Goal: Communication & Community: Answer question/provide support

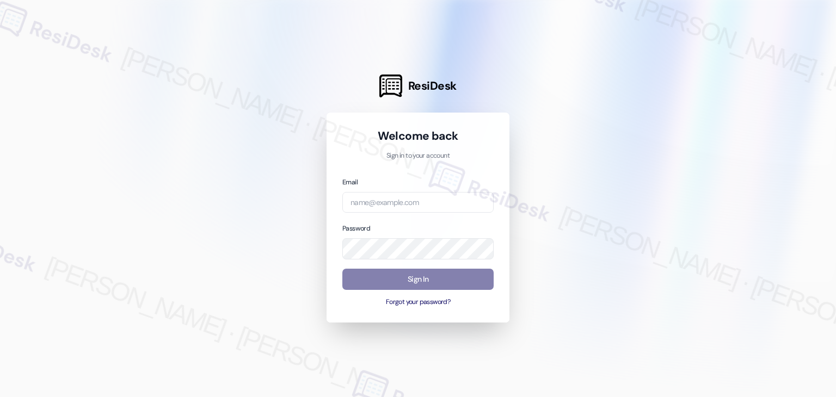
type input "automated-surveys-roundhouse-resen.four@roundhouse.com"
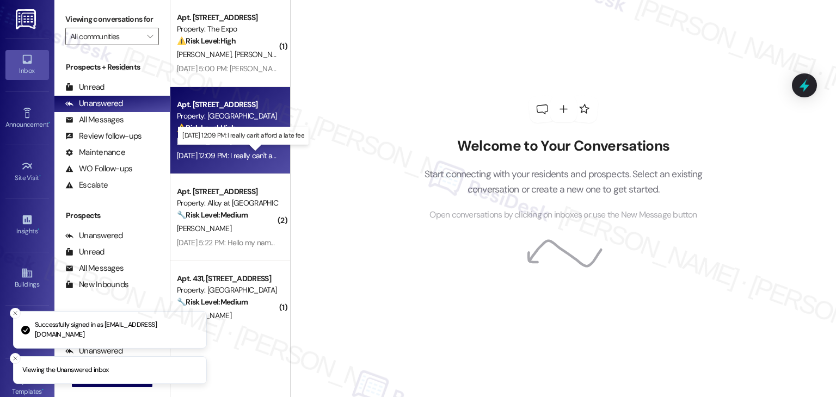
click at [225, 154] on div "Sep 05, 2025 at 12:09 PM: I really can't afford a late fee Sep 05, 2025 at 12:0…" at bounding box center [248, 156] width 142 height 10
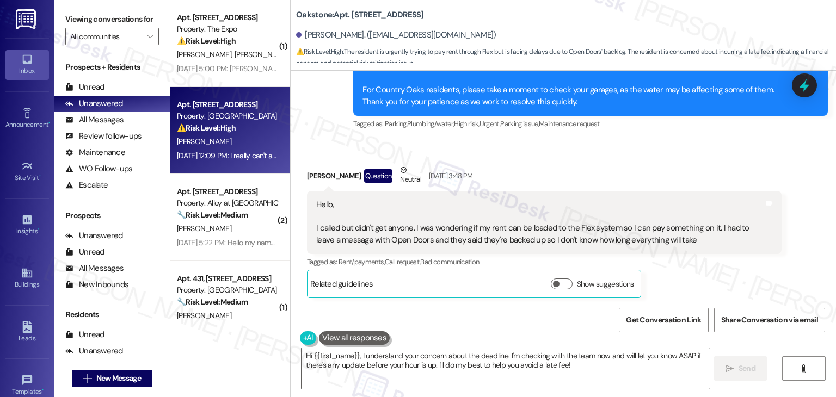
scroll to position [13201, 0]
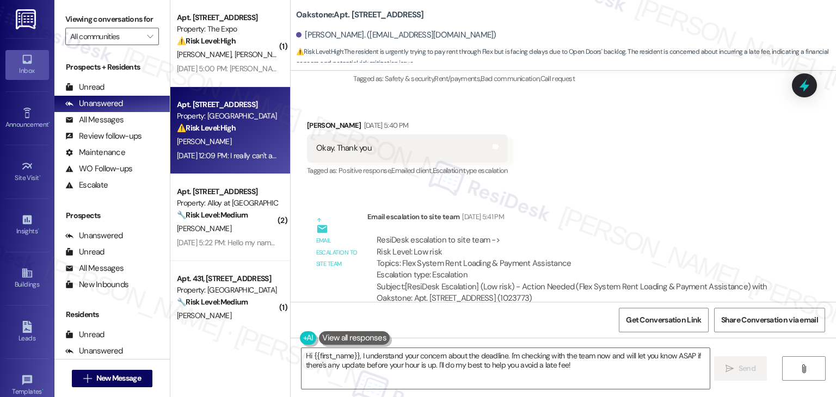
scroll to position [13745, 0]
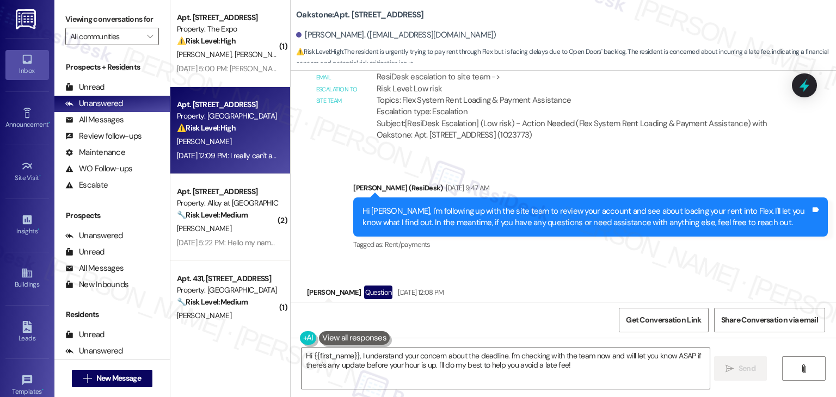
click at [533, 206] on div "Hi Bryannna, I'm following up with the site team to review your account and see…" at bounding box center [587, 217] width 448 height 23
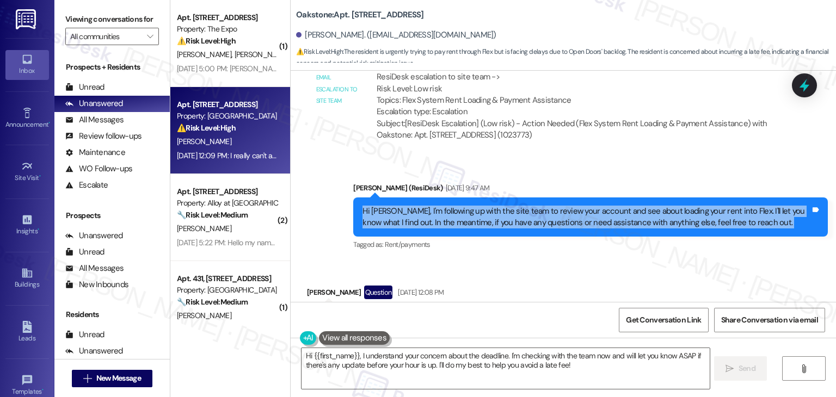
click at [533, 206] on div "Hi Bryannna, I'm following up with the site team to review your account and see…" at bounding box center [587, 217] width 448 height 23
copy div "Hi Bryannna, I'm following up with the site team to review your account and see…"
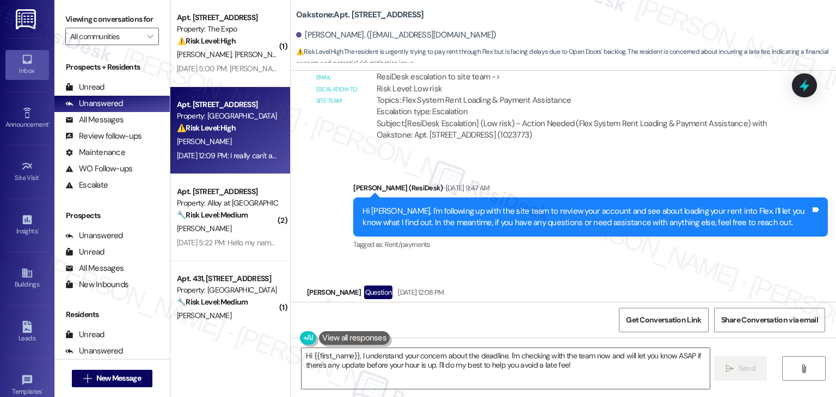
click at [404, 311] on div "I only have an hour left, has there been any update?" at bounding box center [405, 316] width 179 height 11
click at [390, 311] on div "I only have an hour left, has there been any update?" at bounding box center [405, 316] width 179 height 11
copy div "I only have an hour left, has there been any update? Tags and notes"
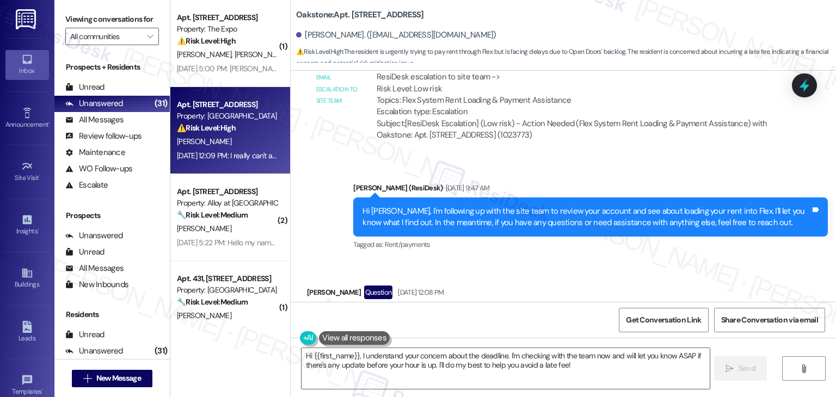
copy div "I only have an hour left, has there been any update? Tags and notes"
click at [374, 388] on div "I really can't afford a late fee" at bounding box center [363, 393] width 94 height 11
copy div "I really can't afford a late fee Tags and notes"
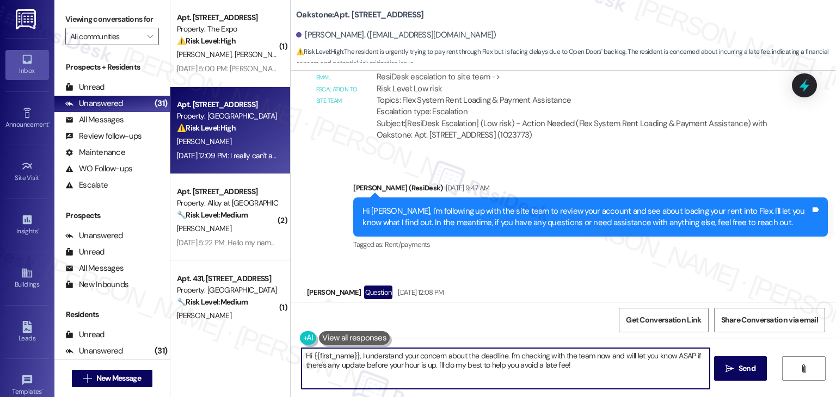
drag, startPoint x: 503, startPoint y: 356, endPoint x: 355, endPoint y: 355, distance: 148.1
click at [355, 355] on textarea "Hi {{first_name}}, I understand your concern about the deadline. I'm checking w…" at bounding box center [506, 368] width 408 height 41
click at [575, 261] on div "Received via SMS Bryannna Dyer Question Sep 05, 2025 at 12:08 PM I only have an…" at bounding box center [563, 346] width 545 height 171
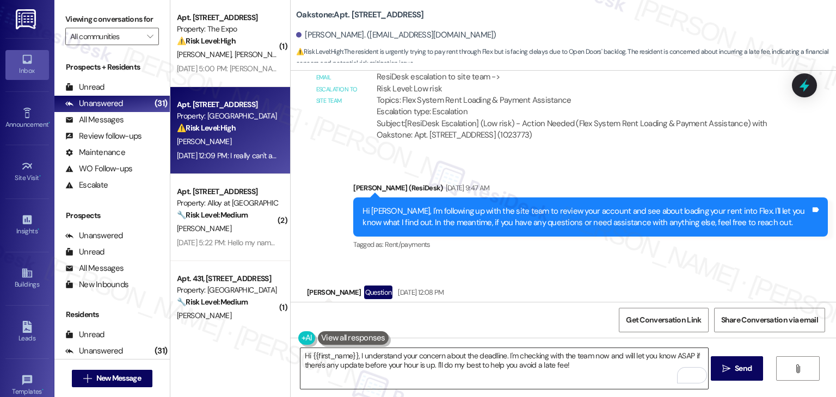
click at [454, 360] on textarea "Hi {{first_name}}, I understand your concern about the deadline. I'm checking w…" at bounding box center [504, 368] width 408 height 41
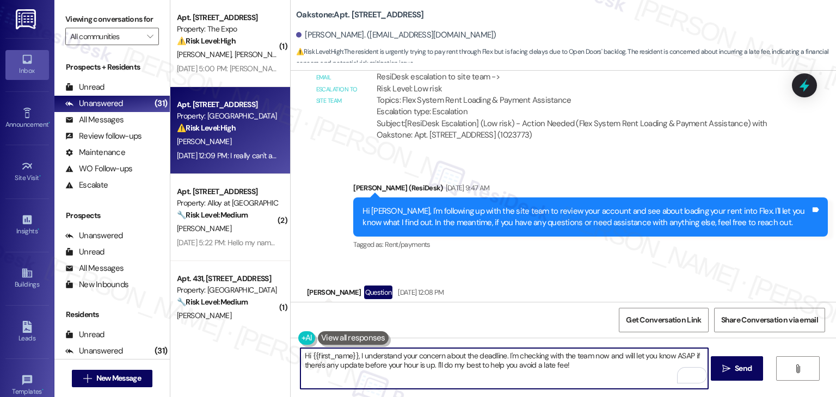
click at [454, 360] on textarea "Hi {{first_name}}, I understand your concern about the deadline. I'm checking w…" at bounding box center [504, 368] width 408 height 41
paste textarea "Bryannna, I understand your concern about the deadline. Just to check, were you…"
click at [396, 362] on textarea "Hi Bryannna, I understand your concern about the deadline. Just to check, were …" at bounding box center [504, 368] width 408 height 41
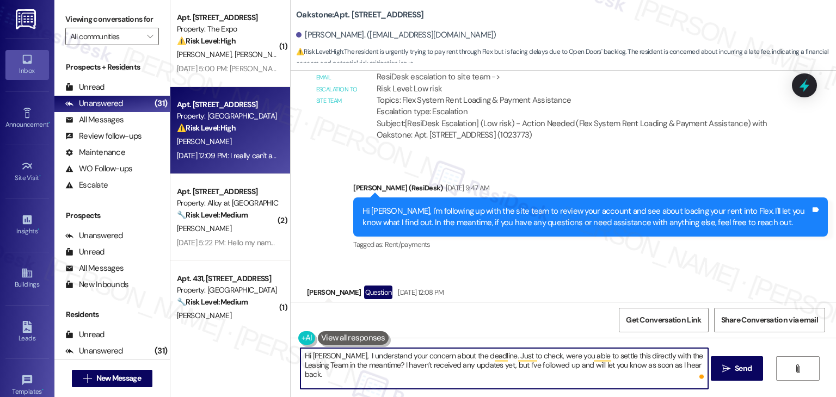
click at [396, 362] on textarea "Hi Bryannna, I understand your concern about the deadline. Just to check, were …" at bounding box center [504, 368] width 408 height 41
click at [488, 364] on textarea "Hi Bryannna, I understand your concern about the deadline. Just to check, were …" at bounding box center [504, 368] width 408 height 41
paste textarea "I understand your concern about the deadline. Just to check, were you able to s…"
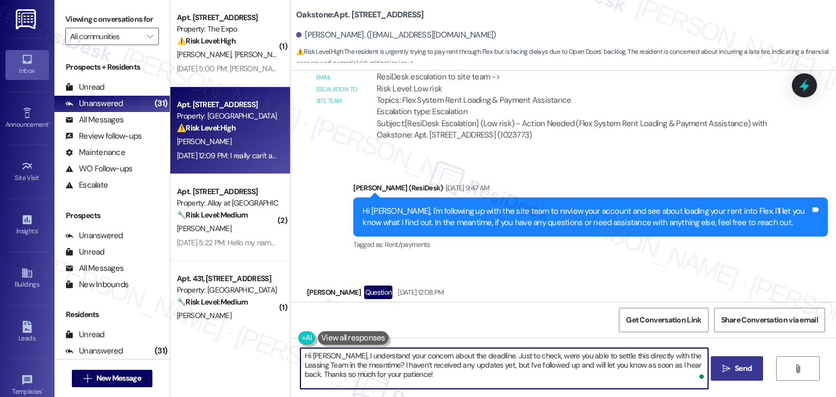
type textarea "Hi Bryannna, I understand your concern about the deadline. Just to check, were …"
click at [737, 371] on span "Send" at bounding box center [743, 368] width 17 height 11
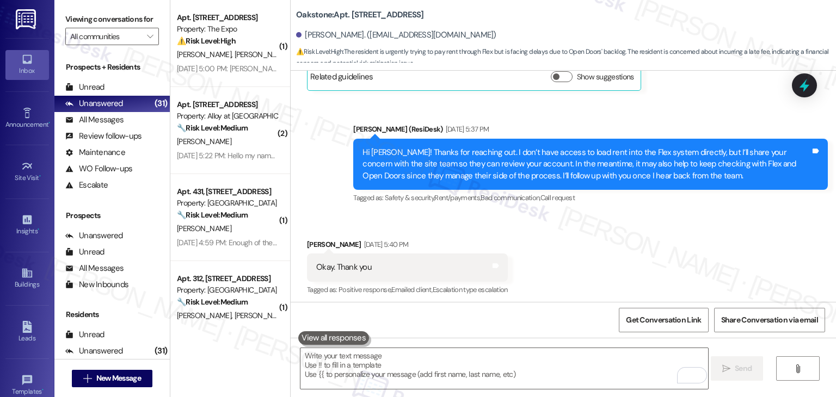
scroll to position [13843, 0]
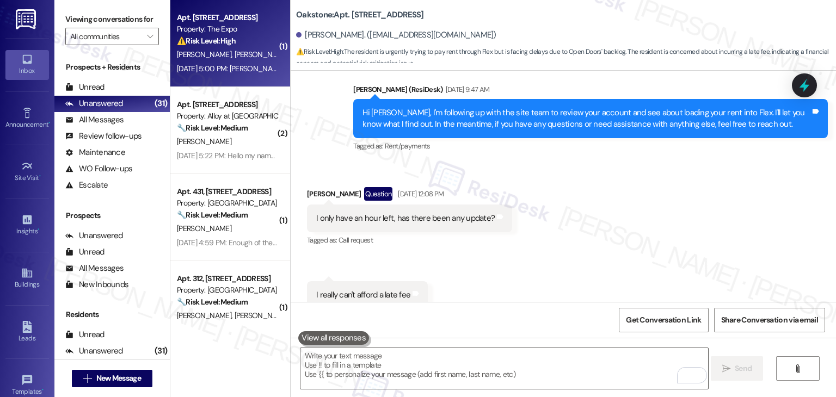
click at [237, 72] on div "Sep 05, 2025 at 5:00 PM: Doherty, are you a real person or a Robo? Sep 05, 2025…" at bounding box center [283, 69] width 212 height 10
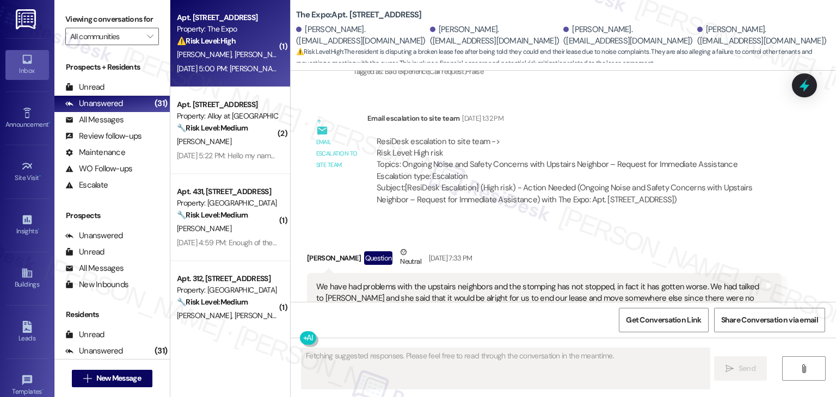
scroll to position [3271, 0]
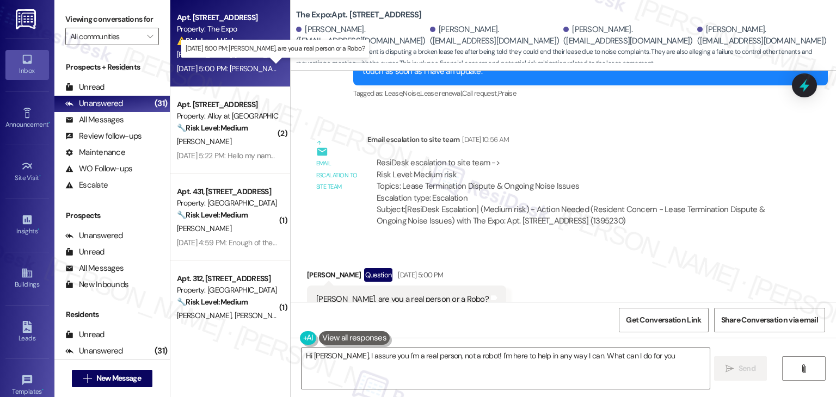
type textarea "Hi Daniel, I assure you I'm a real person, not a robot! I'm here to help in any…"
click at [563, 244] on div "Received via SMS Daniel Kinslow Question Sep 05, 2025 at 5:00 PM Doherty, are y…" at bounding box center [563, 291] width 545 height 94
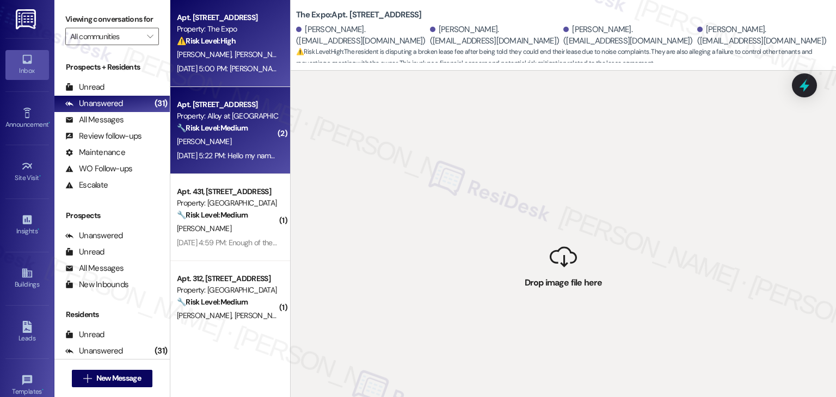
click at [216, 139] on div "[PERSON_NAME]" at bounding box center [227, 142] width 103 height 14
click at [230, 72] on div "Sep 05, 2025 at 5:00 PM: Doherty, are you a real person or a Robo? Sep 05, 2025…" at bounding box center [283, 69] width 212 height 10
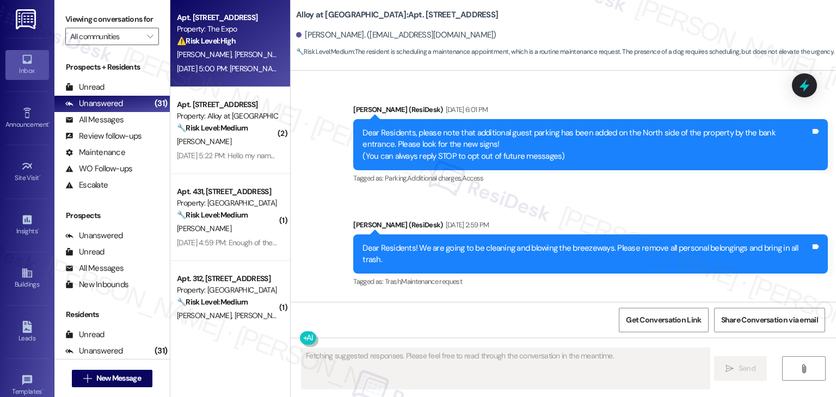
scroll to position [3855, 0]
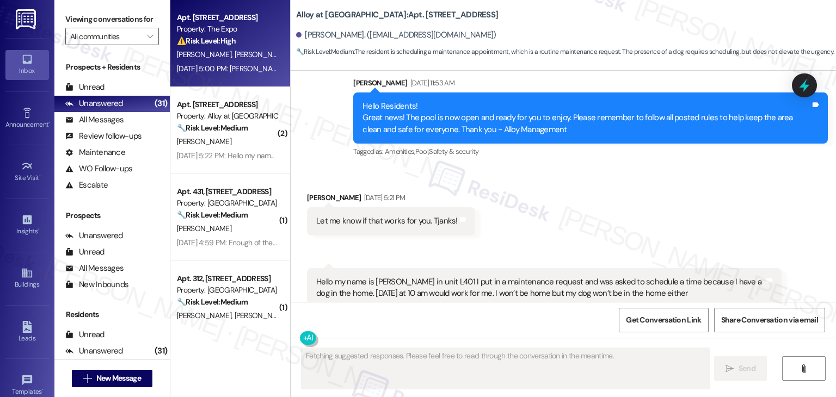
click at [547, 168] on div "Received via SMS Dale Martinez Sep 05, 2025 at 5:21 PM Let me know if that work…" at bounding box center [563, 264] width 545 height 192
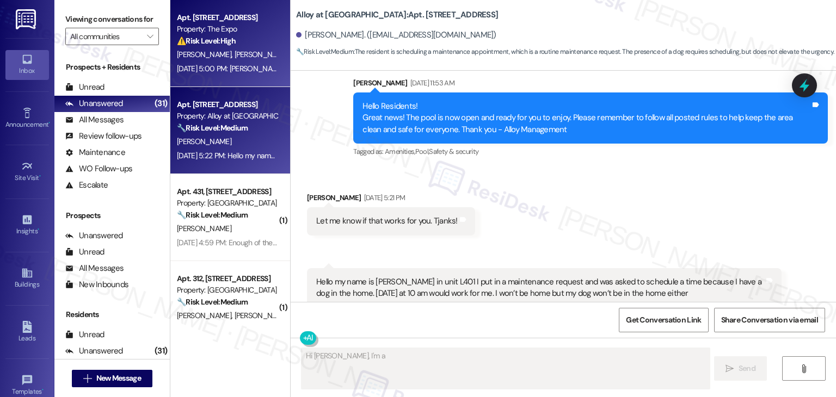
type textarea "Hi Daniel, I'm a real"
click at [217, 127] on strong "🔧 Risk Level: Medium" at bounding box center [212, 128] width 71 height 10
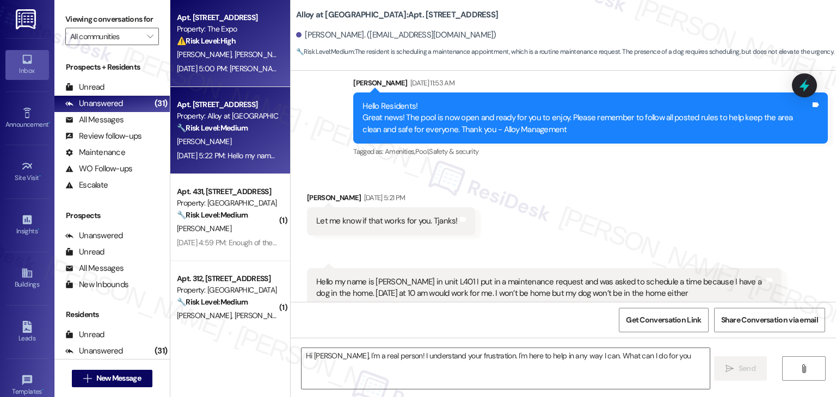
type textarea "Hi Daniel, I'm a real person! I understand your frustration. I'm here to help i…"
click at [235, 58] on span "[PERSON_NAME]" at bounding box center [264, 55] width 58 height 10
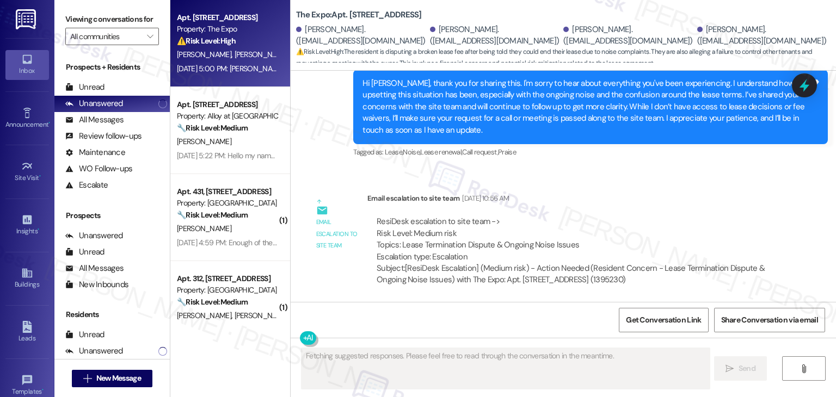
scroll to position [3271, 0]
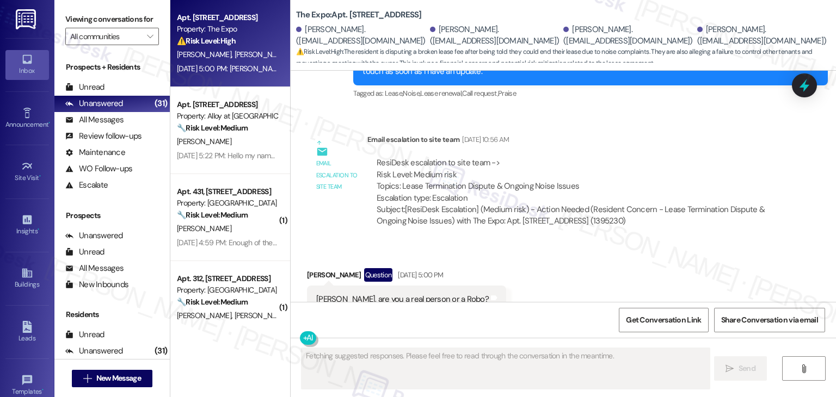
click at [561, 244] on div "Received via SMS Daniel Kinslow Question Sep 05, 2025 at 5:00 PM Doherty, are y…" at bounding box center [563, 291] width 545 height 94
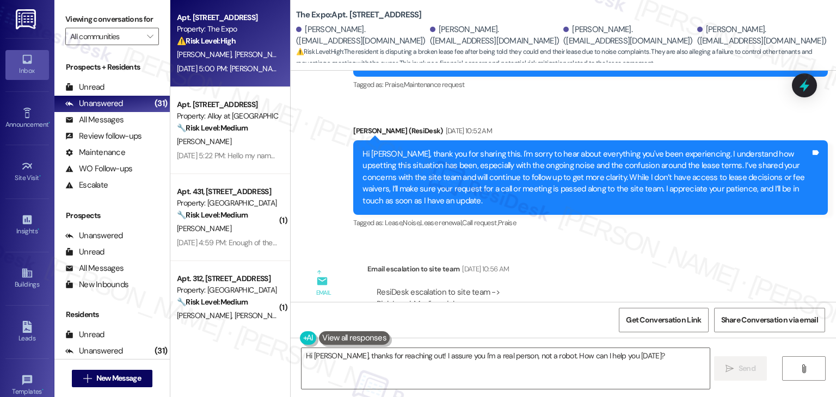
scroll to position [3108, 0]
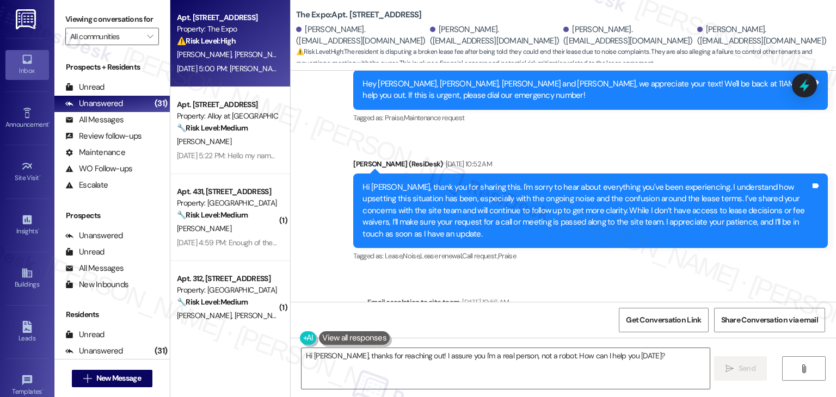
click at [512, 196] on div "Hi Daniel, thank you for sharing this. I'm sorry to hear about everything you'v…" at bounding box center [587, 211] width 448 height 58
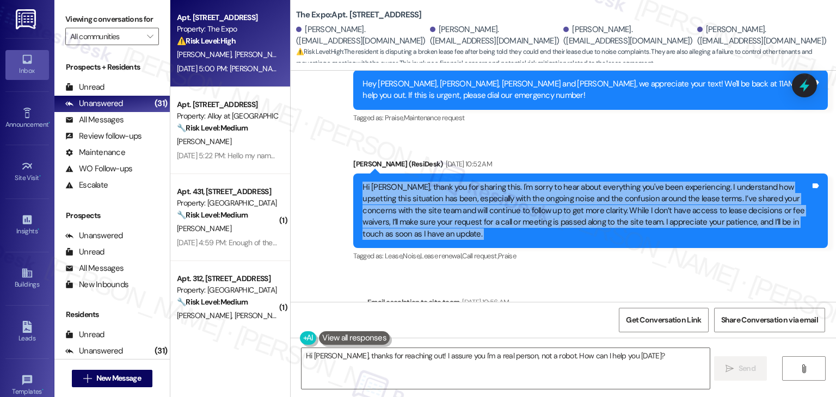
click at [512, 196] on div "Hi Daniel, thank you for sharing this. I'm sorry to hear about everything you'v…" at bounding box center [587, 211] width 448 height 58
copy div "Hi Daniel, thank you for sharing this. I'm sorry to hear about everything you'v…"
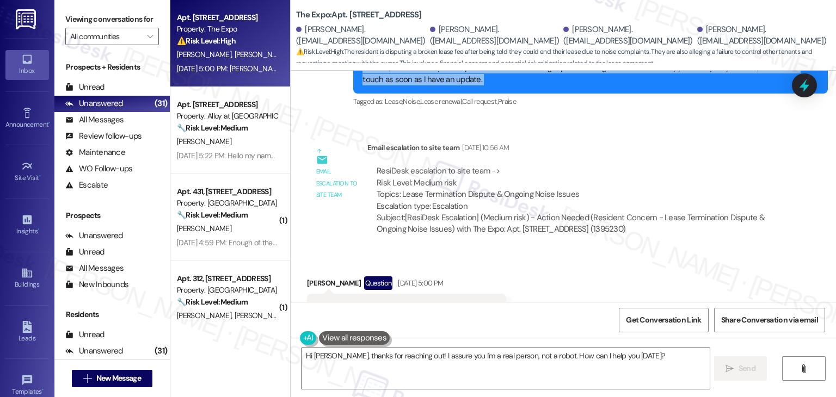
scroll to position [3271, 0]
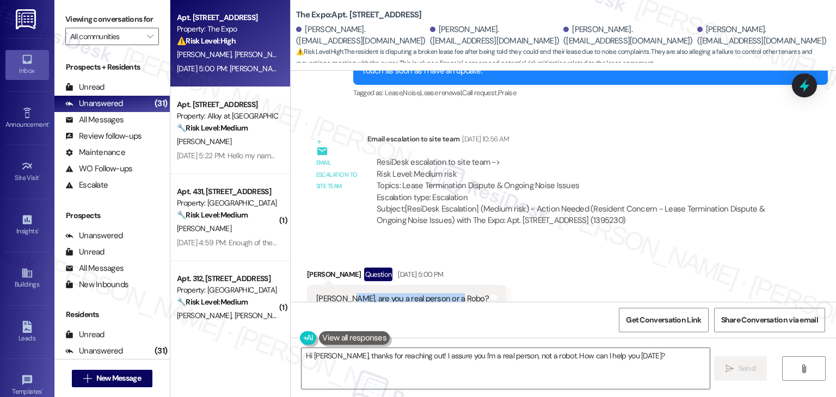
drag, startPoint x: 340, startPoint y: 265, endPoint x: 446, endPoint y: 257, distance: 107.0
click at [446, 293] on div "Doherty, are you a real person or a Robo?" at bounding box center [402, 298] width 173 height 11
copy div "are you a real person or a Robo?"
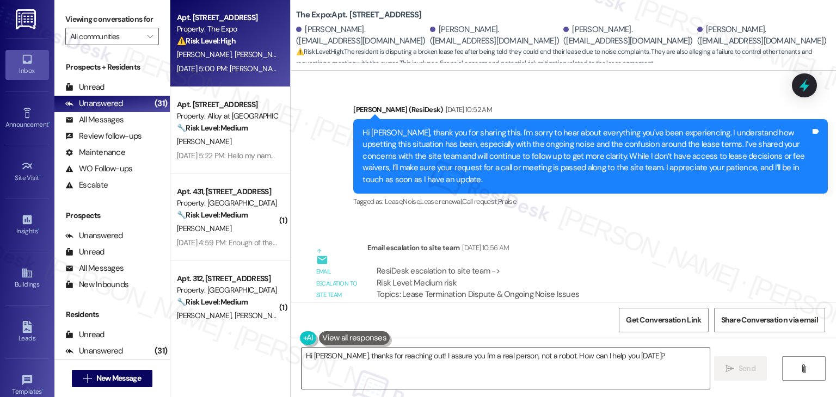
click at [429, 360] on textarea "Hi Daniel, thanks for reaching out! I assure you I'm a real person, not a robot…" at bounding box center [506, 368] width 408 height 41
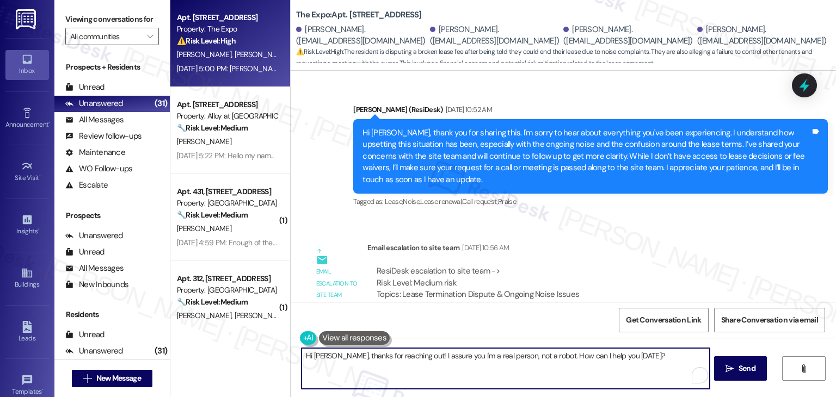
click at [429, 360] on textarea "Hi Daniel, thanks for reaching out! I assure you I'm a real person, not a robot…" at bounding box center [506, 368] width 408 height 41
paste textarea "! I’m a real person 😊 I’m here to help and make sure your concerns are shared w…"
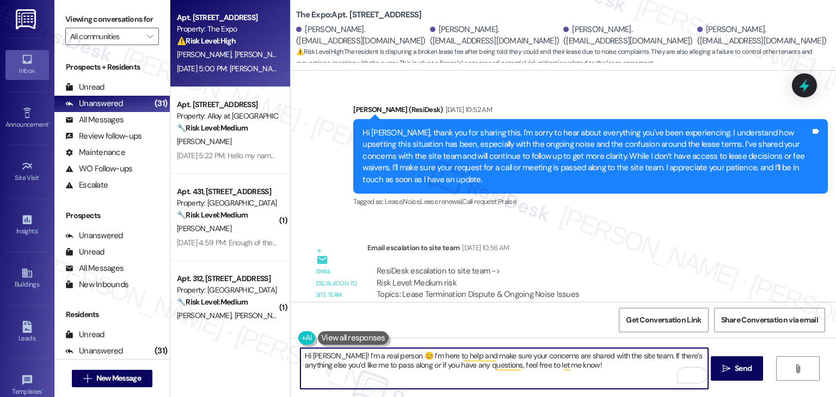
scroll to position [3271, 0]
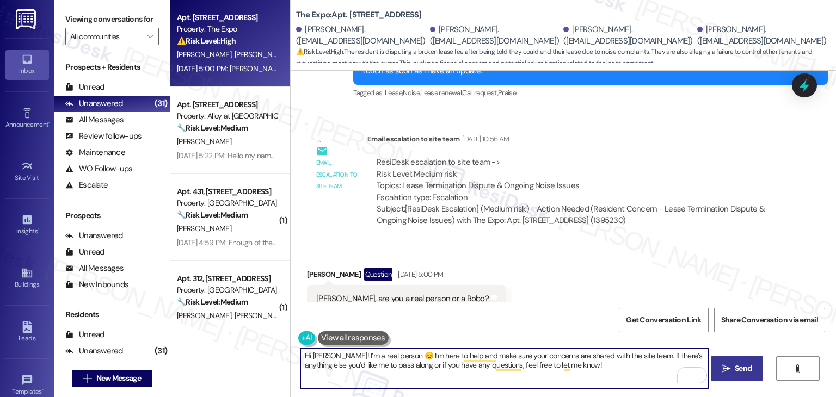
type textarea "Hi Daniel! I’m a real person 😊 I’m here to help and make sure your concerns are…"
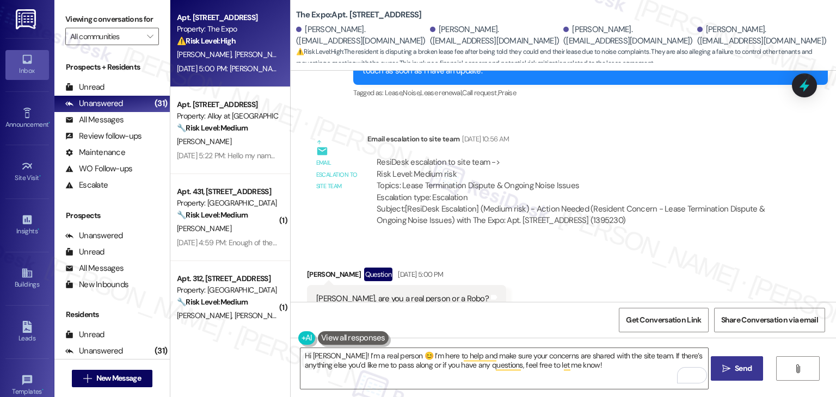
click at [745, 365] on span "Send" at bounding box center [743, 368] width 17 height 11
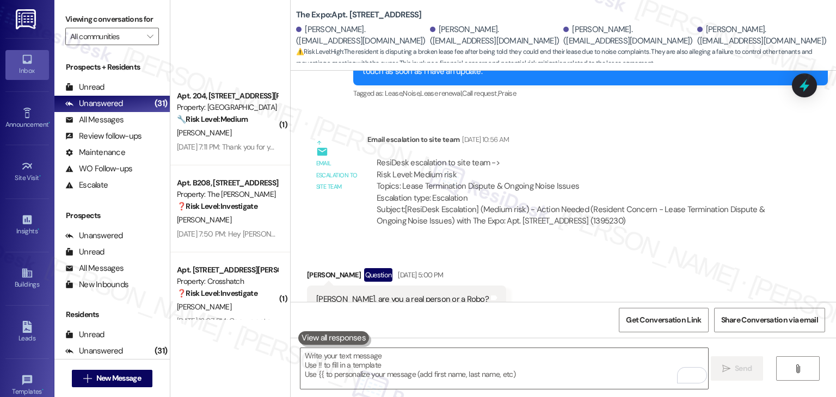
scroll to position [2467, 0]
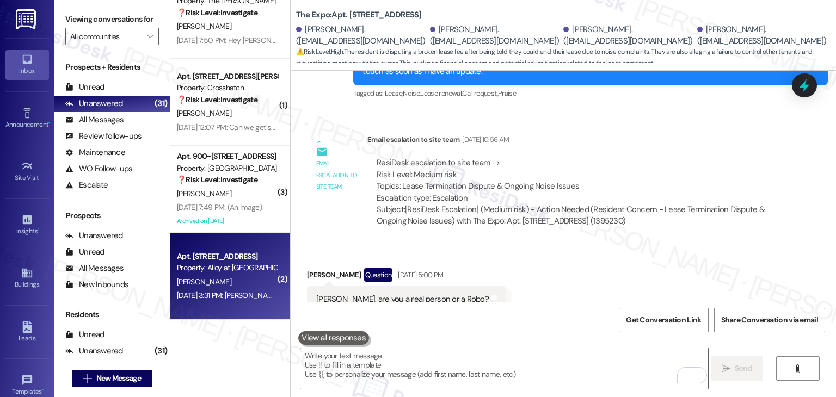
click at [226, 304] on div "Apt. E205, 100 South Geneva Road Property: Alloy at Geneva L. Ferrick Sep 03, 2…" at bounding box center [230, 276] width 120 height 87
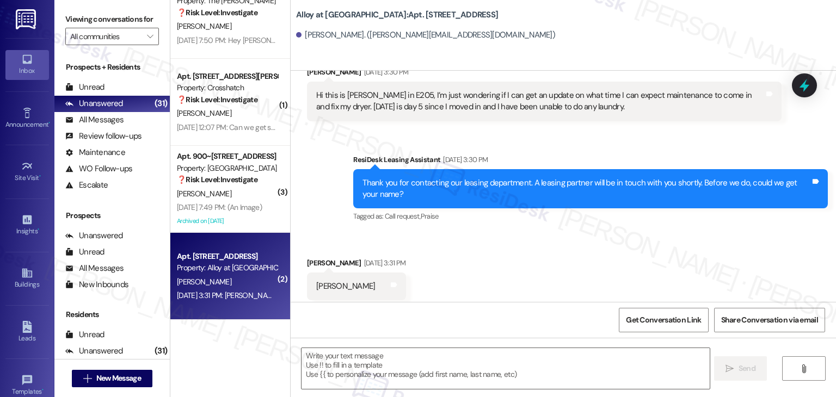
type textarea "Fetching suggested responses. Please feel free to read through the conversation…"
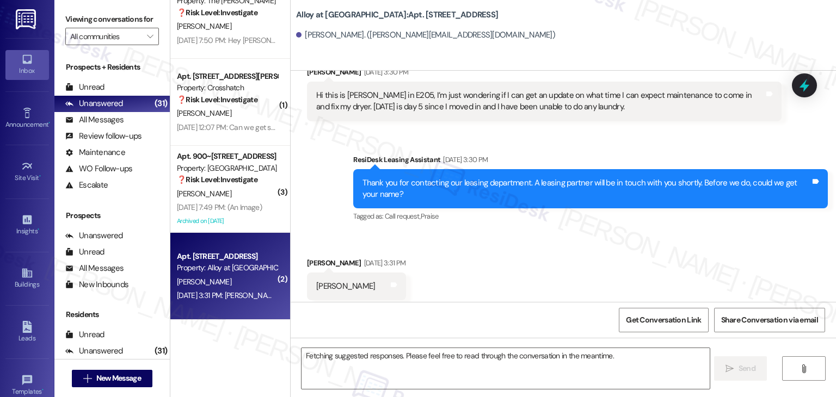
scroll to position [109, 0]
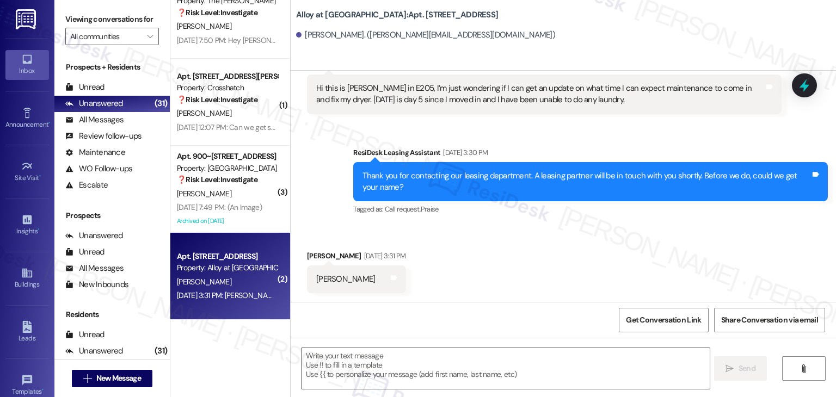
click at [523, 261] on div "Received via SMS Logan Ferrick Sep 03, 2025 at 3:31 PM Logan Ferrick Tags and n…" at bounding box center [563, 264] width 545 height 76
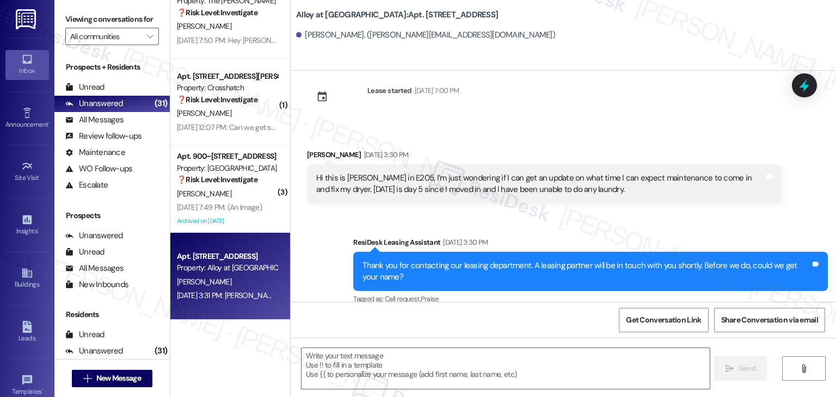
scroll to position [0, 0]
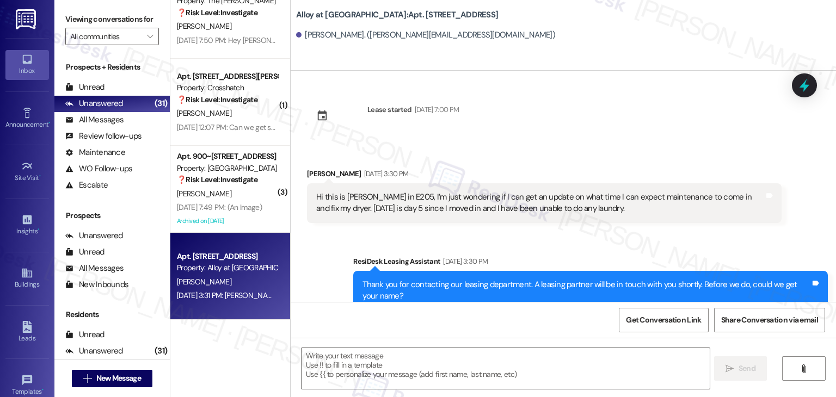
click at [636, 241] on div "Sent via SMS ResiDesk Leasing Assistant Sep 03, 2025 at 3:30 PM Thank you for c…" at bounding box center [563, 282] width 545 height 103
click at [635, 246] on div "Sent via SMS ResiDesk Leasing Assistant Sep 03, 2025 at 3:30 PM Thank you for c…" at bounding box center [563, 282] width 545 height 103
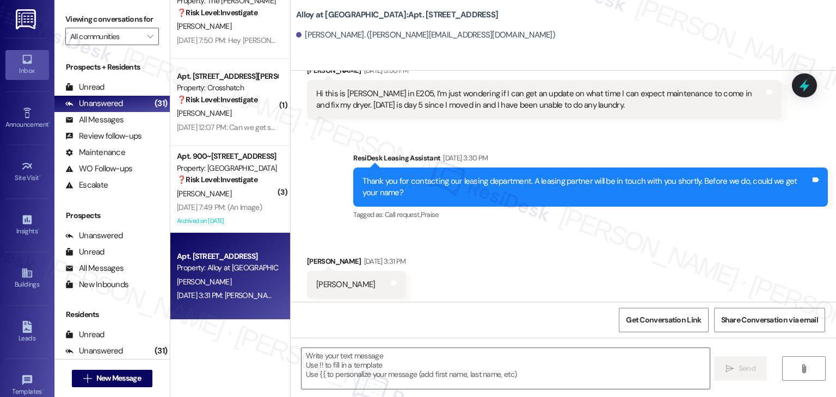
scroll to position [109, 0]
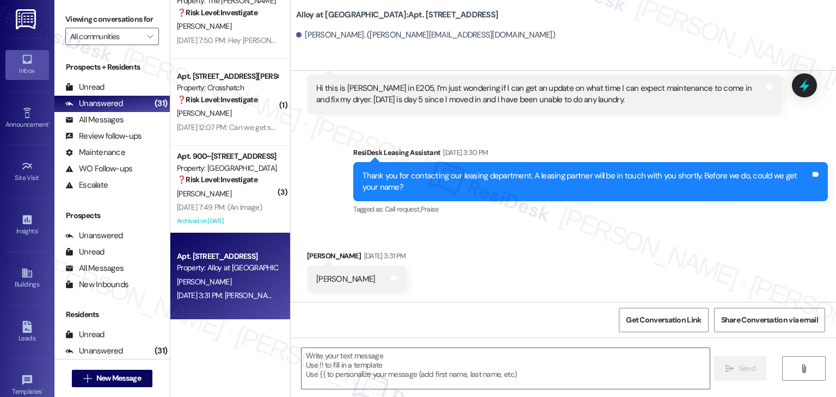
click at [635, 246] on div "Received via SMS Logan Ferrick Sep 03, 2025 at 3:31 PM Logan Ferrick Tags and n…" at bounding box center [563, 264] width 545 height 76
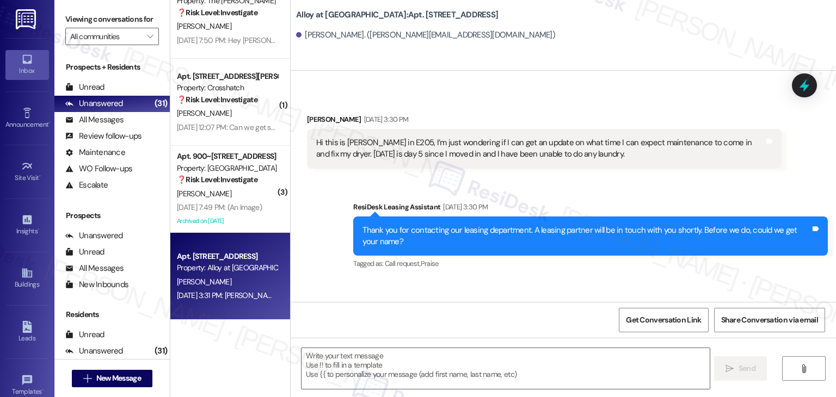
scroll to position [0, 0]
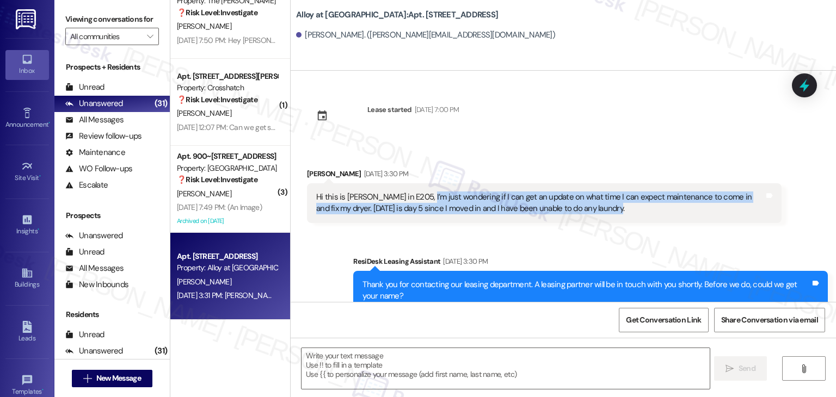
drag, startPoint x: 588, startPoint y: 212, endPoint x: 414, endPoint y: 196, distance: 174.9
click at [414, 196] on div "Hi this is Logan Ferrick in E205, I’m just wondering if I can get an update on …" at bounding box center [540, 203] width 448 height 23
copy div "I’m just wondering if I can get an update on what time I can expect maintenance…"
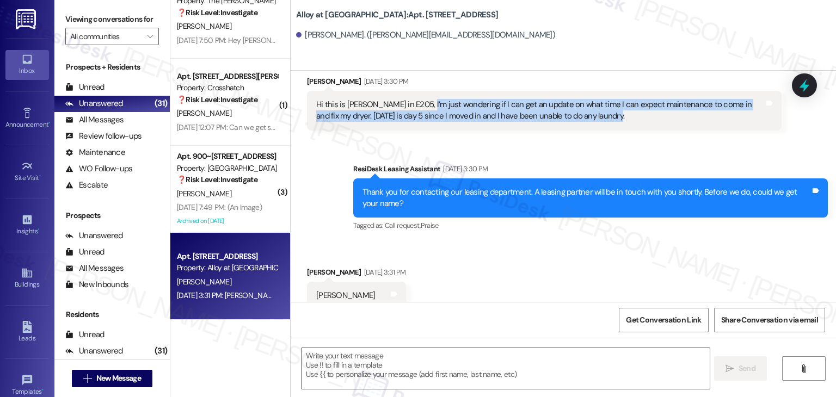
scroll to position [109, 0]
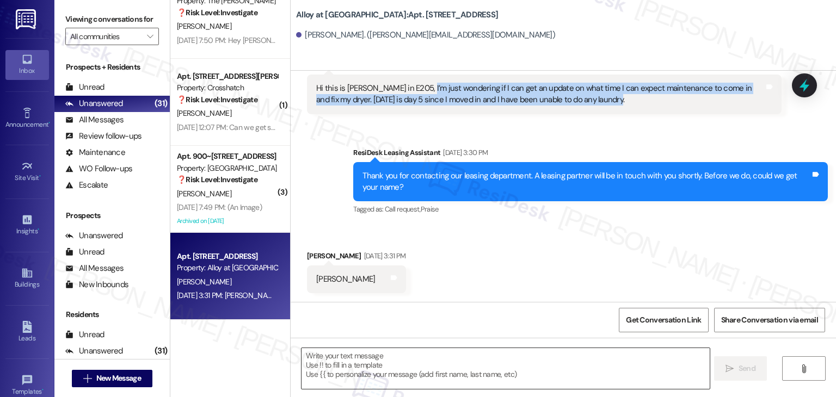
click at [451, 360] on textarea at bounding box center [506, 368] width 408 height 41
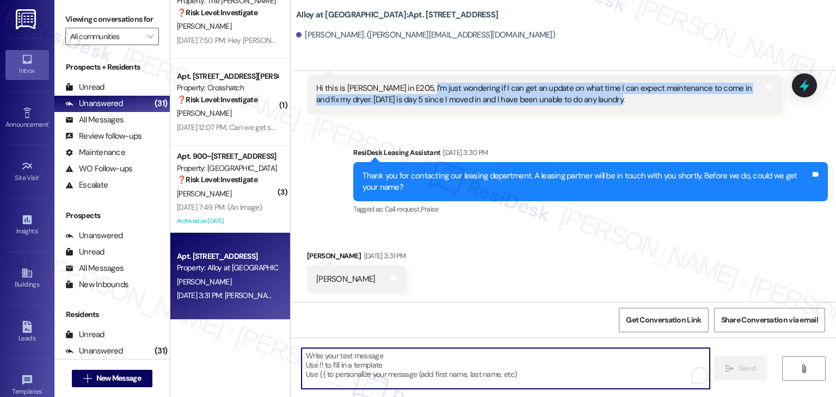
paste textarea "Hi Logan, I’m sorry for the delay, and I understand how frustrating it must be …"
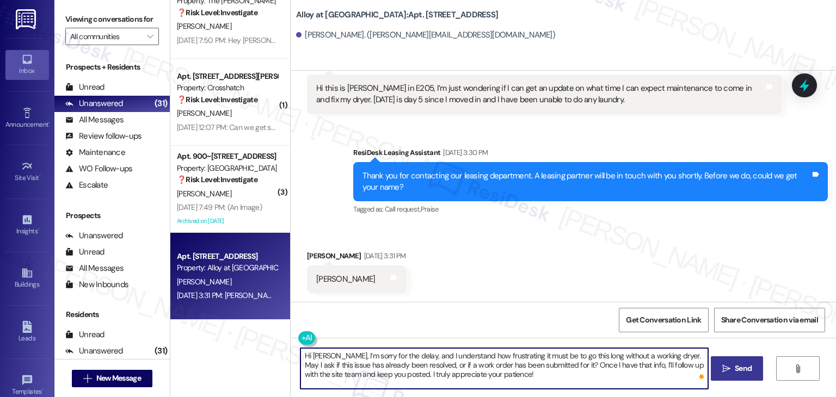
type textarea "Hi Logan, I’m sorry for the delay, and I understand how frustrating it must be …"
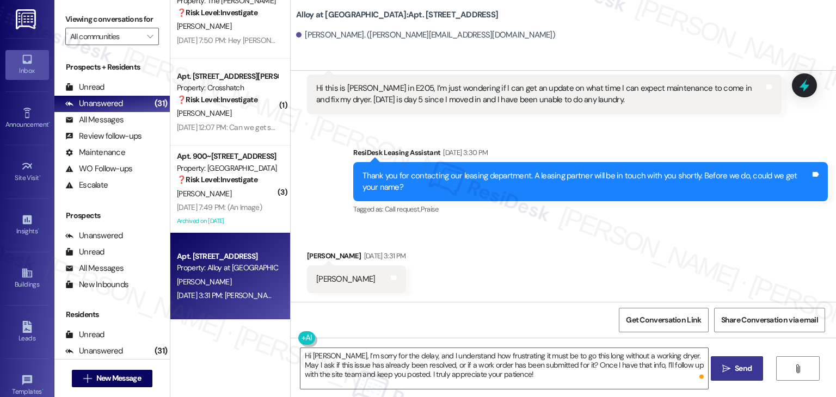
click at [743, 371] on span "Send" at bounding box center [743, 368] width 17 height 11
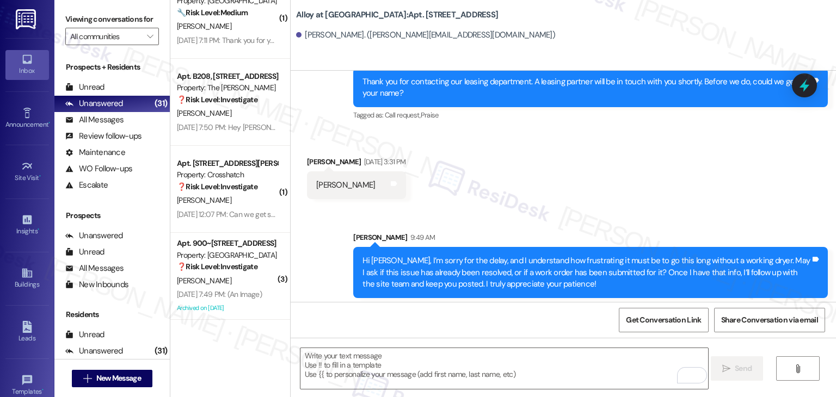
scroll to position [208, 0]
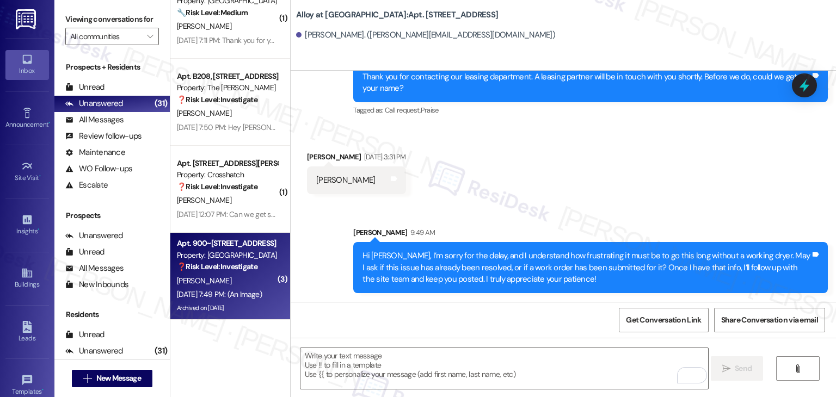
click at [216, 300] on div "Sep 05, 2025 at 7:49 PM: (An Image) Sep 05, 2025 at 7:49 PM: (An Image)" at bounding box center [227, 295] width 103 height 14
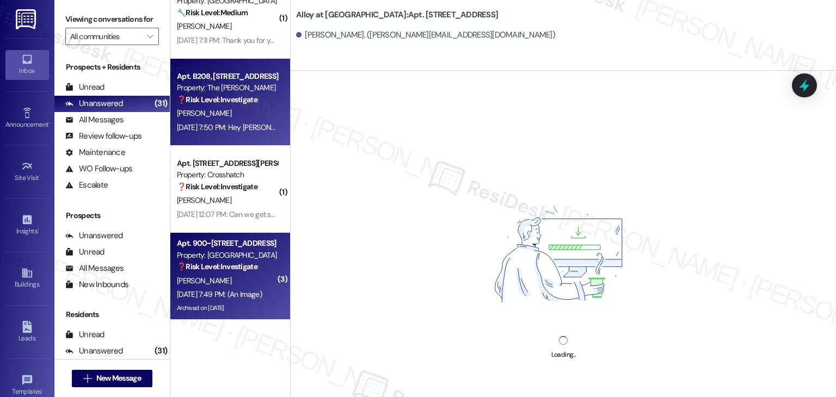
click at [243, 104] on strong "❓ Risk Level: Investigate" at bounding box center [217, 100] width 81 height 10
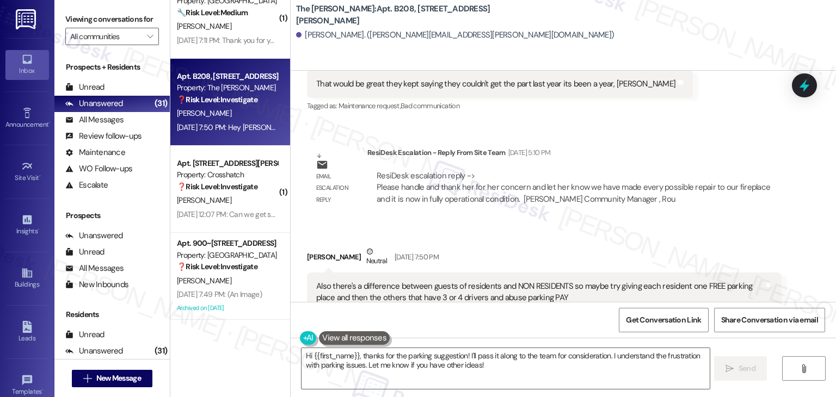
scroll to position [28040, 0]
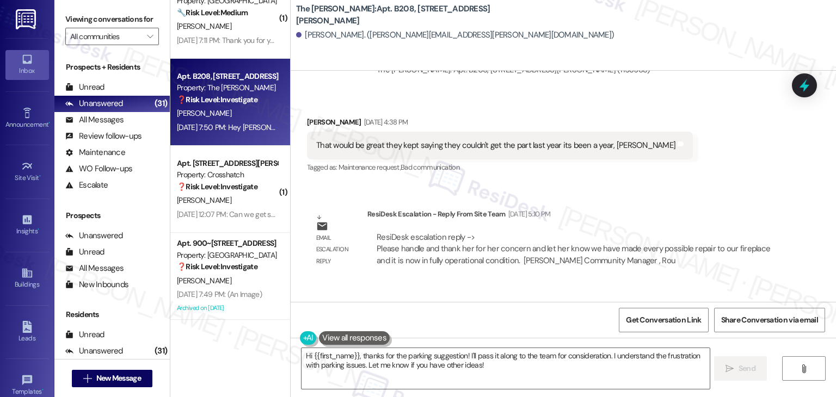
click at [553, 397] on button "Hide Suggestions" at bounding box center [564, 403] width 22 height 11
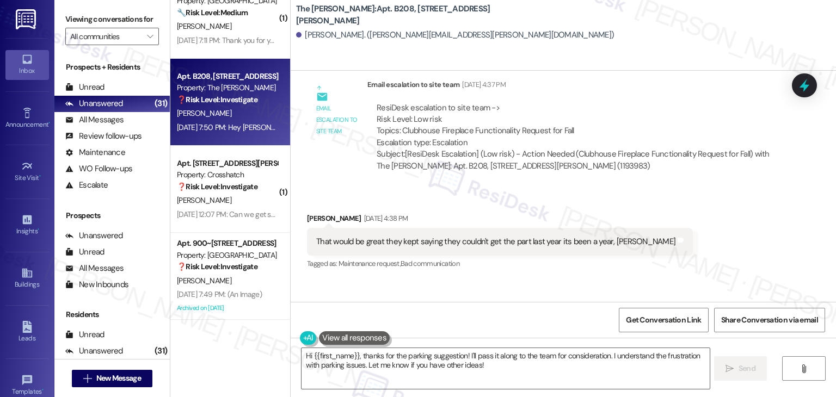
scroll to position [27936, 0]
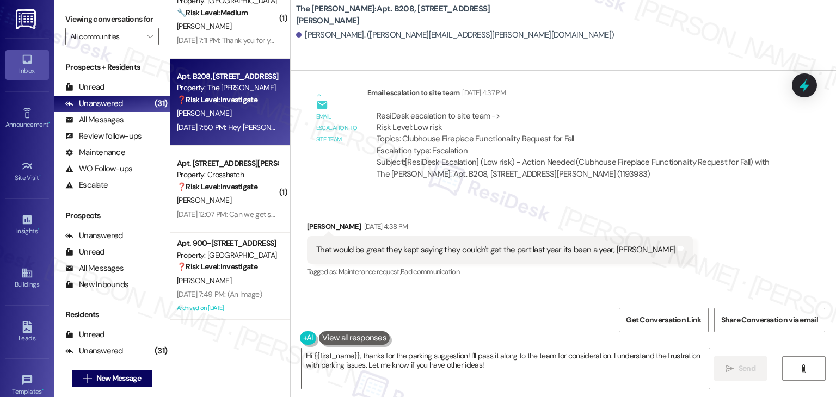
click at [689, 305] on div "Email escalation reply ResiDesk Escalation - Reply From Site Team Sep 04, 2025 …" at bounding box center [544, 346] width 491 height 83
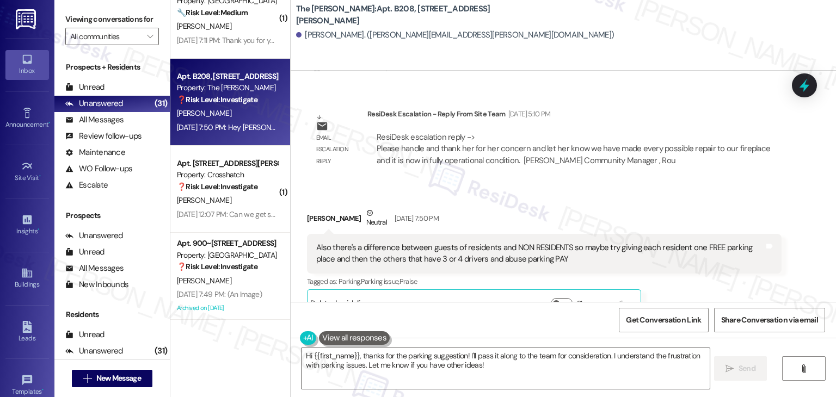
scroll to position [28153, 0]
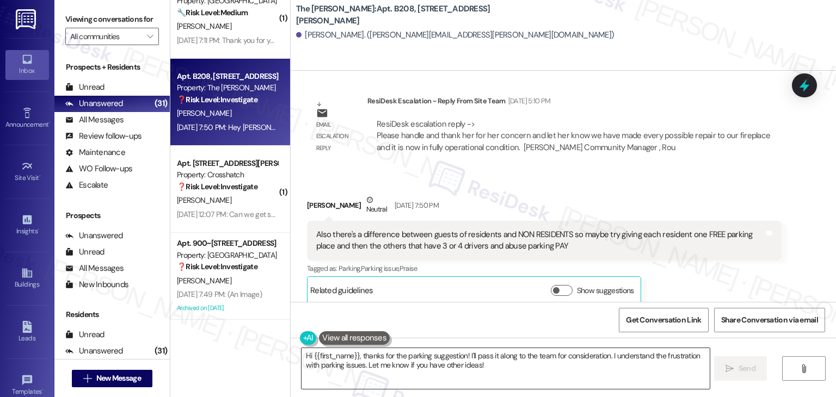
click at [452, 364] on textarea "Hi {{first_name}}, thanks for the parking suggestion! I'll pass it along to the…" at bounding box center [506, 368] width 408 height 41
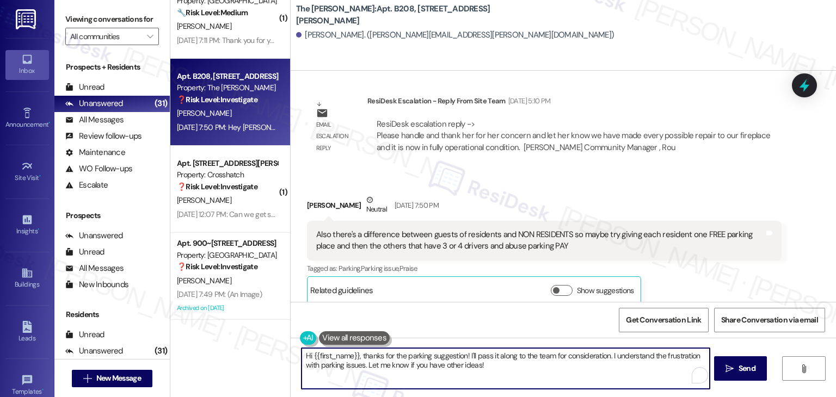
click at [452, 364] on textarea "Hi {{first_name}}, thanks for the parking suggestion! I'll pass it along to the…" at bounding box center [506, 368] width 408 height 41
paste textarea "Lynne, I’ve shared your concern with the site team about the clubhouse fireplac…"
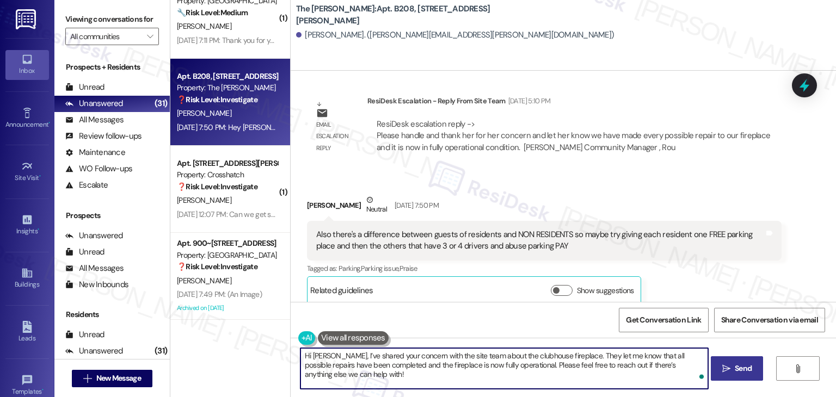
type textarea "Hi Lynne, I’ve shared your concern with the site team about the clubhouse firep…"
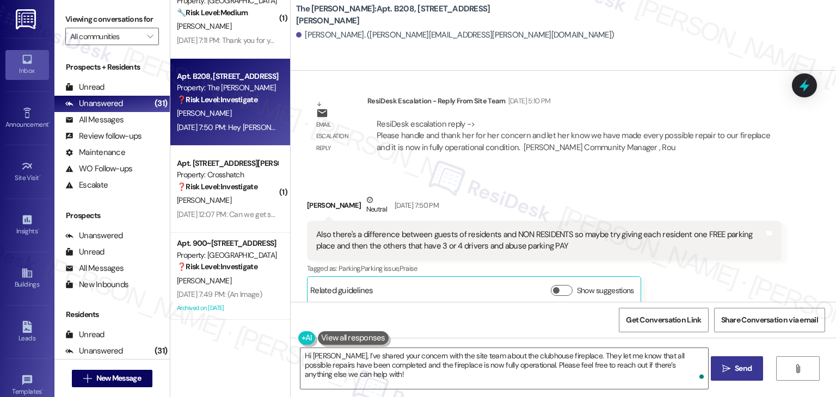
click at [741, 371] on span "Send" at bounding box center [743, 368] width 17 height 11
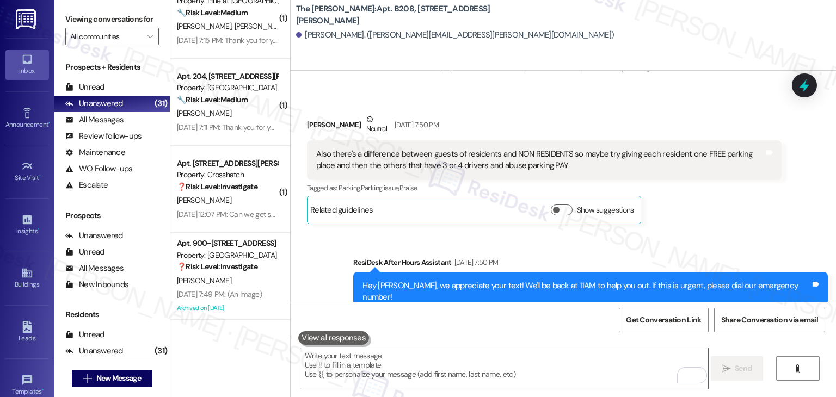
scroll to position [28241, 0]
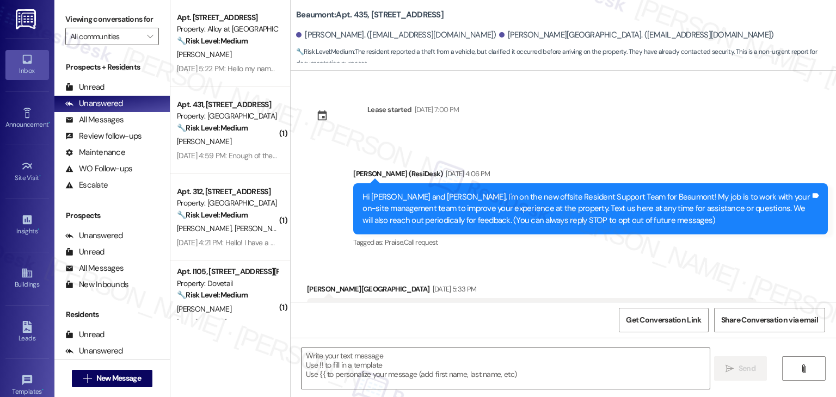
scroll to position [2704, 0]
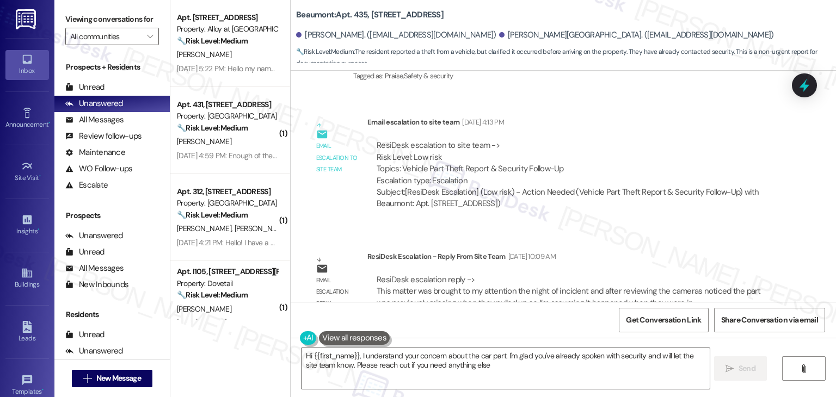
type textarea "Hi {{first_name}}, I understand your concern about the car part. I'm glad you'v…"
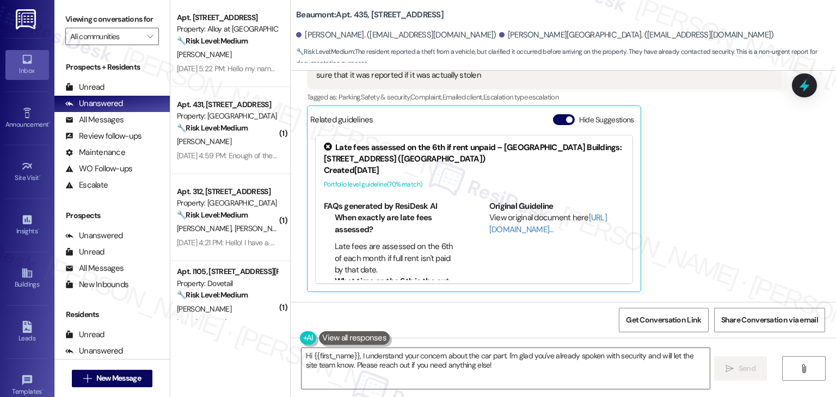
scroll to position [2377, 0]
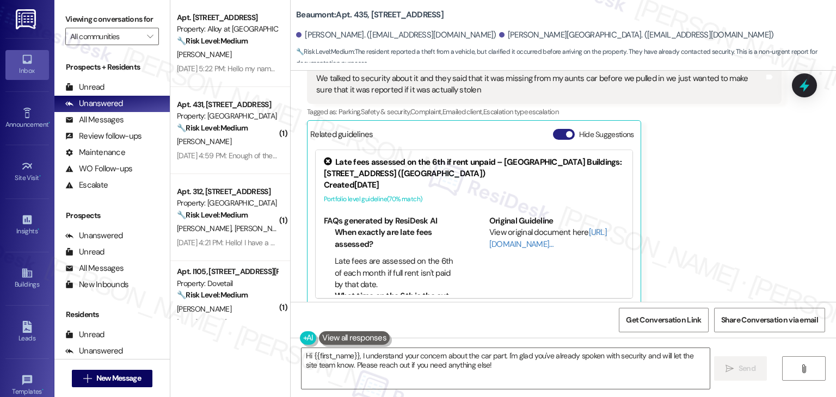
click at [557, 129] on button "Hide Suggestions" at bounding box center [564, 134] width 22 height 11
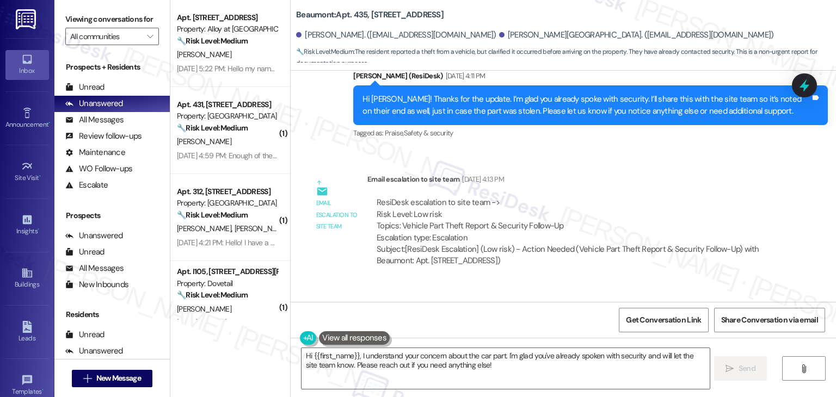
scroll to position [2545, 0]
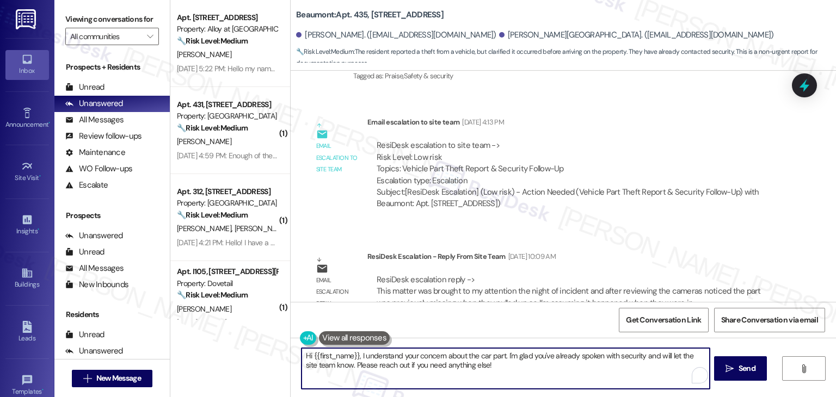
drag, startPoint x: 488, startPoint y: 364, endPoint x: 296, endPoint y: 358, distance: 192.3
click at [302, 358] on textarea "Hi {{first_name}}, I understand your concern about the car part. I'm glad you'v…" at bounding box center [506, 368] width 408 height 41
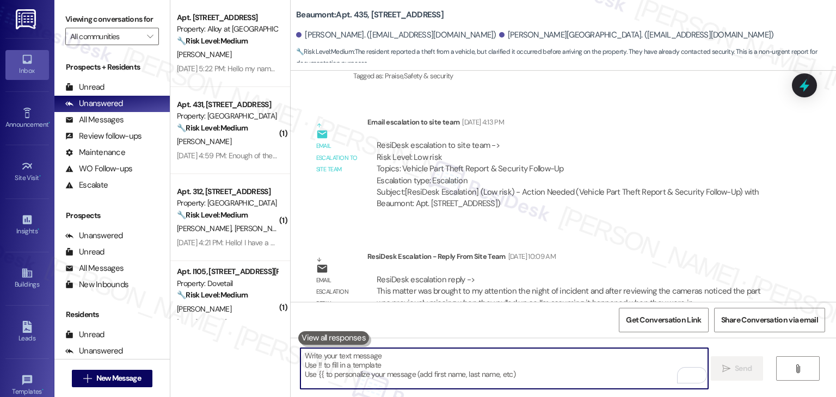
click at [429, 364] on textarea "To enrich screen reader interactions, please activate Accessibility in Grammarl…" at bounding box center [504, 368] width 408 height 41
paste textarea "Hi Alexia, I’ve shared your report with the site team regarding the missing par…"
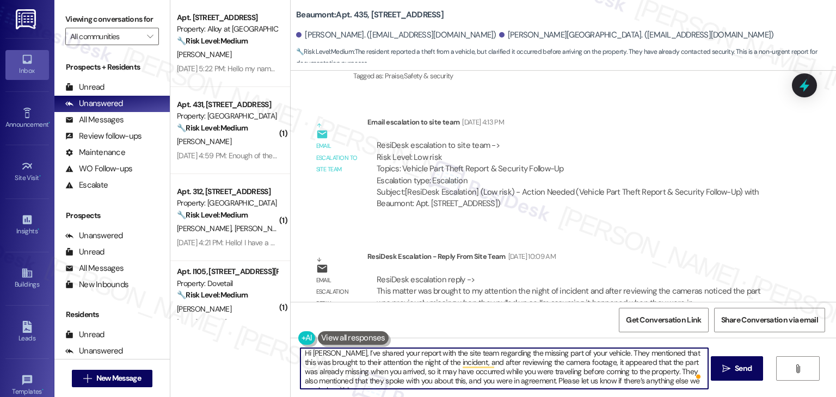
scroll to position [0, 0]
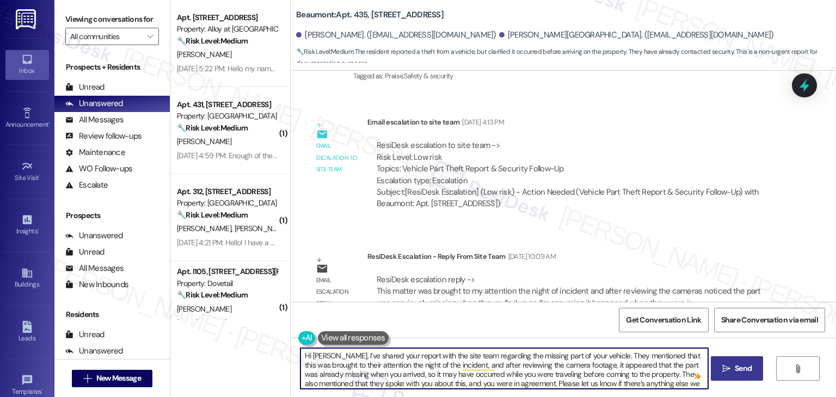
type textarea "Hi Alexia, I’ve shared your report with the site team regarding the missing par…"
click at [746, 365] on span "Send" at bounding box center [743, 368] width 17 height 11
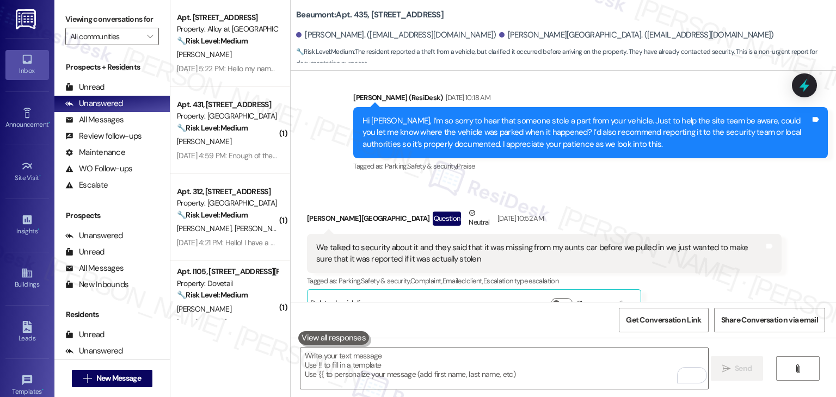
scroll to position [2207, 0]
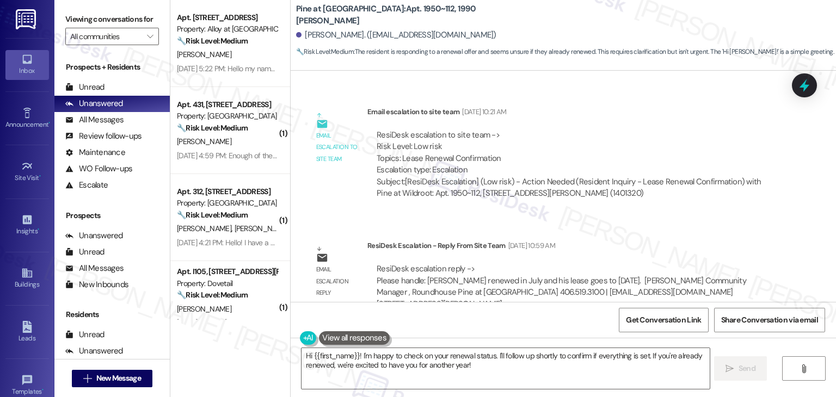
scroll to position [764, 0]
click at [449, 358] on textarea "Hi {{first_name}}! I'm happy to check on your renewal status. I'll follow up sh…" at bounding box center [506, 368] width 408 height 41
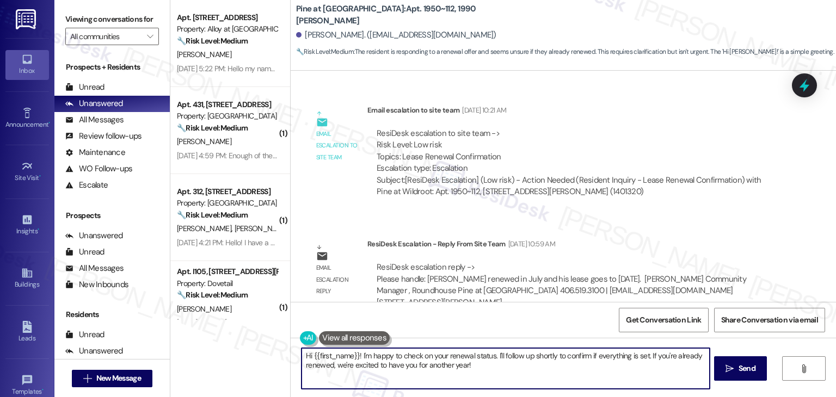
click at [449, 358] on textarea "Hi {{first_name}}! I'm happy to check on your renewal status. I'll follow up sh…" at bounding box center [506, 368] width 408 height 41
click at [449, 359] on textarea "Hi {{first_name}}! I'm happy to check on your renewal status. I'll follow up sh…" at bounding box center [506, 368] width 408 height 41
paste textarea "Nathan, I checked with the site team regarding your lease status, and they conf…"
type textarea "Hi Nathan, I checked with the site team regarding your lease status, and they c…"
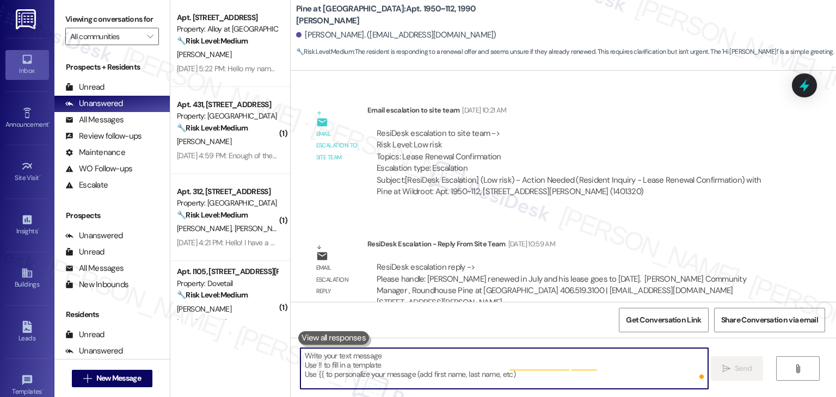
scroll to position [427, 0]
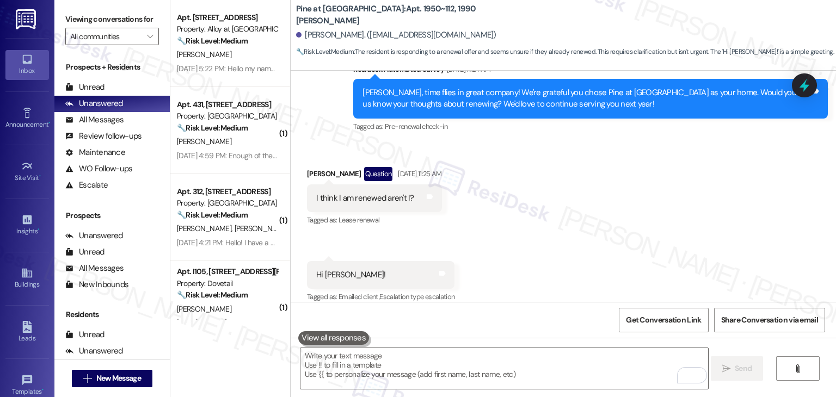
click at [538, 275] on div "Received via SMS Nathan Hanold Question Sep 04, 2025 at 11:25 AM I think I am r…" at bounding box center [563, 228] width 545 height 171
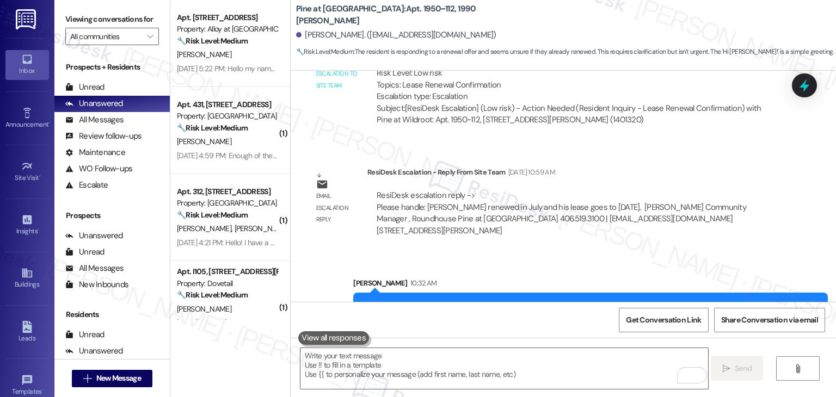
scroll to position [851, 0]
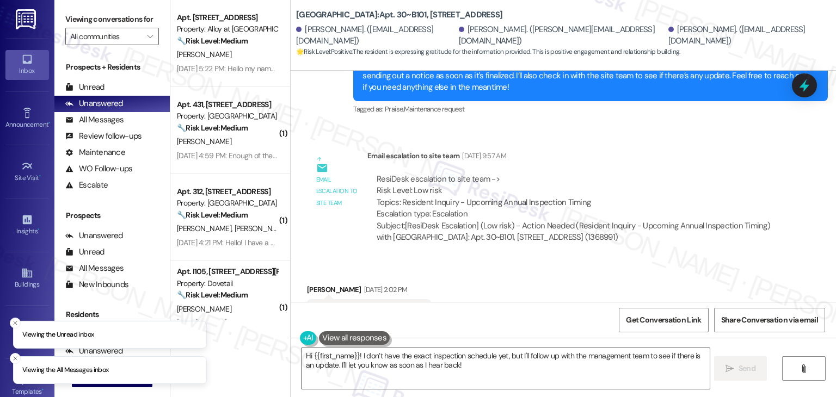
scroll to position [5317, 0]
click at [576, 259] on div "Received via SMS [PERSON_NAME] [DATE] 2:02 PM Thank you [PERSON_NAME]! Tags and…" at bounding box center [563, 305] width 545 height 92
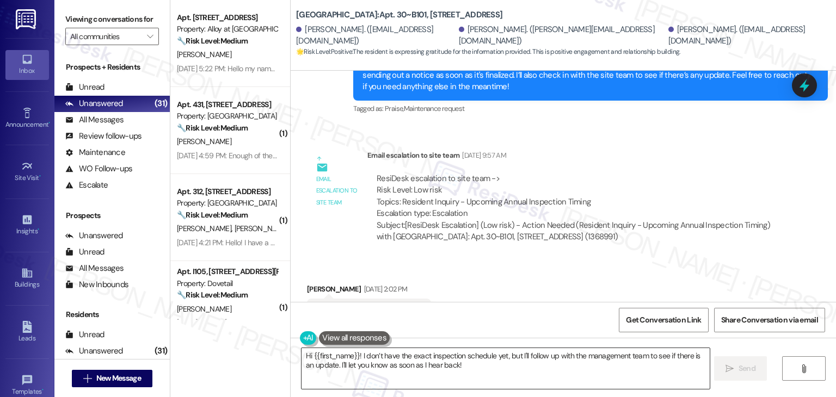
click at [404, 361] on textarea "Hi {{first_name}}! I don’t have the exact inspection schedule yet, but I'll fol…" at bounding box center [506, 368] width 408 height 41
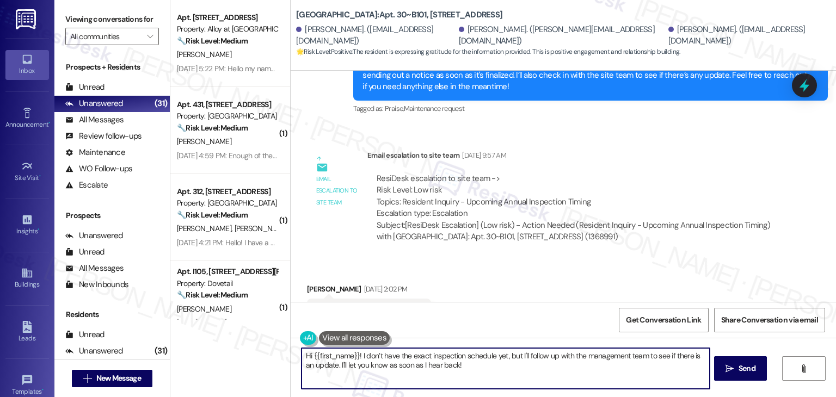
click at [404, 361] on textarea "Hi {{first_name}}! I don’t have the exact inspection schedule yet, but I'll fol…" at bounding box center [506, 368] width 408 height 41
paste textarea "Benjamin, I’ve shared your concern with the site team regarding the upcoming an…"
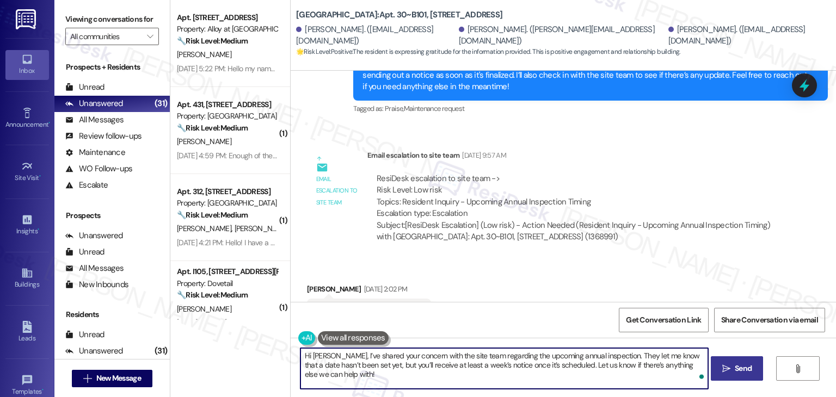
type textarea "Hi Benjamin, I’ve shared your concern with the site team regarding the upcoming…"
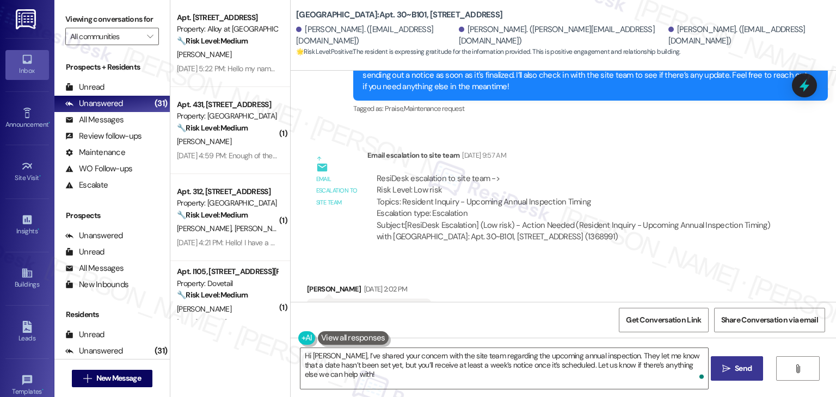
click at [747, 370] on span "Send" at bounding box center [743, 368] width 17 height 11
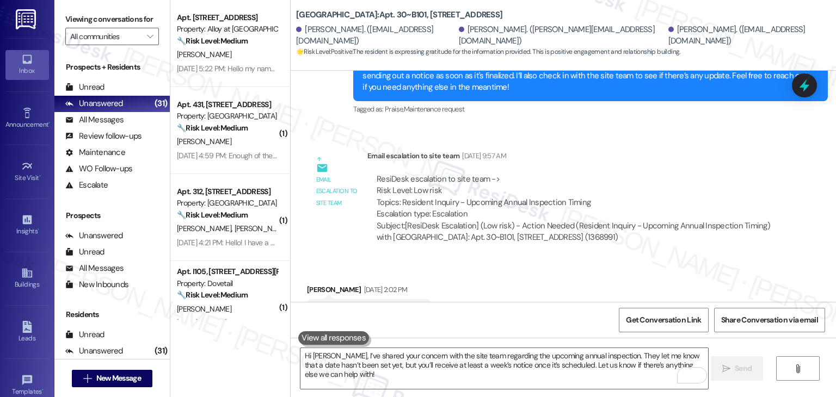
scroll to position [5416, 0]
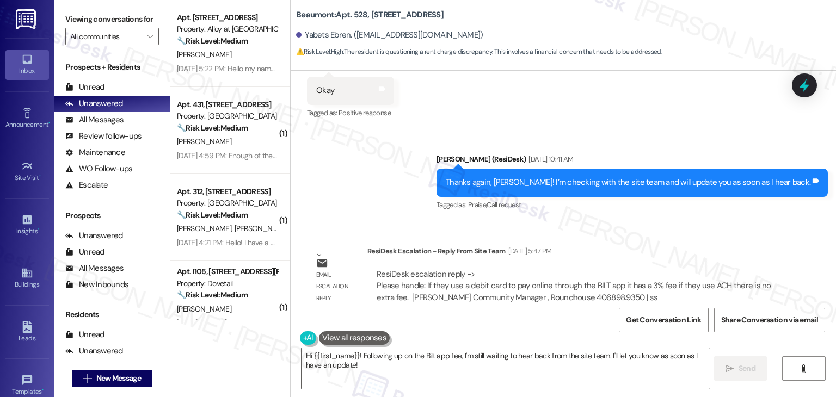
scroll to position [736, 0]
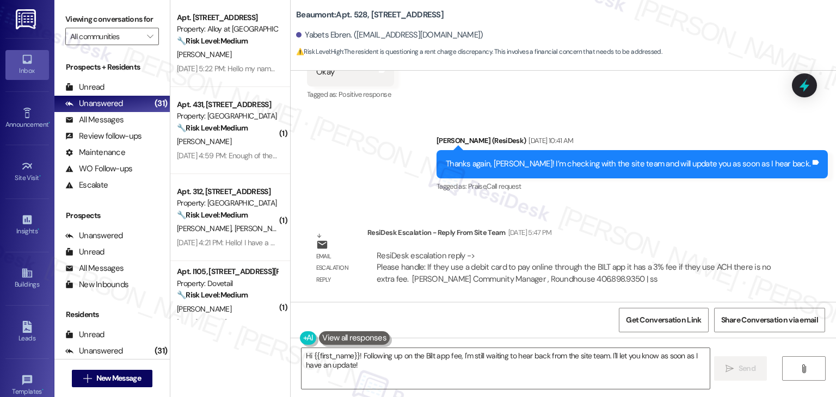
click at [623, 234] on div "ResiDesk Escalation - Reply From Site Team [DATE] 5:47 PM" at bounding box center [574, 234] width 414 height 15
click at [516, 347] on div "Hi {{first_name}}! Following up on the Bilt app fee, I'm still waiting to hear …" at bounding box center [563, 379] width 545 height 82
click at [499, 359] on textarea "Hi {{first_name}}! Following up on the Bilt app fee, I'm still waiting to hear …" at bounding box center [506, 368] width 408 height 41
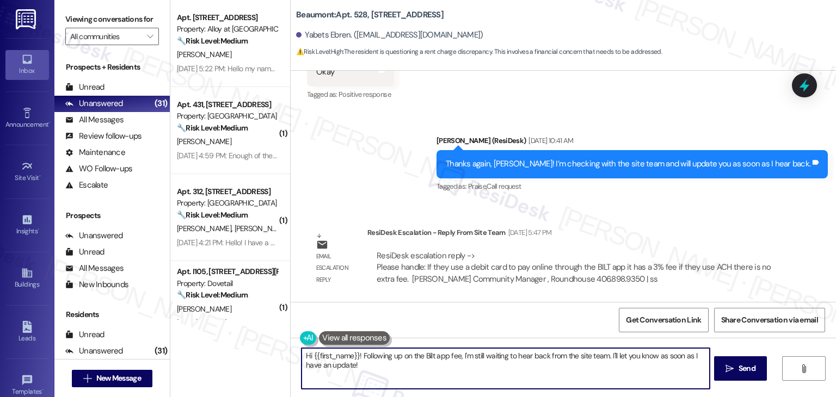
click at [499, 359] on textarea "Hi {{first_name}}! Following up on the Bilt app fee, I'm still waiting to hear …" at bounding box center [506, 368] width 408 height 41
paste textarea "Yabets, I’ve shared your concern with the site team. They confirmed that if you…"
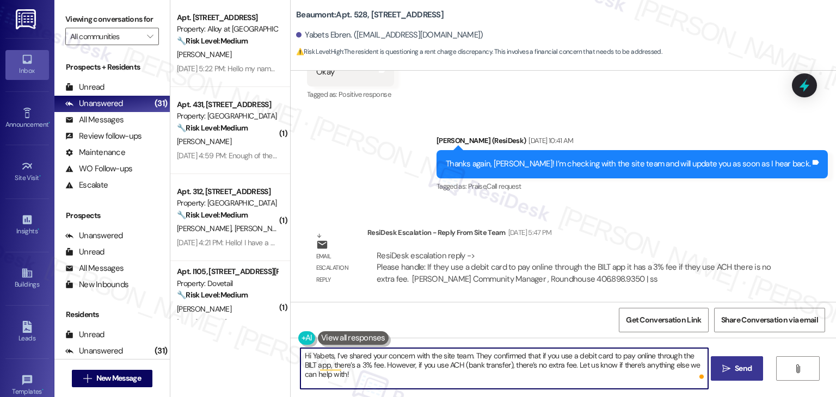
type textarea "Hi Yabets, I’ve shared your concern with the site team. They confirmed that if …"
click at [733, 370] on span "Send" at bounding box center [743, 368] width 21 height 11
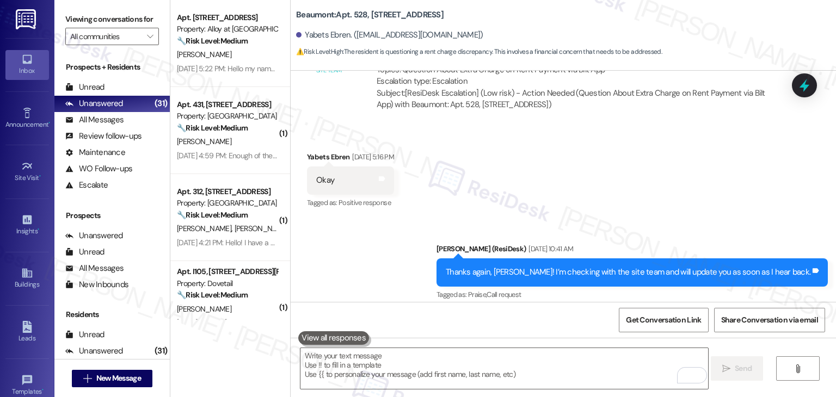
scroll to position [823, 0]
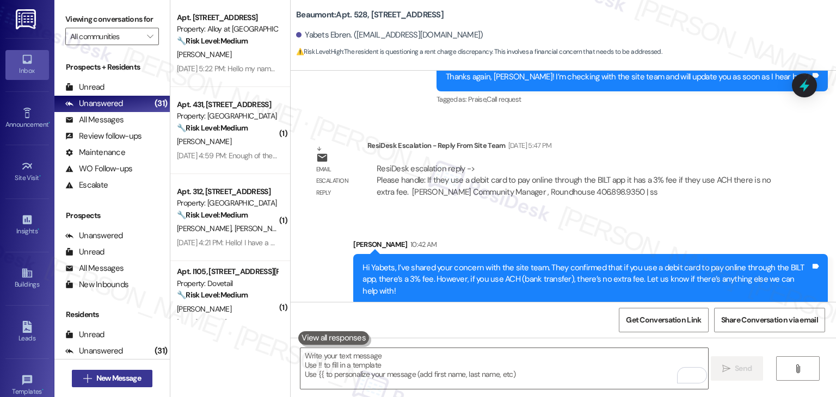
click at [128, 379] on span "New Message" at bounding box center [118, 378] width 45 height 11
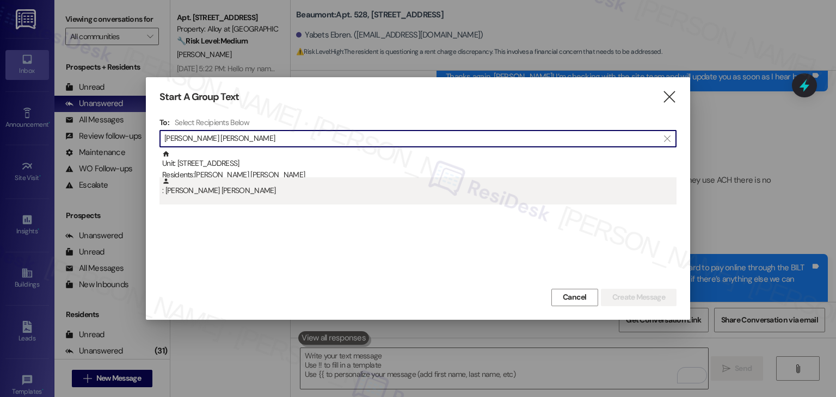
type input "Oscar Eugenio Gonzales"
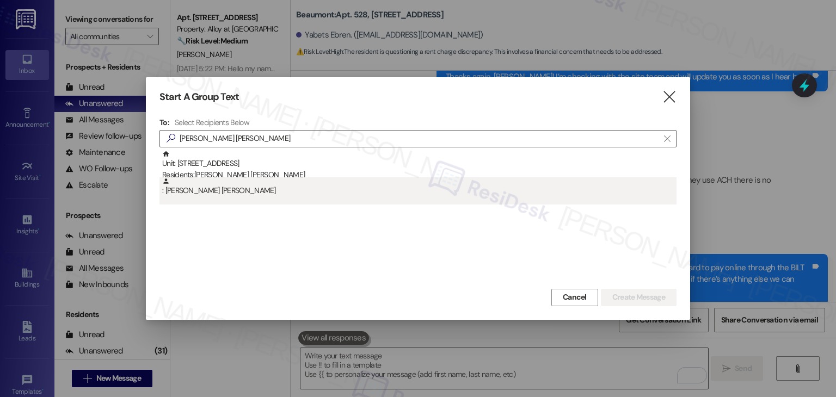
click at [250, 192] on div ": Oscar Eugenio Gonzales" at bounding box center [419, 186] width 514 height 19
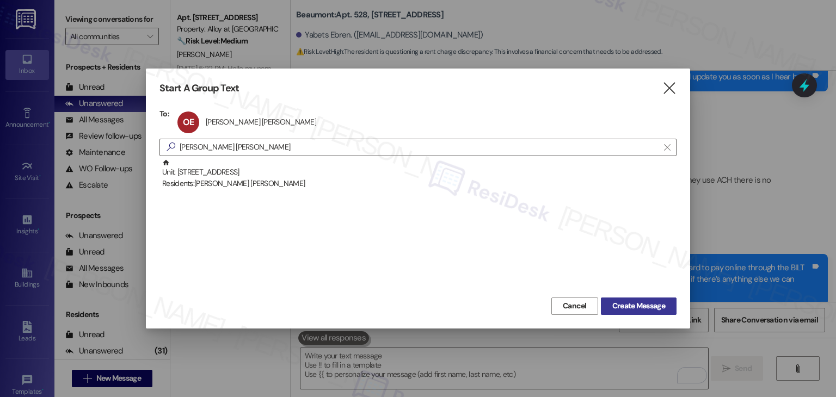
click at [638, 306] on span "Create Message" at bounding box center [638, 305] width 53 height 11
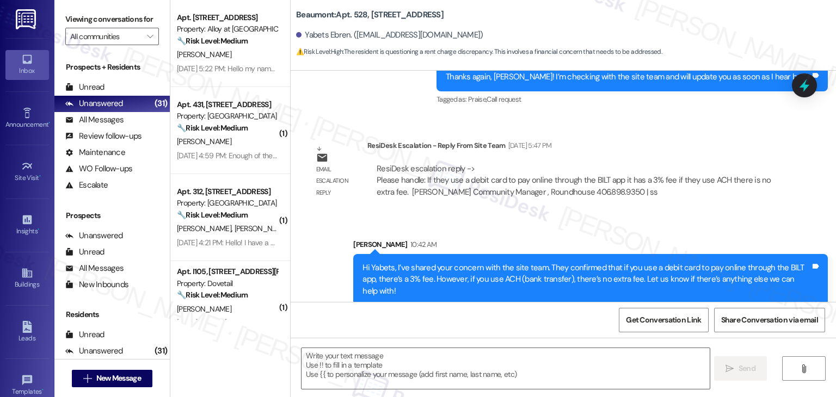
type textarea "Fetching suggested responses. Please feel free to read through the conversation…"
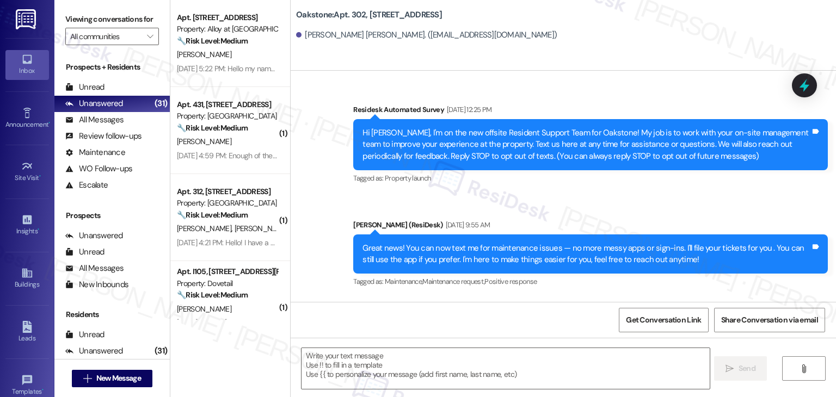
type textarea "Fetching suggested responses. Please feel free to read through the conversation…"
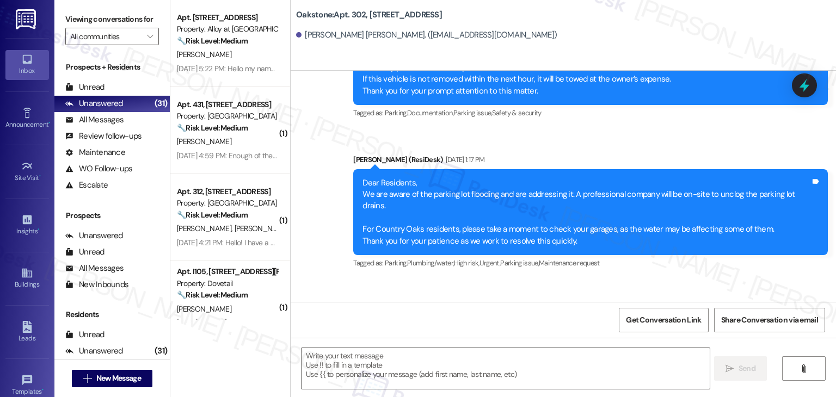
scroll to position [3891, 0]
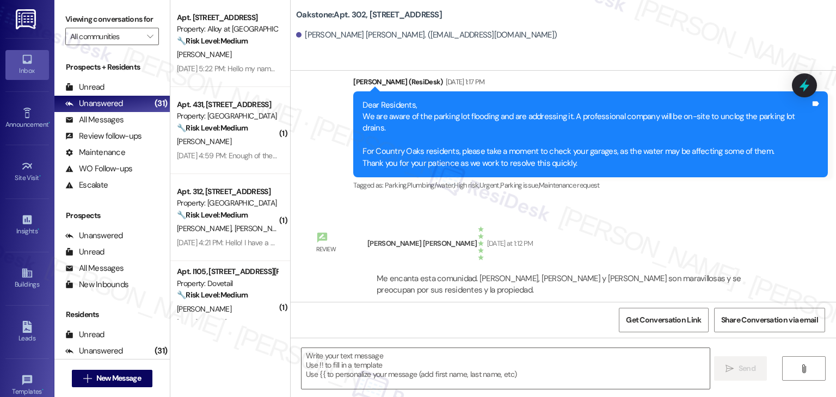
click at [700, 218] on div "Review Oscar Eugenio Gonzales Yesterday at 1:12 PM Me encanta esta comunidad. S…" at bounding box center [544, 277] width 491 height 119
click at [26, 281] on div "Buildings" at bounding box center [27, 284] width 54 height 11
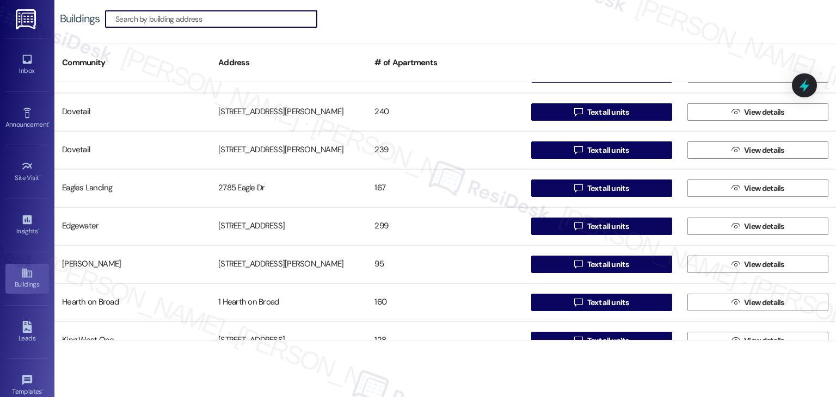
scroll to position [925, 0]
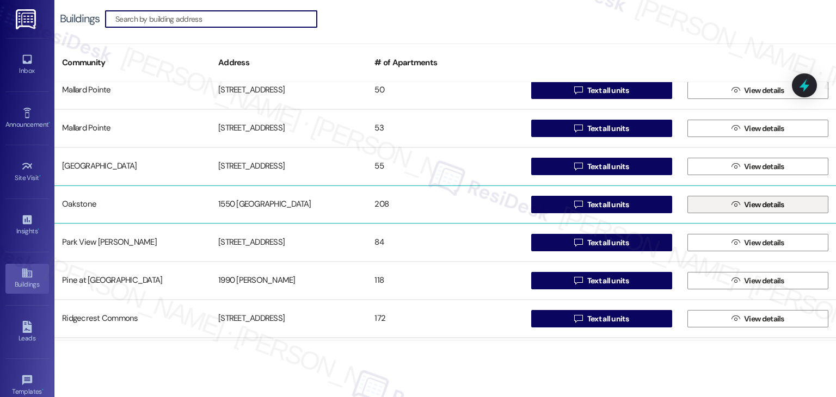
click at [736, 204] on span " View details" at bounding box center [757, 204] width 57 height 16
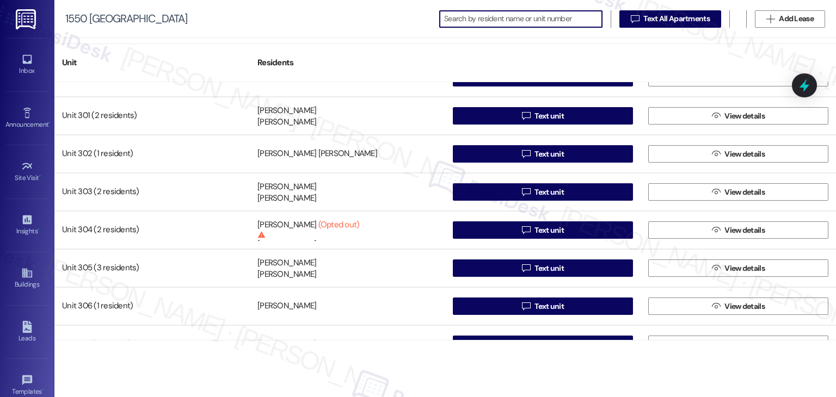
scroll to position [435, 0]
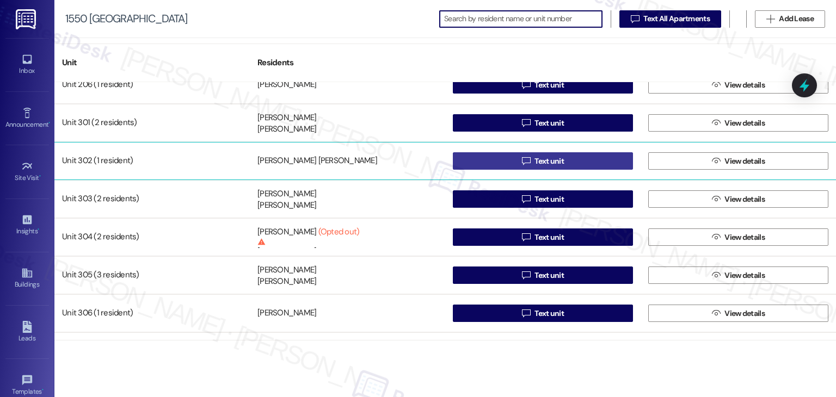
click at [555, 160] on span "Text unit" at bounding box center [549, 161] width 29 height 11
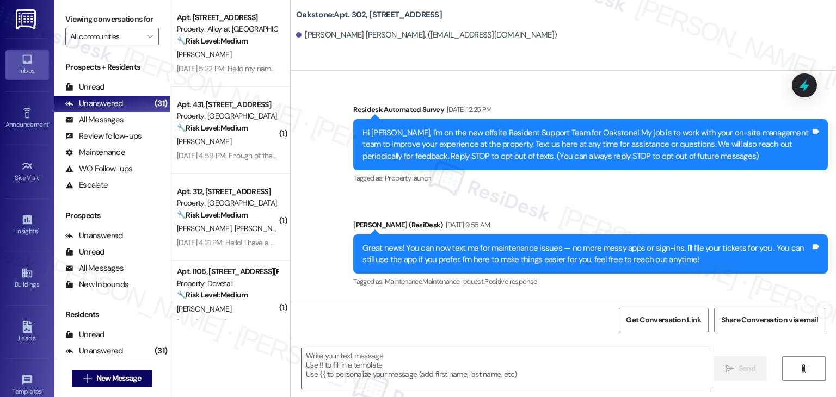
scroll to position [3891, 0]
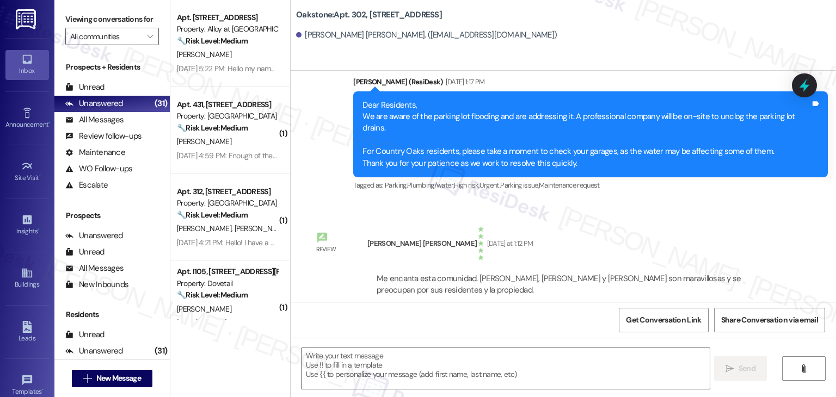
type textarea "Fetching suggested responses. Please feel free to read through the conversation…"
click at [124, 377] on span "New Message" at bounding box center [118, 378] width 45 height 11
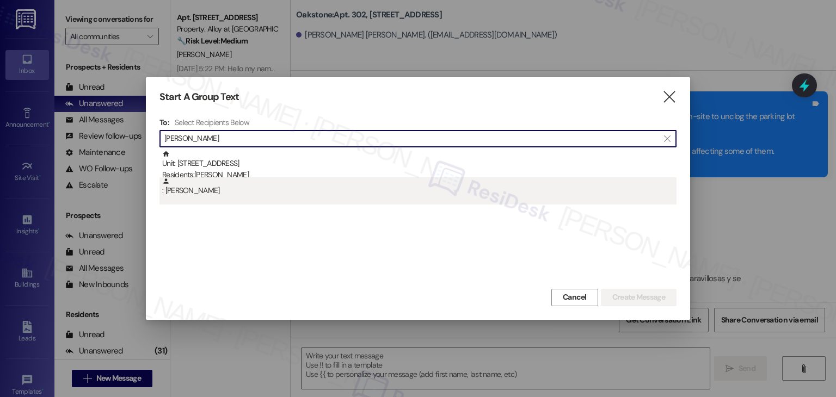
type input "Maryann Palma Williams"
click at [214, 189] on div ": Maryann Palma Williams" at bounding box center [419, 186] width 514 height 19
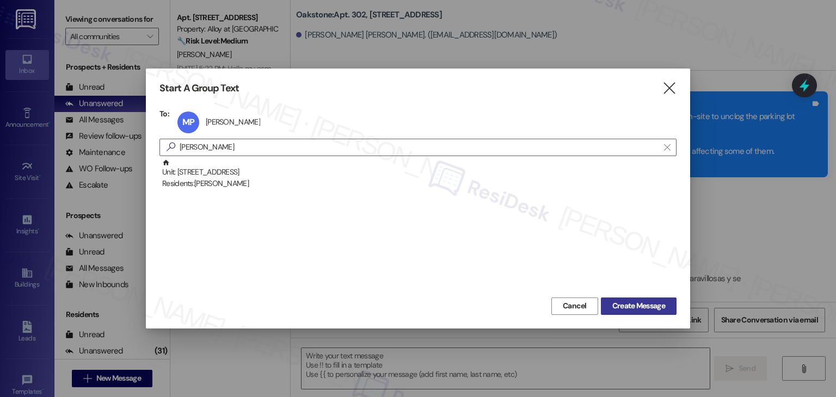
click at [630, 305] on span "Create Message" at bounding box center [638, 305] width 53 height 11
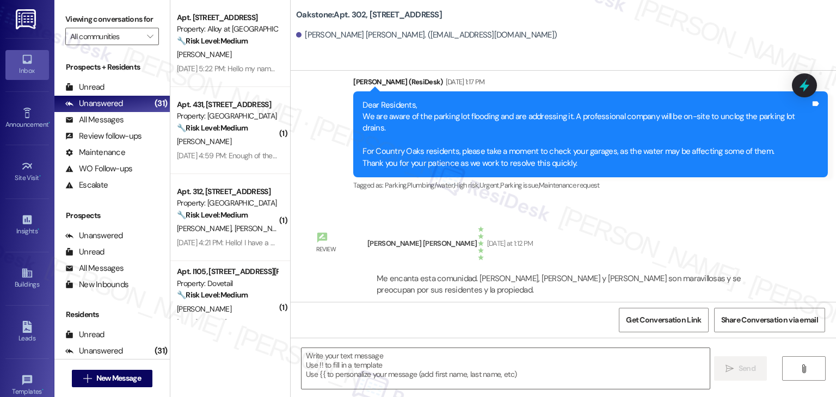
type textarea "Fetching suggested responses. Please feel free to read through the conversation…"
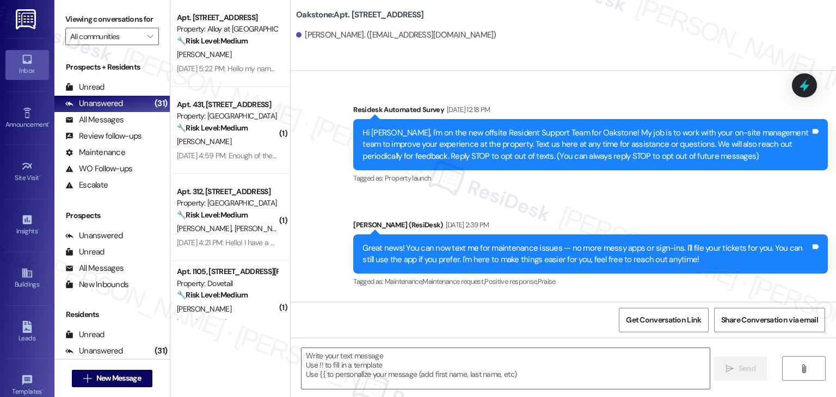
type textarea "Fetching suggested responses. Please feel free to read through the conversation…"
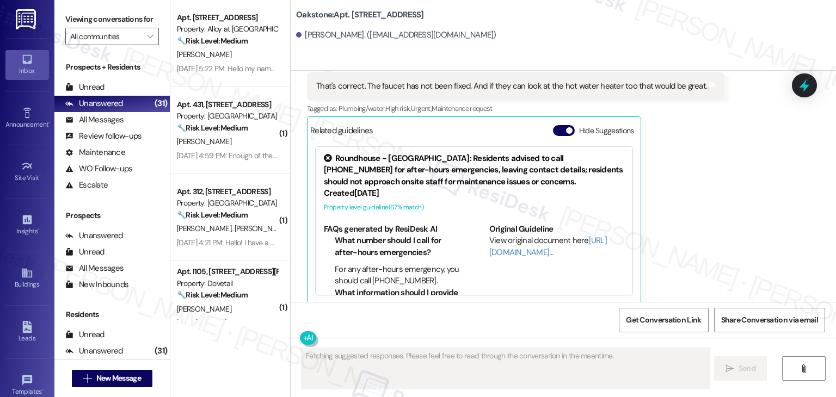
scroll to position [5560, 0]
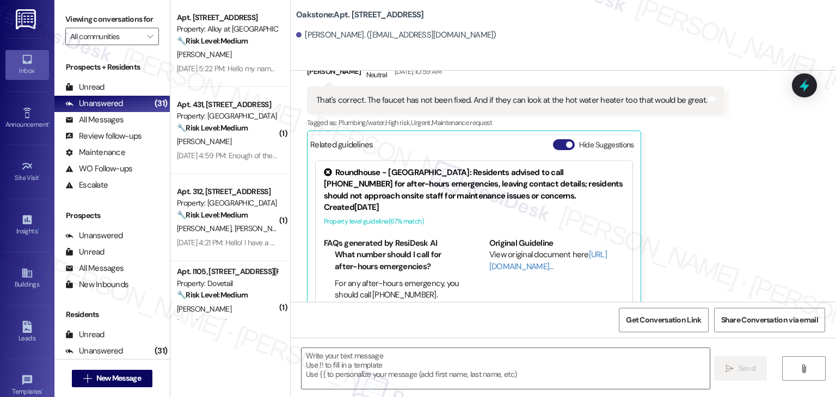
click at [553, 139] on button "Hide Suggestions" at bounding box center [564, 144] width 22 height 11
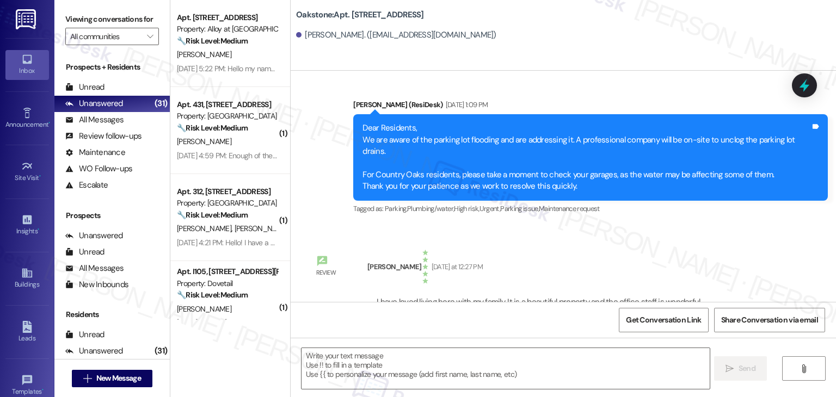
scroll to position [6839, 0]
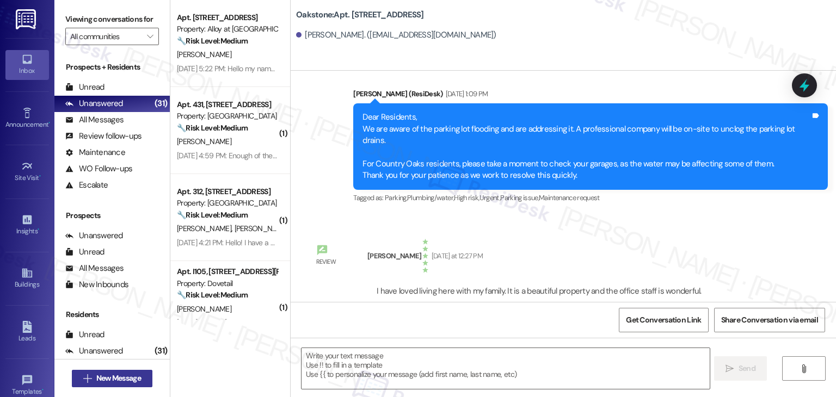
click at [125, 380] on span "New Message" at bounding box center [118, 378] width 45 height 11
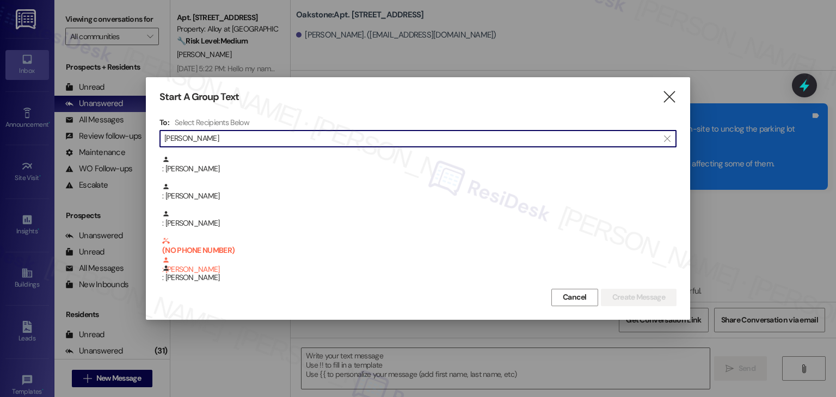
scroll to position [272, 0]
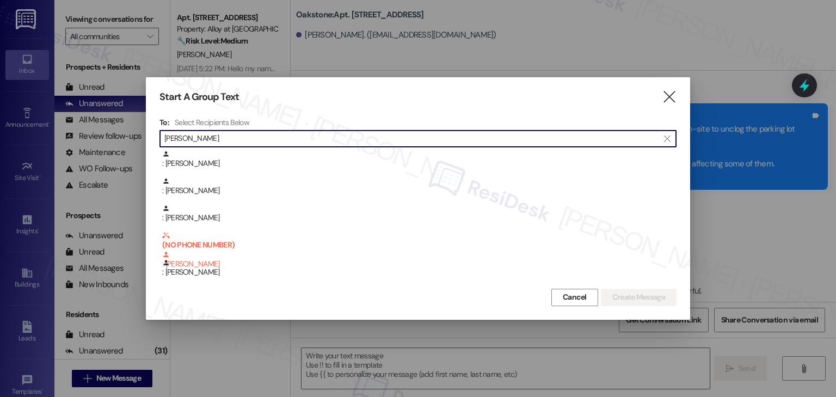
click at [172, 138] on input "Sheri" at bounding box center [411, 138] width 494 height 15
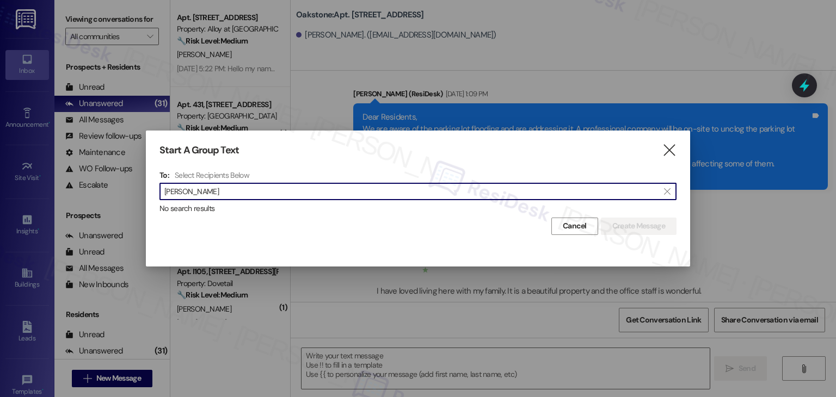
click at [183, 186] on input "Sheri Hansen" at bounding box center [411, 191] width 494 height 15
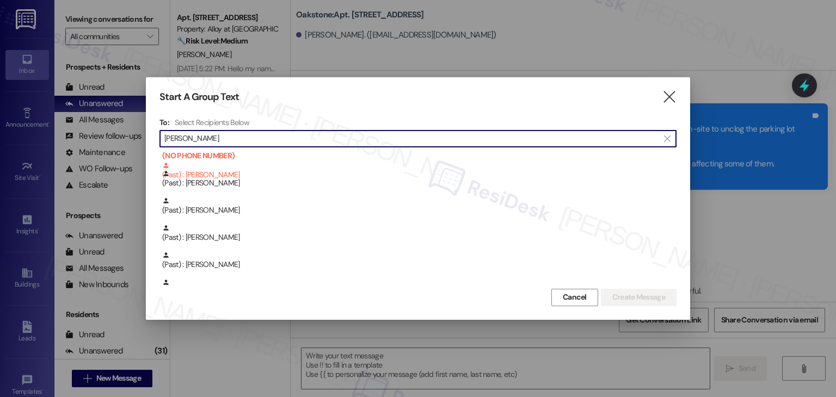
scroll to position [980, 0]
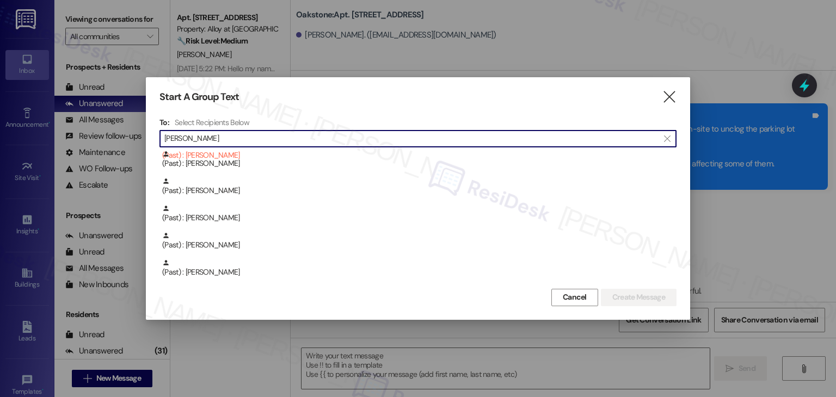
paste input "[PERSON_NAME]"
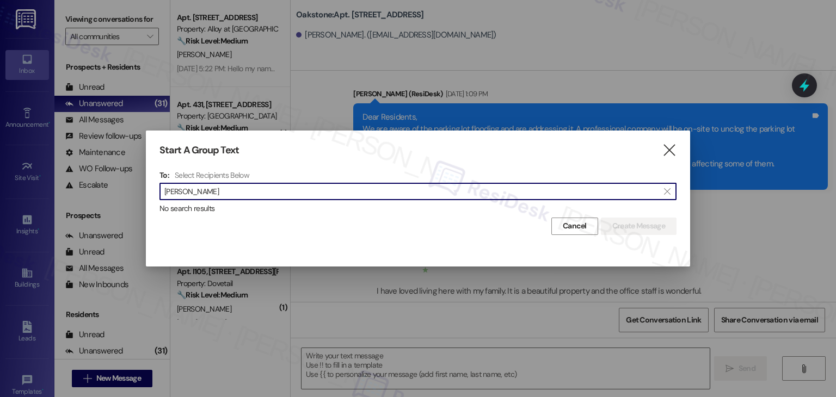
click at [224, 189] on input "Kaycee ManningHansen" at bounding box center [411, 191] width 494 height 15
paste input
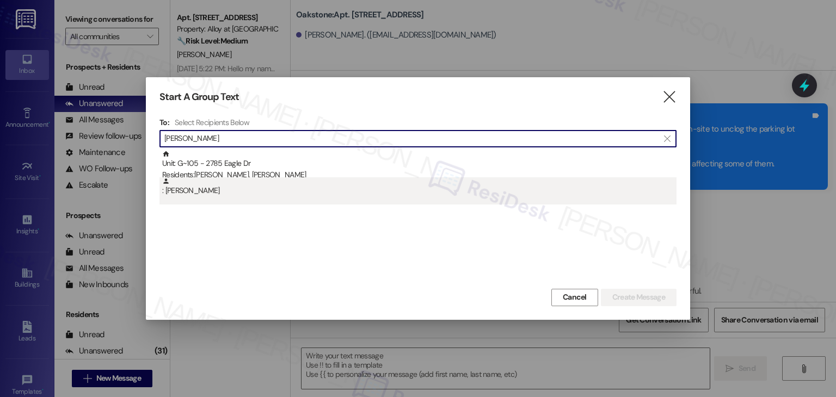
type input "[PERSON_NAME]"
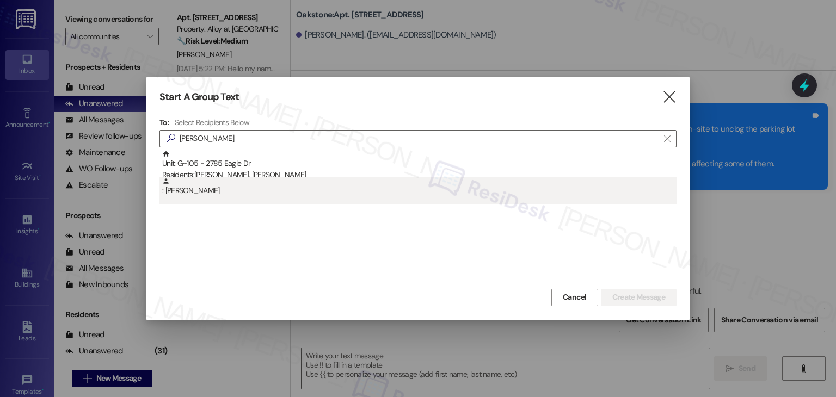
click at [231, 193] on div ": Kaycee Manning" at bounding box center [419, 186] width 514 height 19
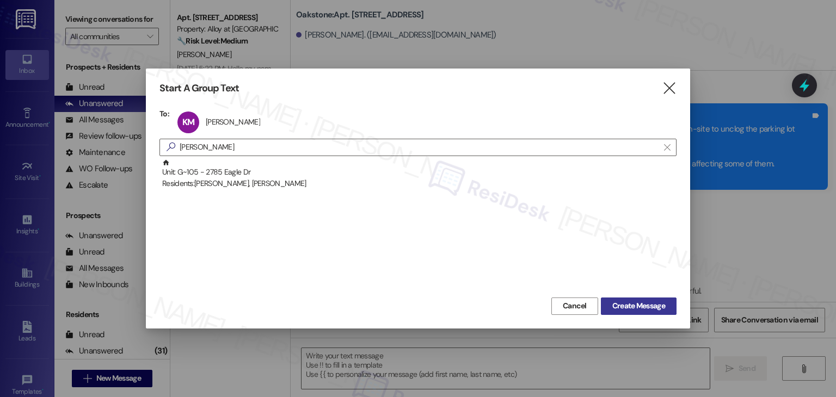
click at [625, 312] on button "Create Message" at bounding box center [639, 306] width 76 height 17
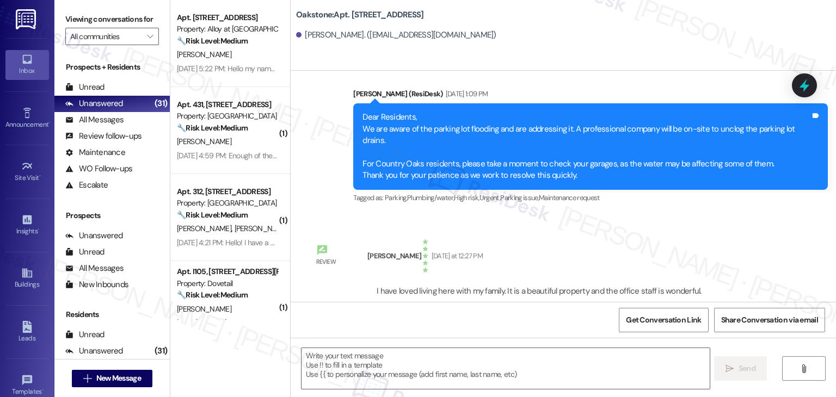
type textarea "Fetching suggested responses. Please feel free to read through the conversation…"
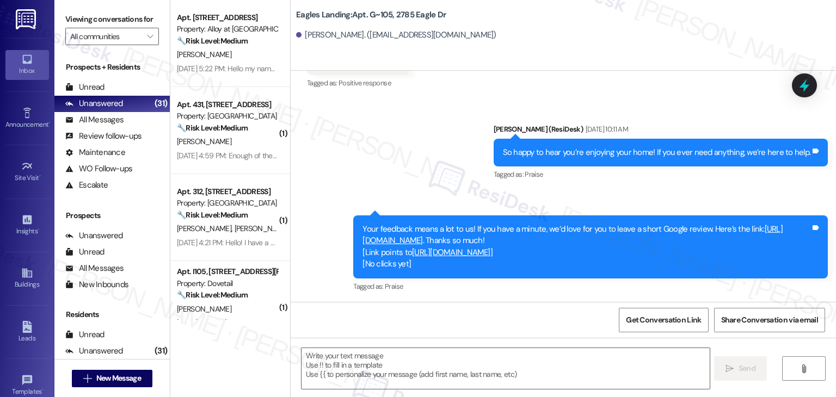
type textarea "Fetching suggested responses. Please feel free to read through the conversation…"
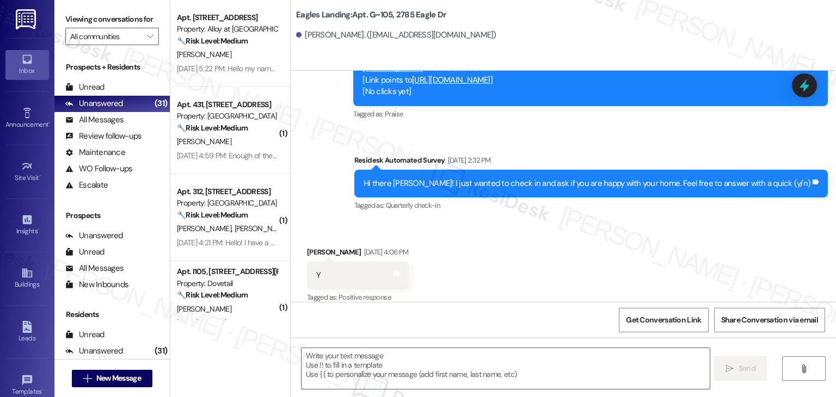
scroll to position [620, 0]
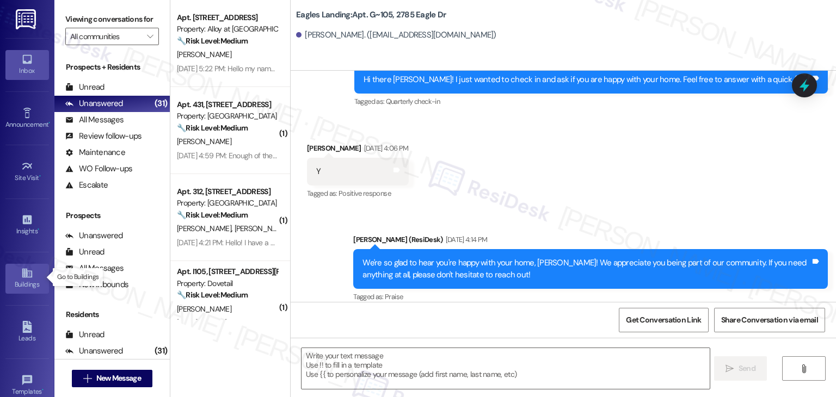
click at [17, 279] on div "Buildings" at bounding box center [27, 284] width 54 height 11
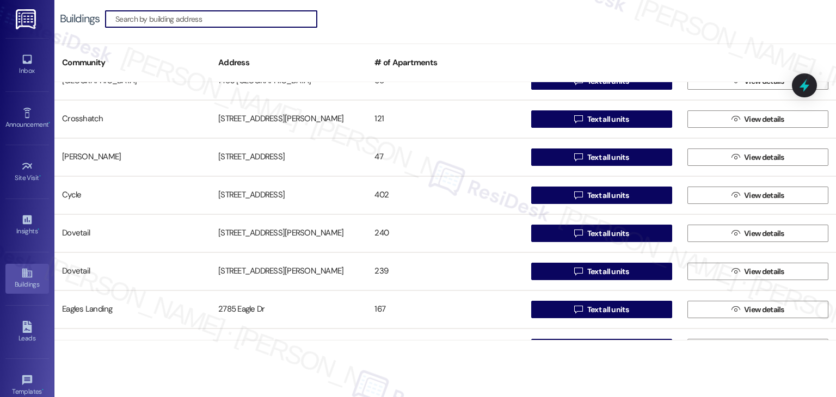
scroll to position [490, 0]
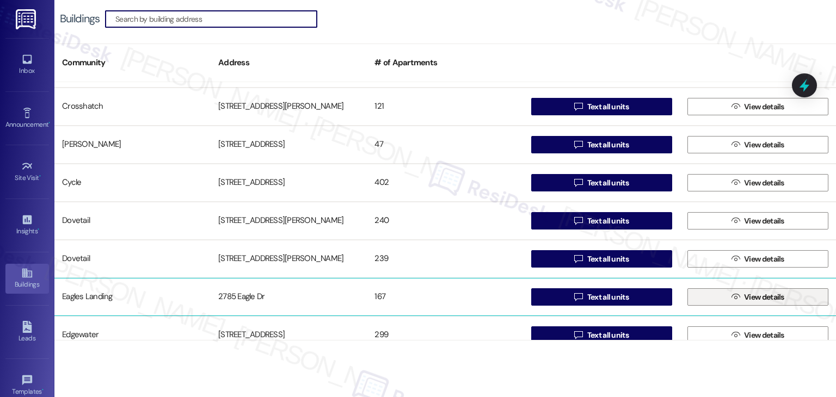
click at [772, 301] on span "View details" at bounding box center [764, 297] width 40 height 11
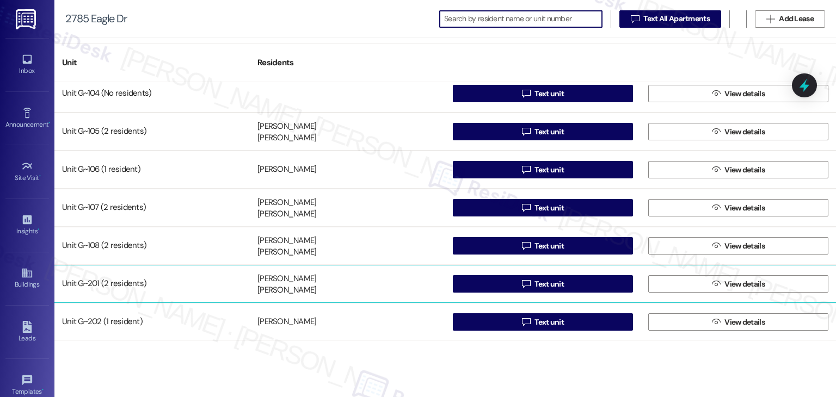
scroll to position [5552, 0]
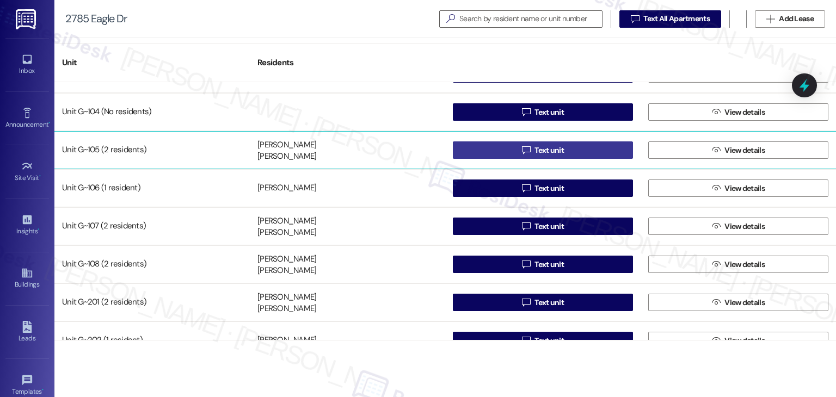
click at [549, 148] on span "Text unit" at bounding box center [549, 150] width 29 height 11
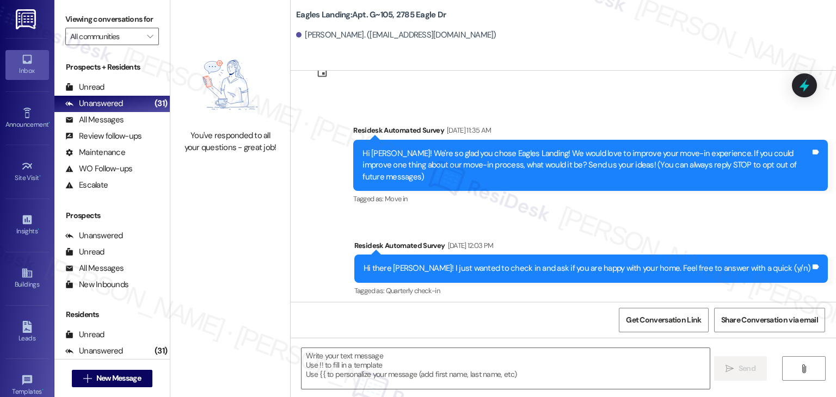
scroll to position [176, 0]
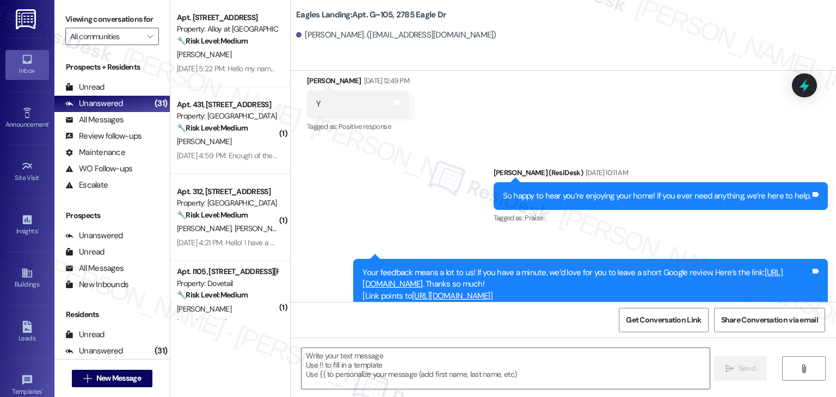
type textarea "Fetching suggested responses. Please feel free to read through the conversation…"
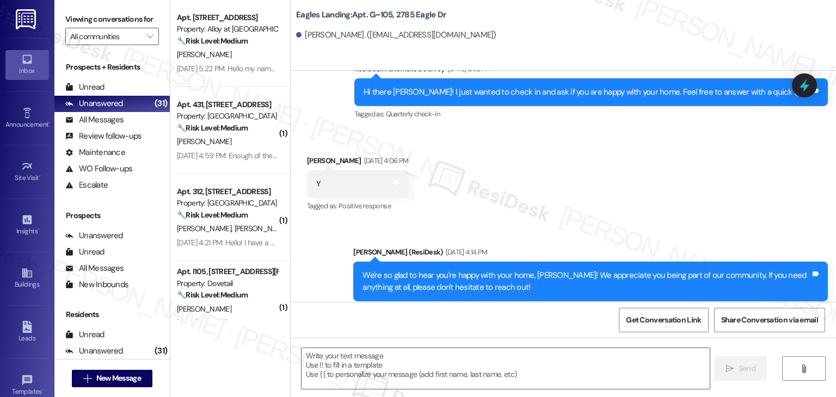
scroll to position [620, 0]
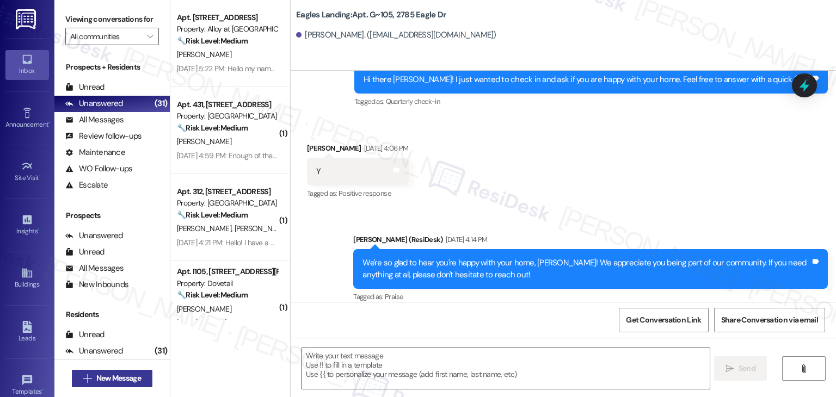
click at [134, 379] on span "New Message" at bounding box center [118, 378] width 45 height 11
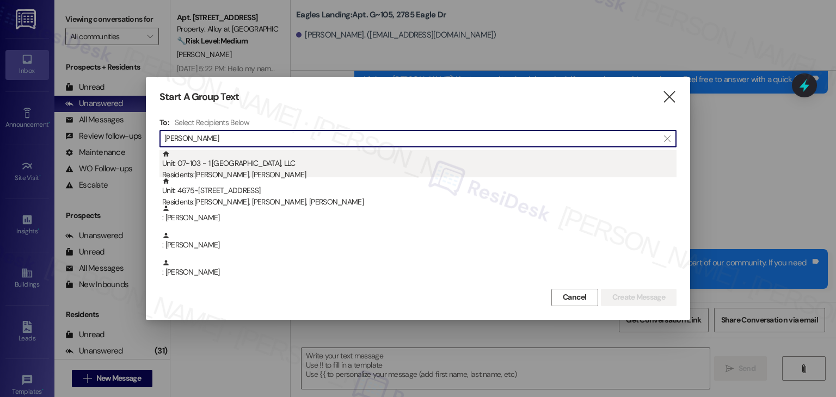
type input "Riley Matthews"
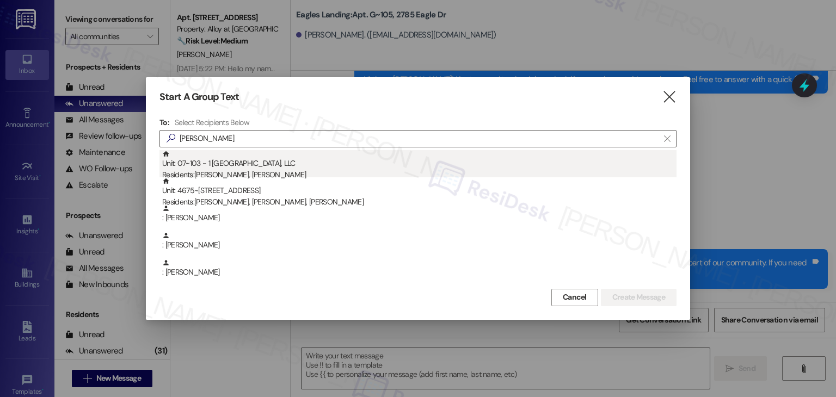
click at [266, 163] on div "Unit: 07~103 - 1 Westmeadow Springs, LLC Residents: Riley Matthews, Chelsea Han…" at bounding box center [419, 165] width 514 height 31
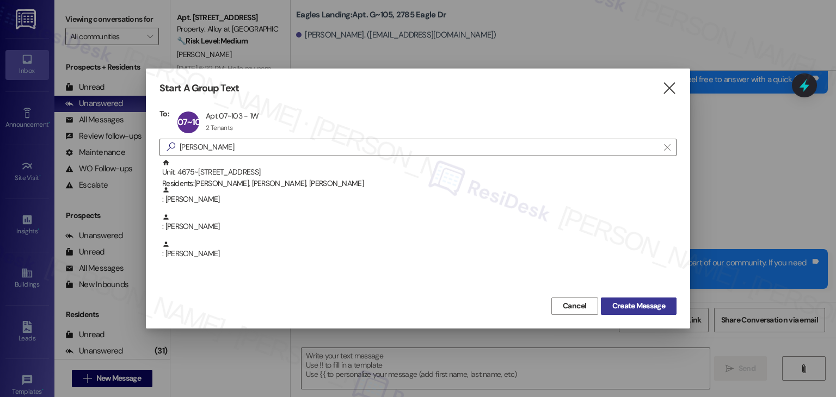
click at [634, 305] on span "Create Message" at bounding box center [638, 305] width 53 height 11
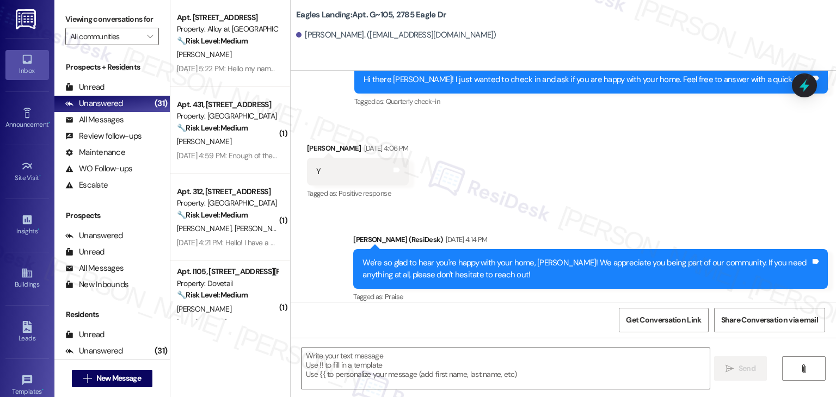
type textarea "Fetching suggested responses. Please feel free to read through the conversation…"
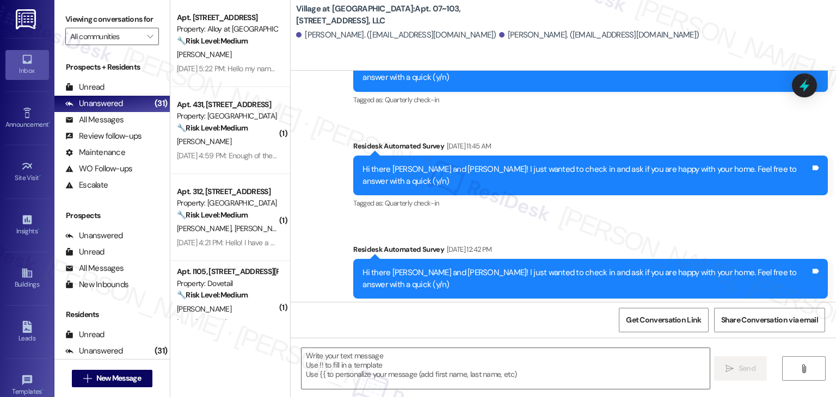
scroll to position [624, 0]
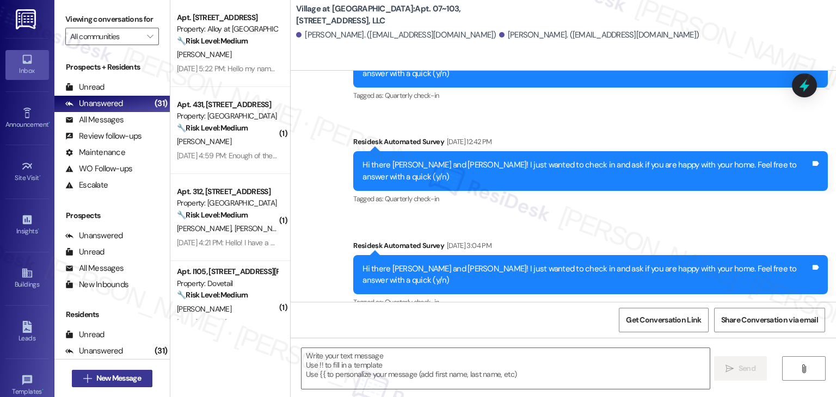
click at [132, 379] on span "New Message" at bounding box center [118, 378] width 45 height 11
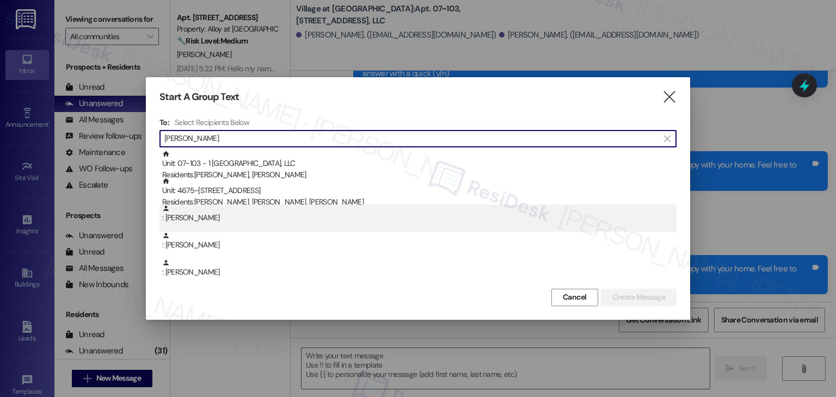
type input "Riley Matthews"
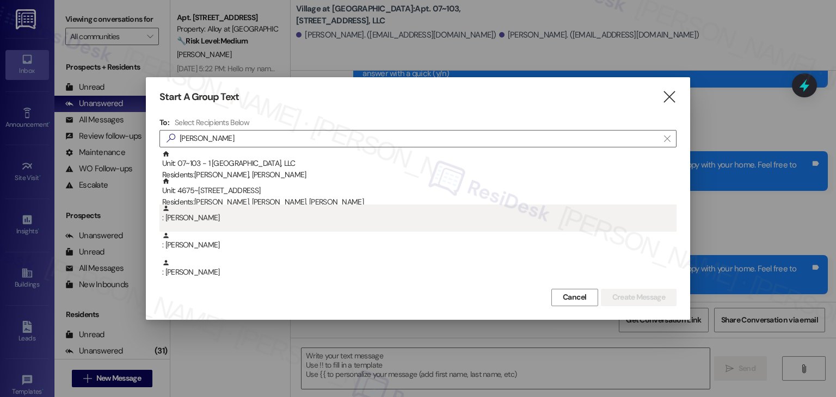
click at [202, 222] on div ": Riley Matthews" at bounding box center [419, 214] width 514 height 19
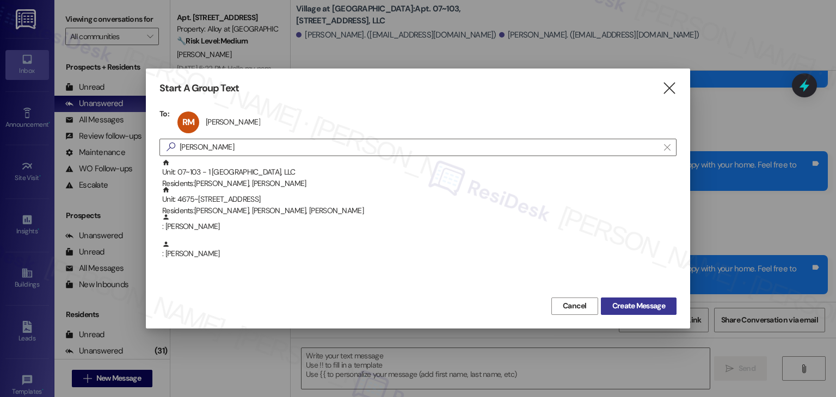
click at [630, 305] on span "Create Message" at bounding box center [638, 305] width 53 height 11
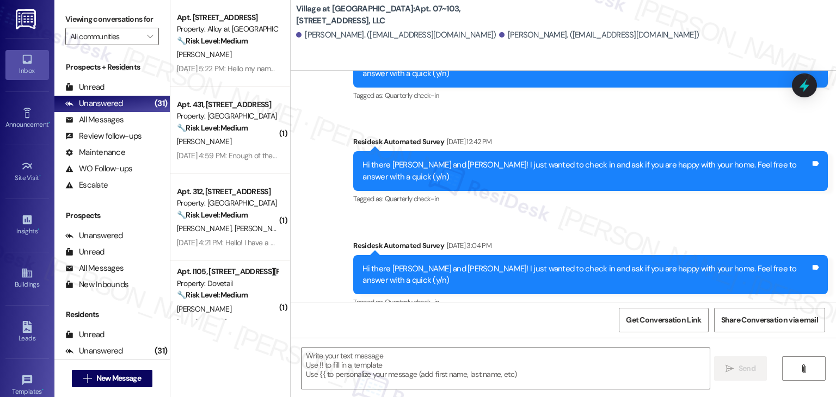
type textarea "Fetching suggested responses. Please feel free to read through the conversation…"
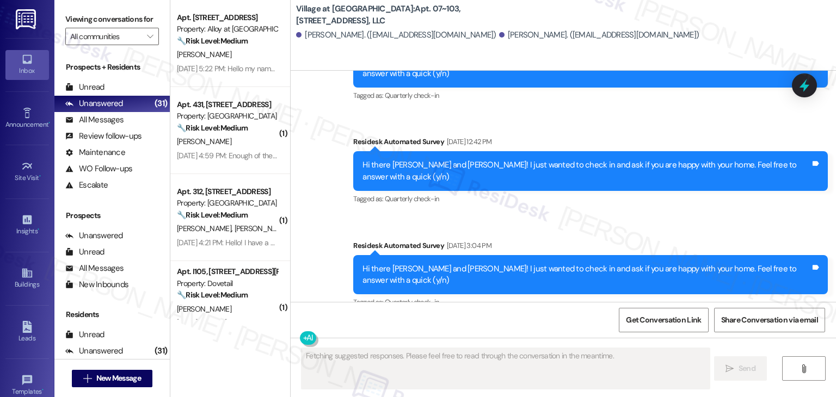
scroll to position [0, 0]
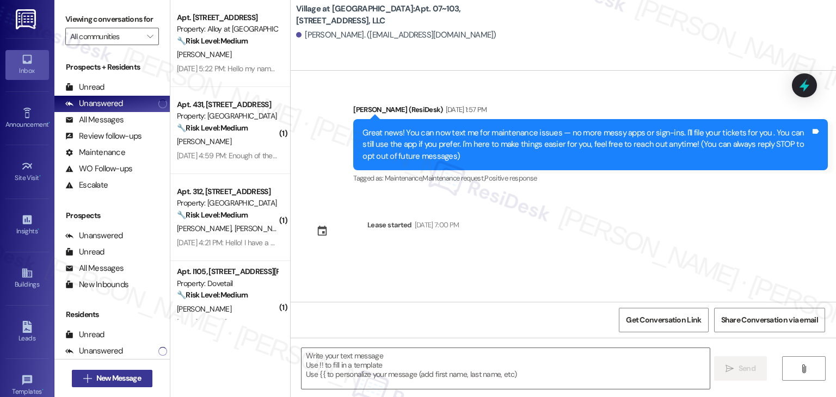
click at [112, 373] on span "New Message" at bounding box center [118, 378] width 45 height 11
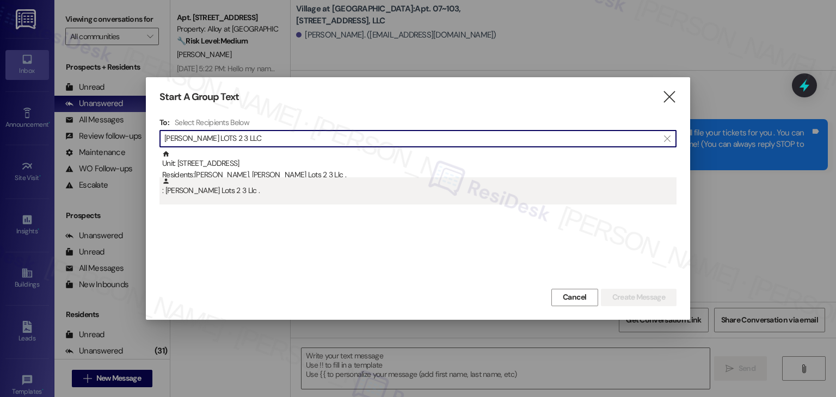
type input "CAMERON'S LOTS 2 3 LLC"
click at [211, 196] on div ": Cameron'S Lots 2 3 Llc ." at bounding box center [417, 190] width 517 height 27
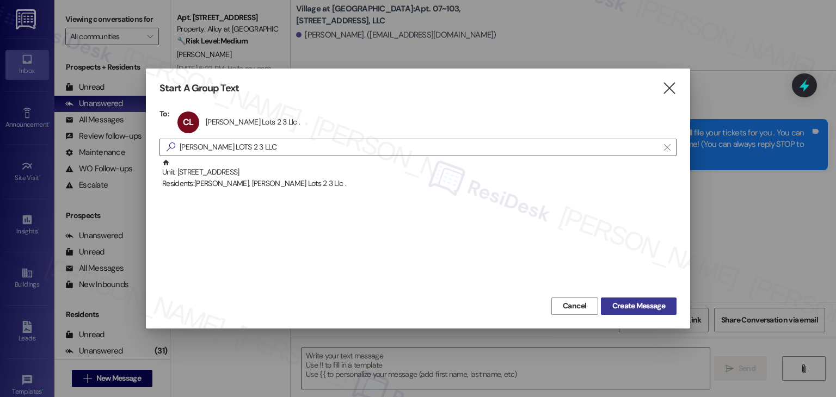
click at [640, 299] on button "Create Message" at bounding box center [639, 306] width 76 height 17
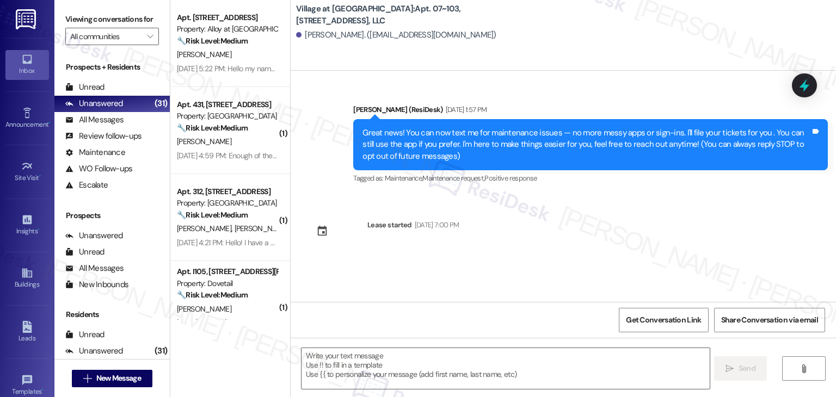
type textarea "Fetching suggested responses. Please feel free to read through the conversation…"
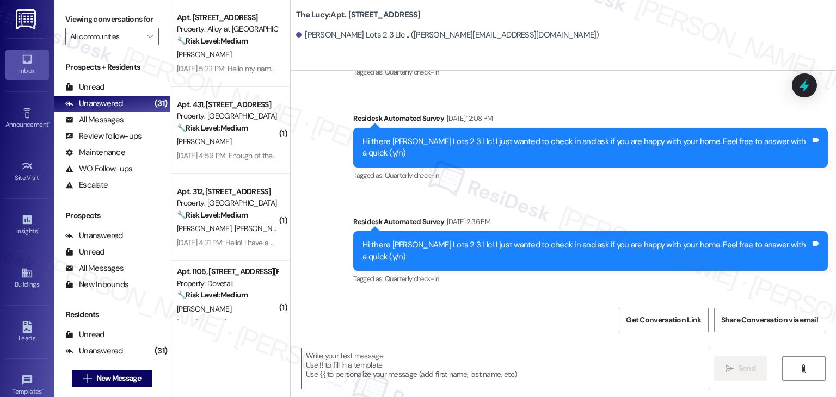
type textarea "Fetching suggested responses. Please feel free to read through the conversation…"
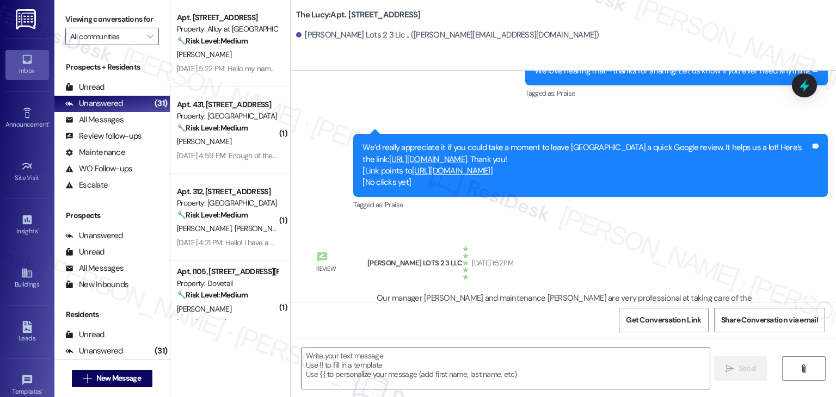
scroll to position [686, 0]
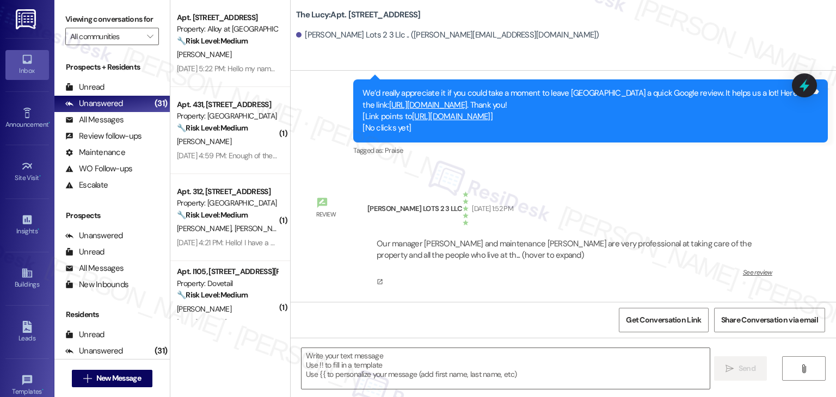
click at [586, 188] on div "Review CAMERON'S LOTS 2 3 LLC Sep 03, 2025 at 1:52 PM Our manager Rosalind and …" at bounding box center [544, 242] width 491 height 119
click at [614, 53] on div "The Lucy: Apt. 215, 512 W Grove St Cameron'S Lots 2 3 Llc .. (lee@campurllc.com)" at bounding box center [563, 35] width 545 height 71
click at [563, 204] on div "CAMERON'S LOTS 2 3 LLC Sep 03, 2025 at 1:52 PM" at bounding box center [574, 210] width 414 height 39
click at [471, 367] on textarea at bounding box center [506, 368] width 408 height 41
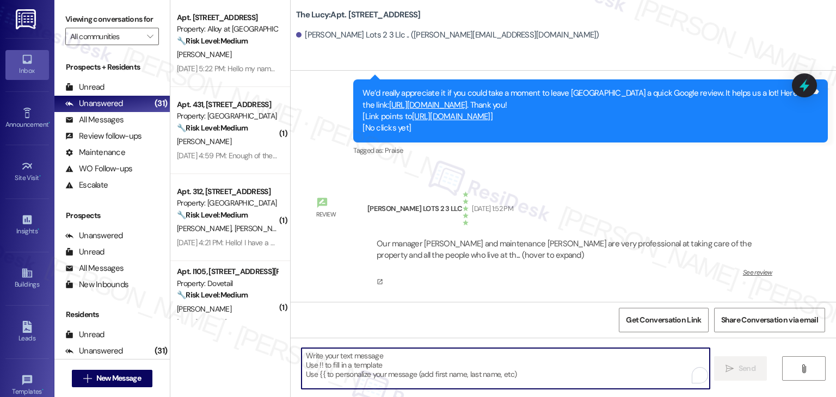
paste textarea "Hi Cameron, thank you so much for your kind and detailed review! We really appr…"
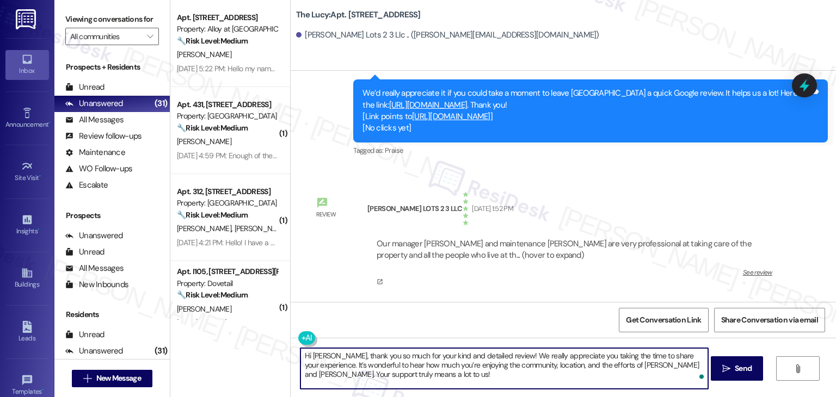
click at [444, 376] on textarea "Hi Cameron, thank you so much for your kind and detailed review! We really appr…" at bounding box center [504, 368] width 408 height 41
type textarea "Hi Cameron, thank you so much for your kind and detailed review! We really appr…"
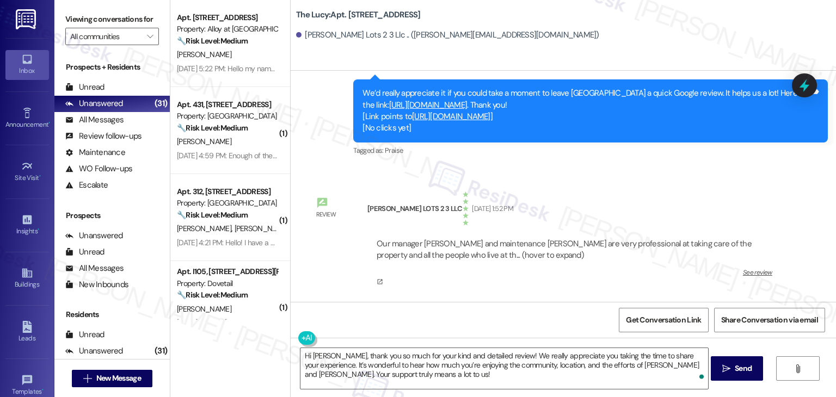
click at [467, 325] on div "Get Conversation Link Share Conversation via email" at bounding box center [563, 320] width 545 height 36
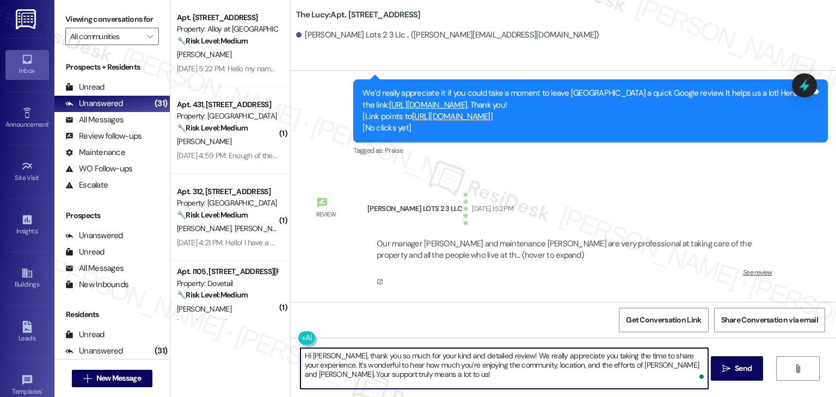
click at [420, 371] on textarea "Hi Cameron, thank you so much for your kind and detailed review! We really appr…" at bounding box center [504, 368] width 408 height 41
click at [441, 328] on div "Get Conversation Link Share Conversation via email" at bounding box center [563, 320] width 545 height 36
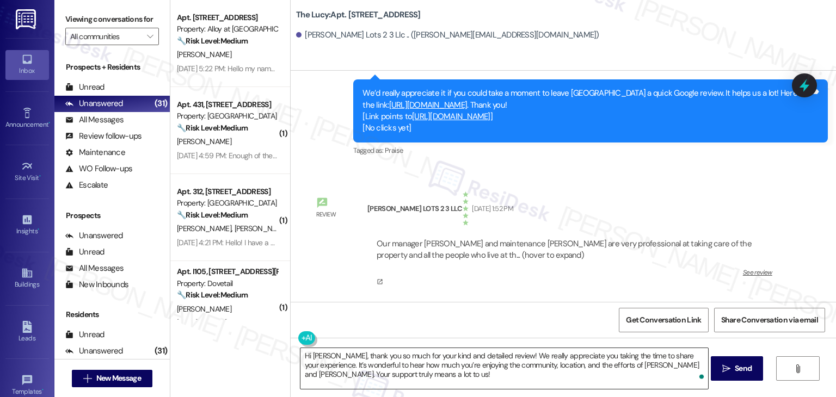
click at [426, 372] on textarea "Hi Cameron, thank you so much for your kind and detailed review! We really appr…" at bounding box center [504, 368] width 408 height 41
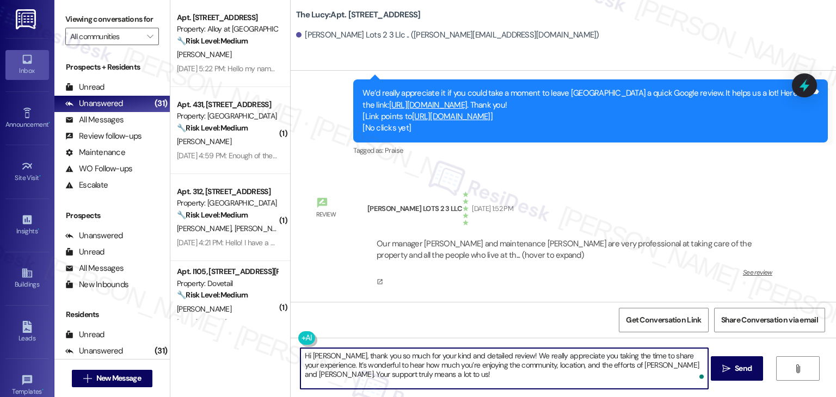
click at [508, 324] on div "Get Conversation Link Share Conversation via email" at bounding box center [563, 320] width 545 height 36
click at [427, 372] on textarea "Hi Cameron, thank you so much for your kind and detailed review! We really appr…" at bounding box center [504, 368] width 408 height 41
click at [742, 368] on span "Send" at bounding box center [743, 368] width 17 height 11
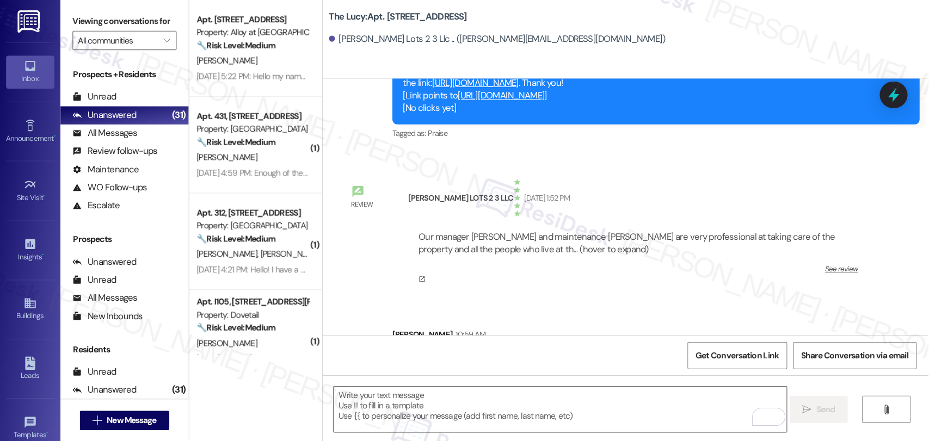
scroll to position [785, 0]
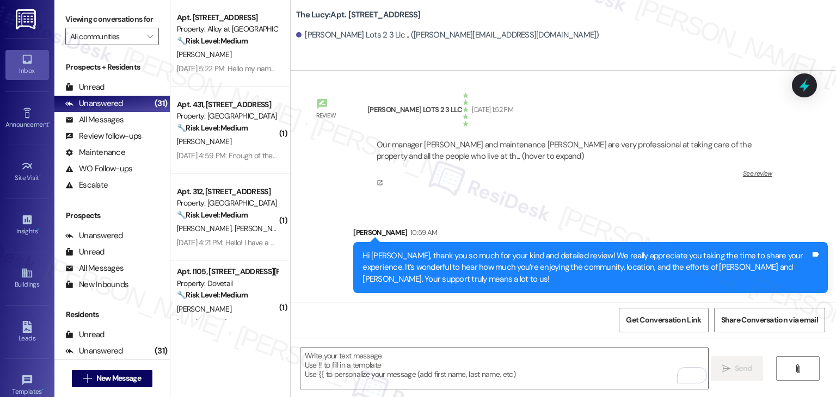
click at [477, 327] on div "Get Conversation Link Share Conversation via email" at bounding box center [563, 320] width 545 height 36
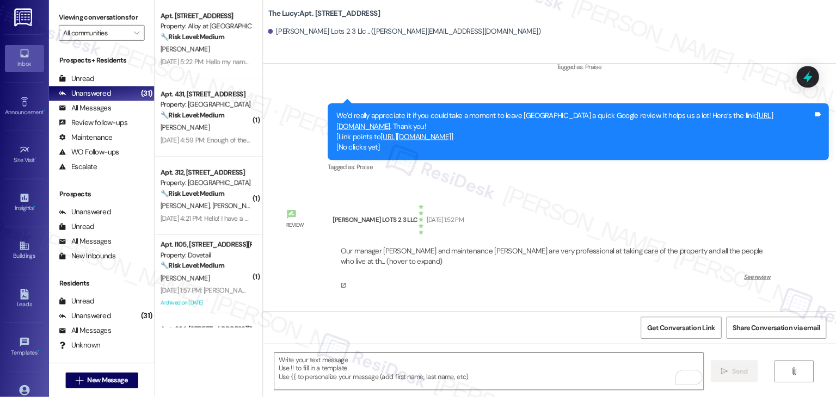
scroll to position [628, 0]
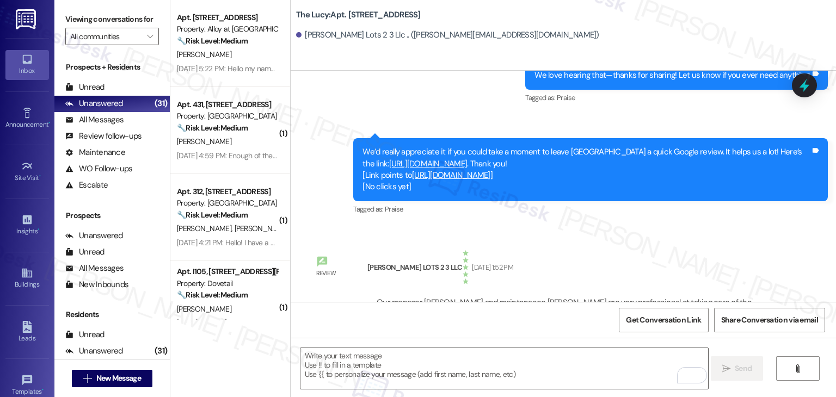
click at [600, 251] on div "CAMERON'S LOTS 2 3 LLC Sep 03, 2025 at 1:52 PM" at bounding box center [574, 269] width 414 height 39
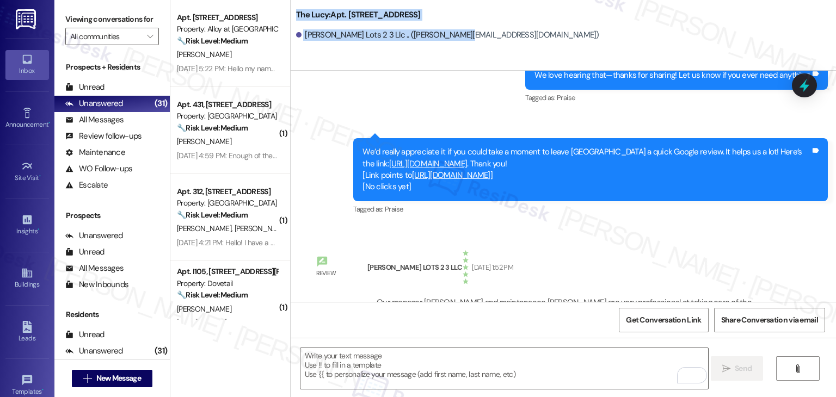
drag, startPoint x: 457, startPoint y: 36, endPoint x: 290, endPoint y: 14, distance: 168.5
click at [296, 14] on div "The Lucy: Apt. 215, 512 W Grove St Cameron'S Lots 2 3 Llc .. (lee@campurllc.com)" at bounding box center [566, 25] width 540 height 44
copy div "The Lucy: Apt. 215, 512 W Grove St Cameron'S Lots 2 3 Llc .. (lee@campurllc.com)"
click at [673, 321] on span "Get Conversation Link" at bounding box center [663, 320] width 75 height 11
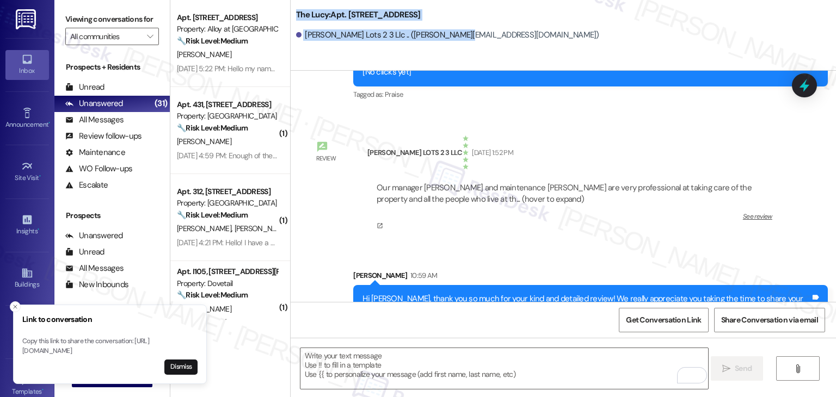
scroll to position [785, 0]
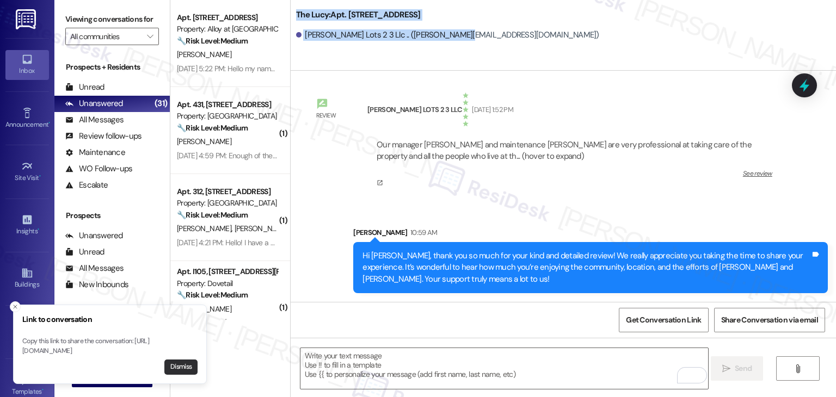
click at [180, 368] on button "Dismiss" at bounding box center [180, 367] width 33 height 15
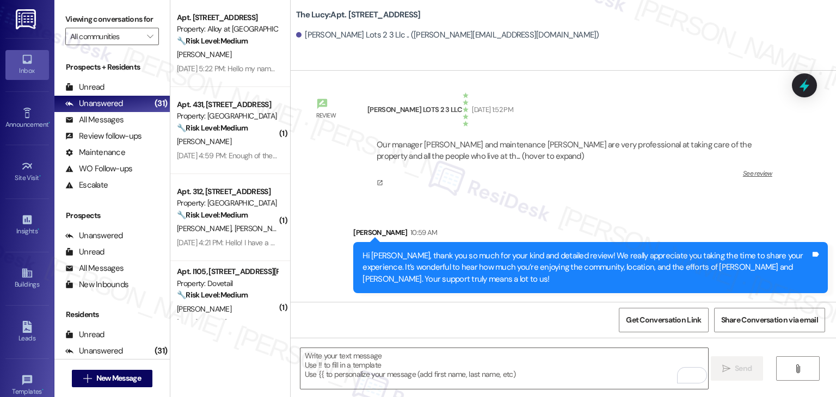
click at [571, 200] on div "Review CAMERON'S LOTS 2 3 LLC Sep 03, 2025 at 1:52 PM Our manager Rosalind and …" at bounding box center [544, 143] width 491 height 119
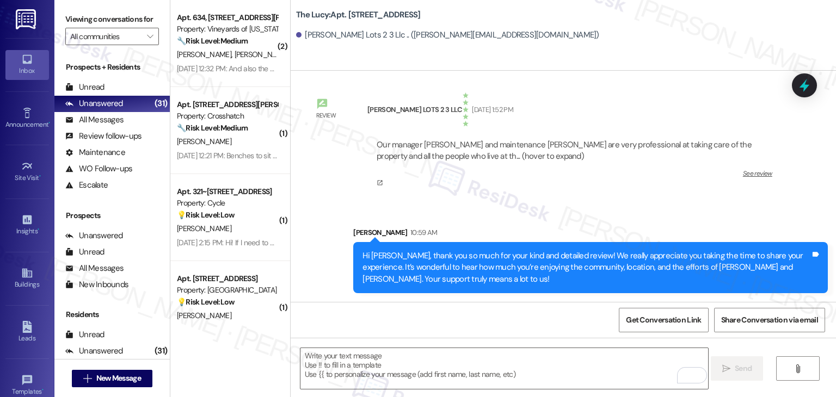
scroll to position [0, 0]
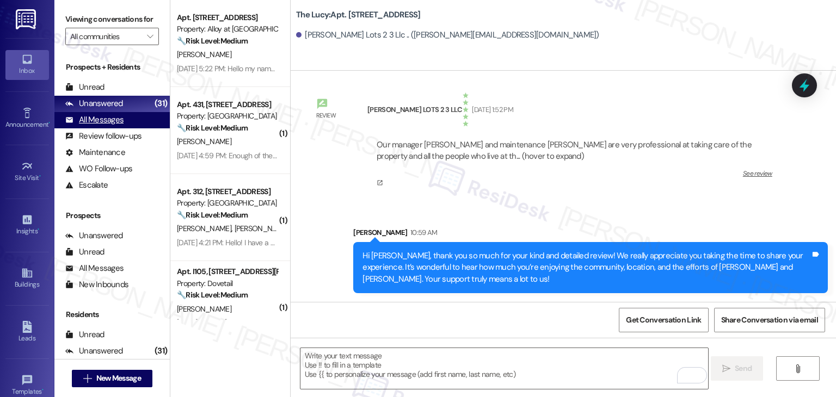
click at [99, 123] on div "All Messages" at bounding box center [94, 119] width 58 height 11
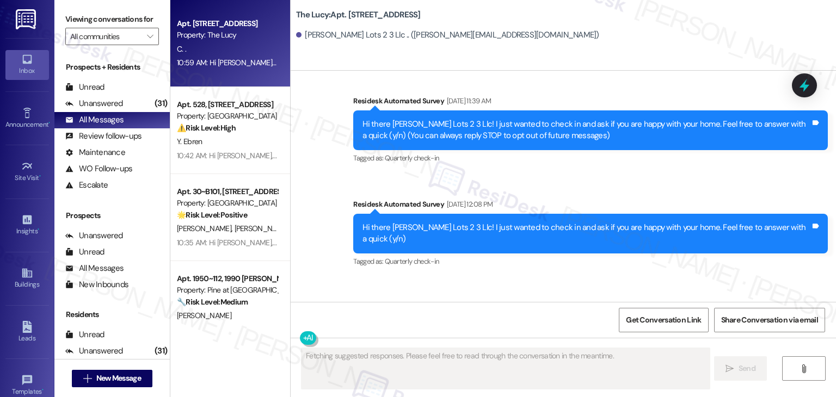
type textarea "Fetching suggested responses. Please feel free to read through the conversation…"
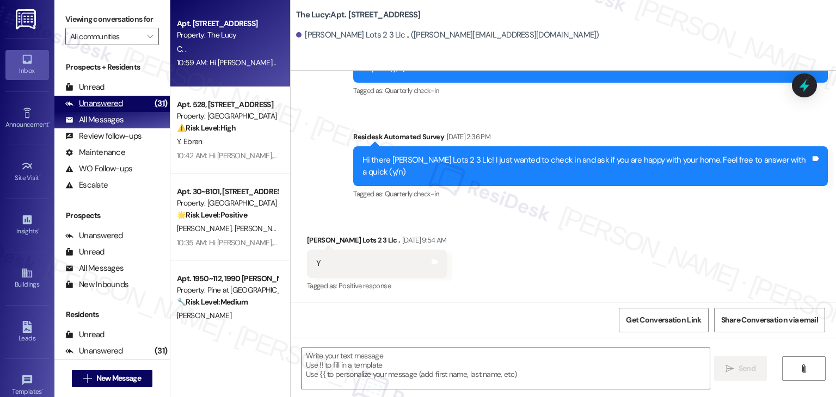
click at [99, 105] on div "Unanswered" at bounding box center [94, 103] width 58 height 11
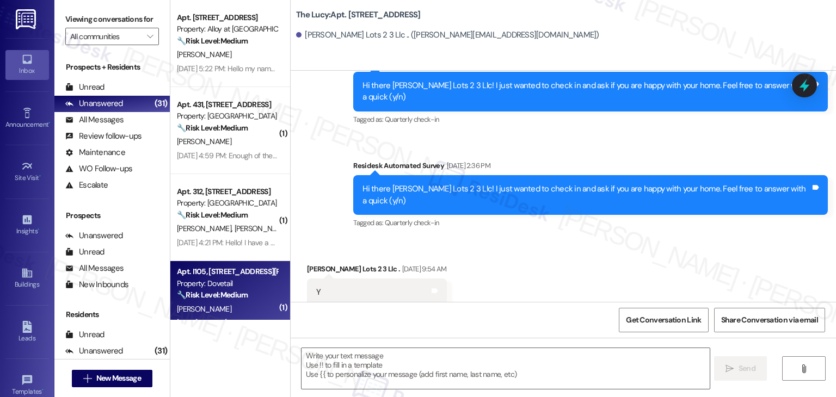
type textarea "Fetching suggested responses. Please feel free to read through the conversation…"
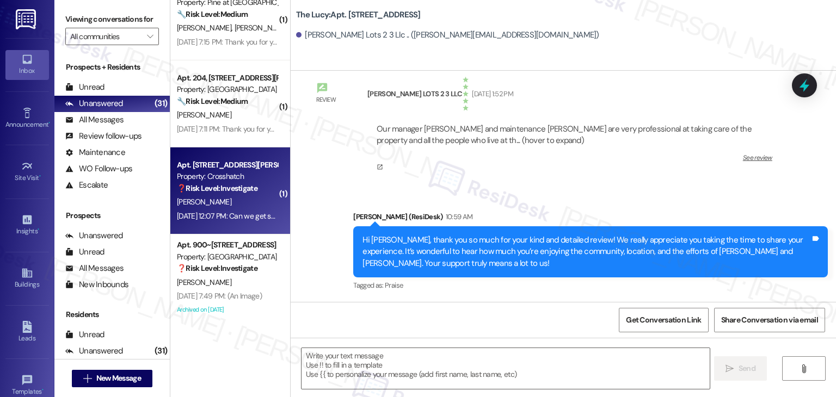
scroll to position [2467, 0]
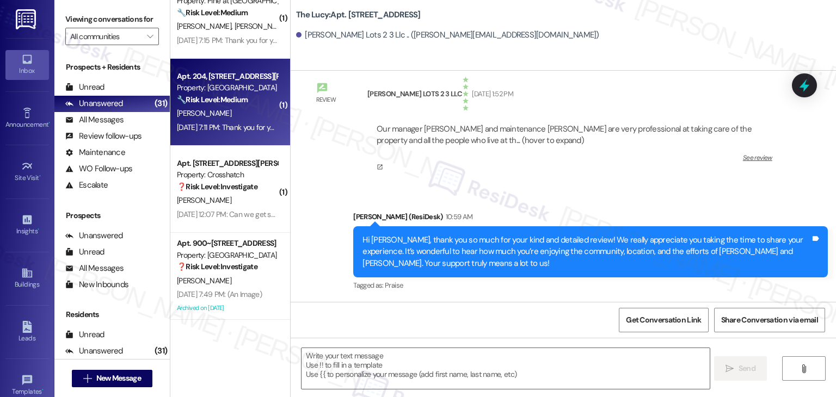
click at [218, 130] on div "Sep 04, 2025 at 7:11 PM: Thank you for your message. Our offices are currently …" at bounding box center [504, 127] width 654 height 10
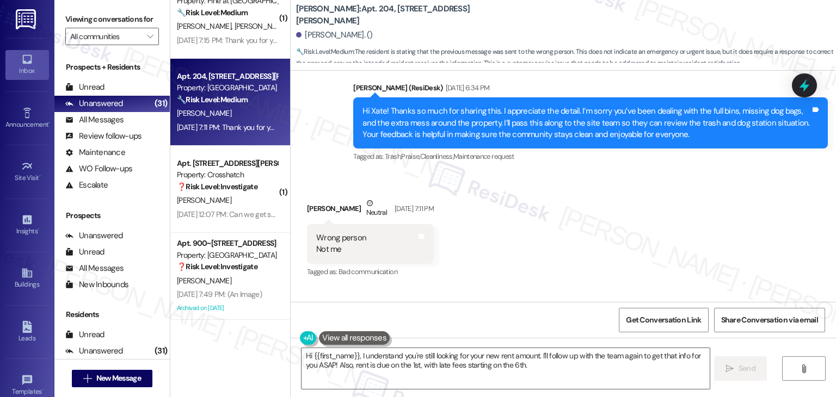
scroll to position [1879, 0]
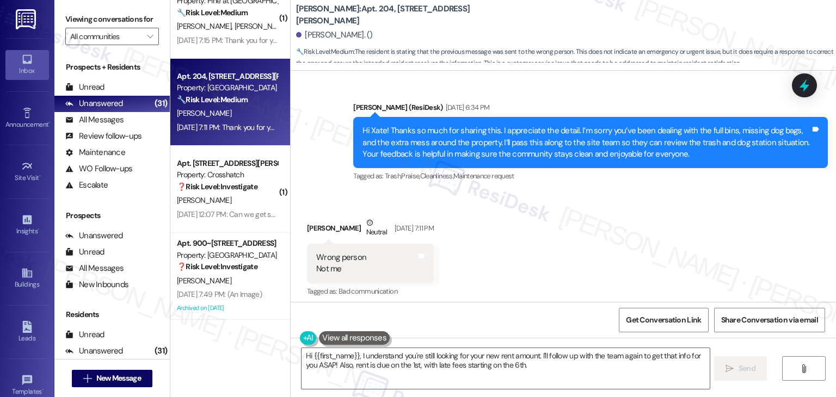
click at [545, 160] on div "Hi Xate! Thanks so much for sharing this. I appreciate the detail. I’m sorry yo…" at bounding box center [590, 142] width 475 height 51
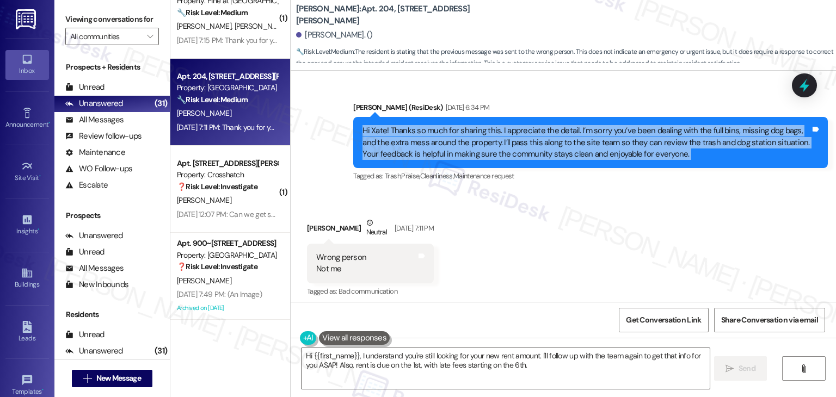
click at [545, 160] on div "Hi Xate! Thanks so much for sharing this. I appreciate the detail. I’m sorry yo…" at bounding box center [590, 142] width 475 height 51
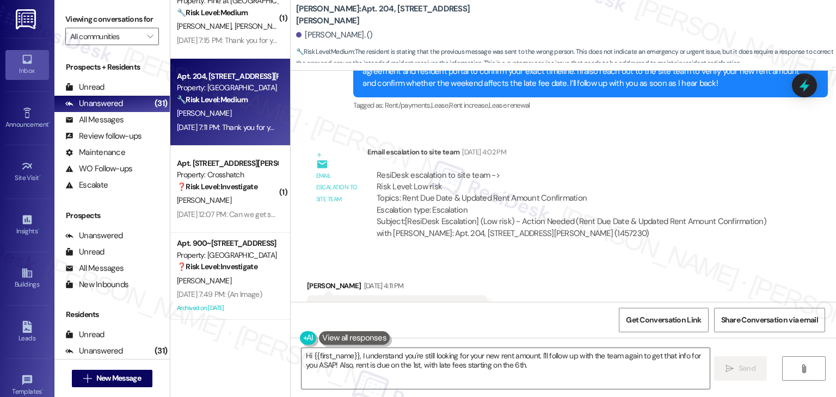
scroll to position [1552, 0]
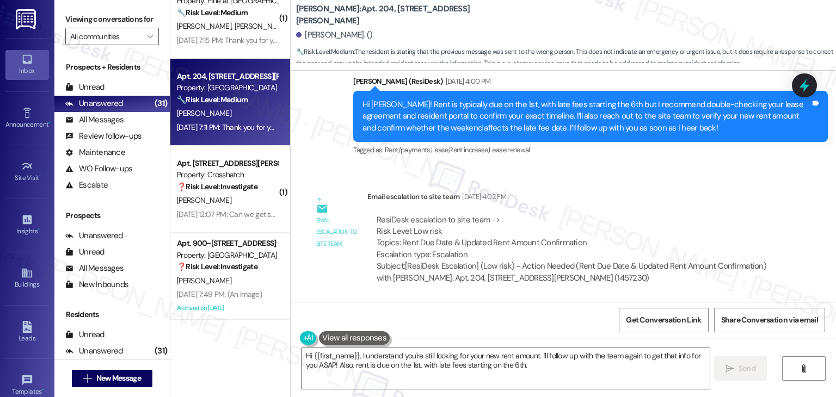
click at [579, 131] on div "Hi Kathren! Rent is typically due on the 1st, with late fees starting the 6th b…" at bounding box center [587, 116] width 448 height 35
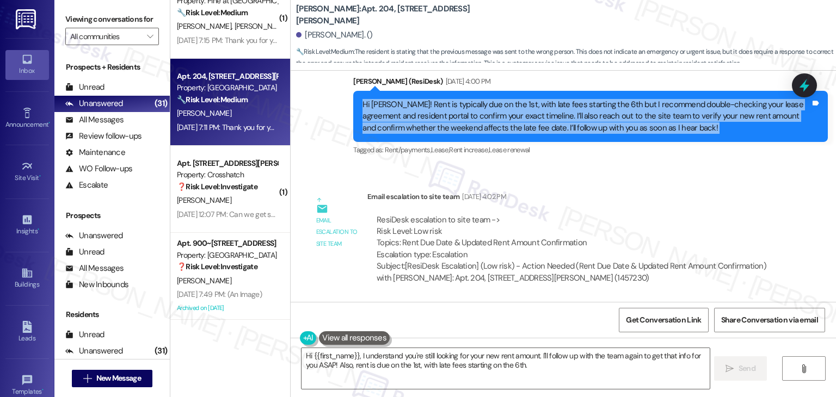
click at [579, 131] on div "Hi Kathren! Rent is typically due on the 1st, with late fees starting the 6th b…" at bounding box center [587, 116] width 448 height 35
copy div "Hi Kathren! Rent is typically due on the 1st, with late fees starting the 6th b…"
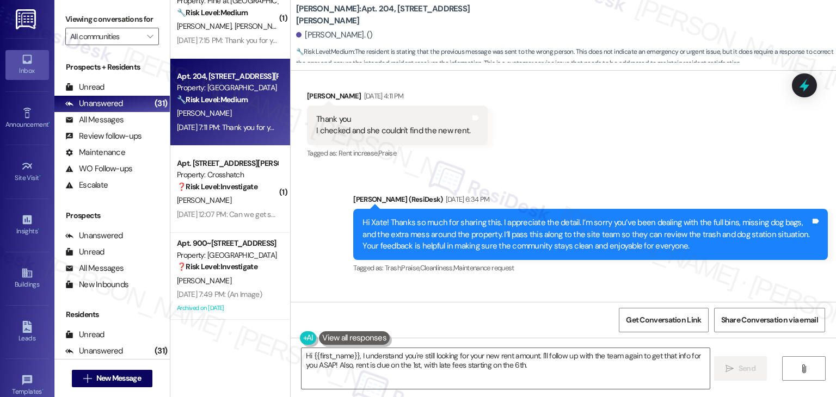
scroll to position [1770, 0]
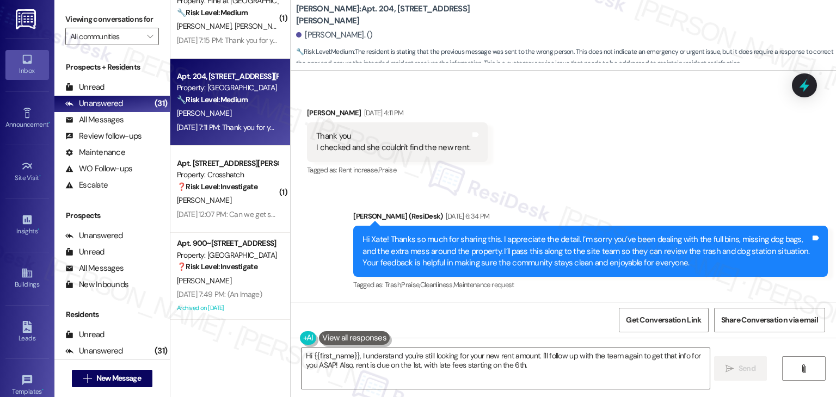
click at [341, 150] on div "Thank you I checked and she couldn't find the new rent." at bounding box center [393, 142] width 154 height 23
copy div "I checked and she couldn't find the new rent. Tags and notes"
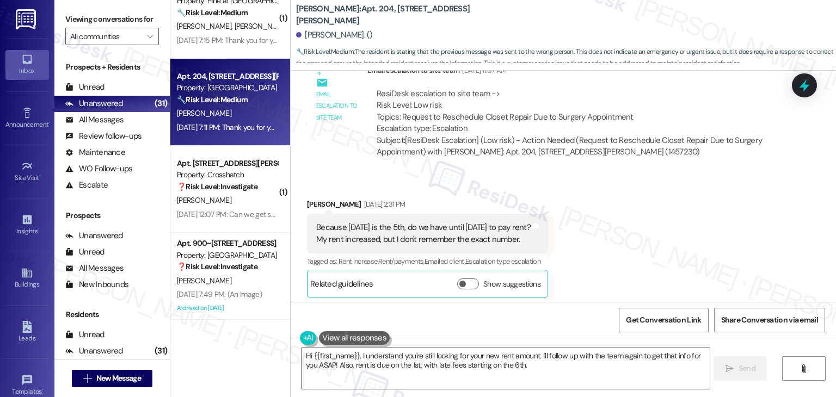
scroll to position [1280, 0]
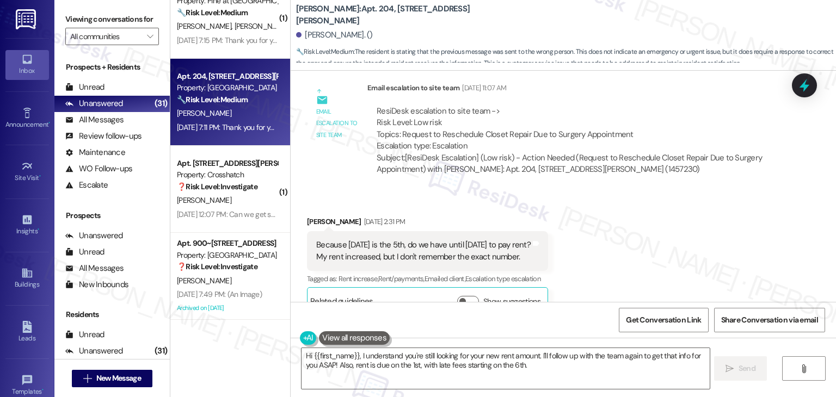
click at [613, 242] on div "Received via SMS Kathren Benedict Sep 04, 2025 at 2:31 PM Because Friday is the…" at bounding box center [563, 258] width 545 height 132
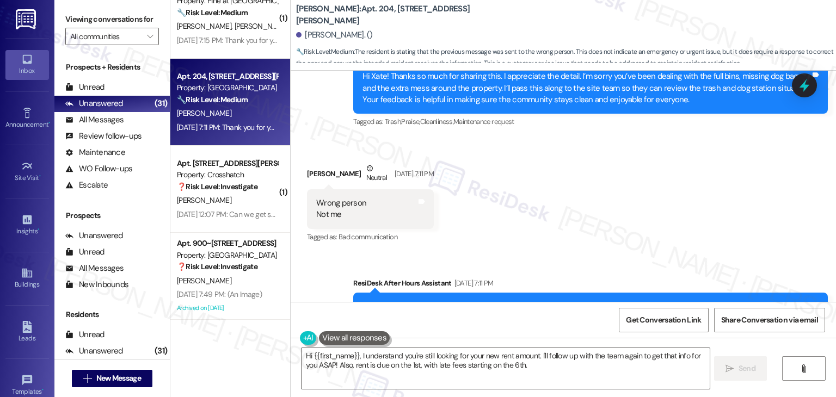
scroll to position [1988, 0]
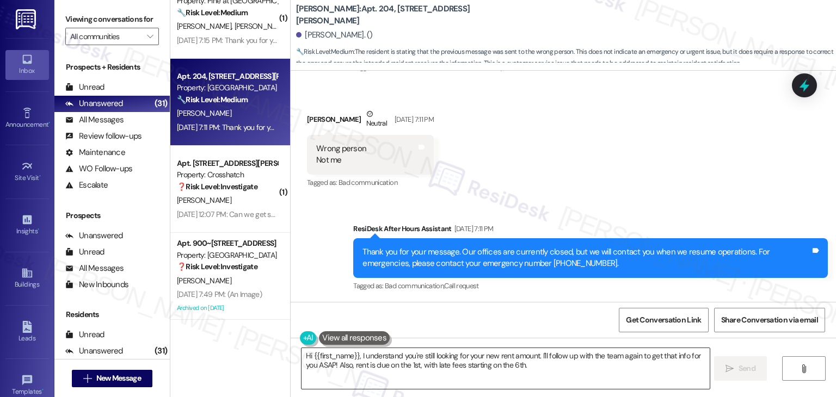
click at [443, 360] on textarea "Hi {{first_name}}, I understand you're still looking for your new rent amount. …" at bounding box center [506, 368] width 408 height 41
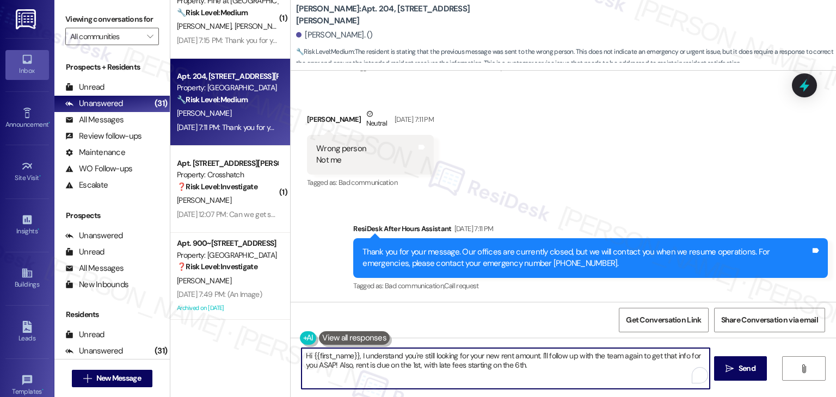
click at [443, 360] on textarea "Hi {{first_name}}, I understand you're still looking for your new rent amount. …" at bounding box center [506, 368] width 408 height 41
paste textarea "Kathren! Thanks for the update. I’ve shared your concern with the site team but…"
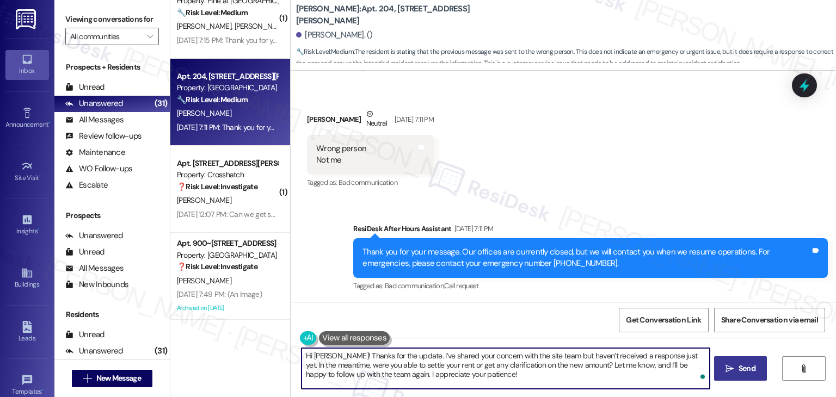
type textarea "Hi Kathren! Thanks for the update. I’ve shared your concern with the site team …"
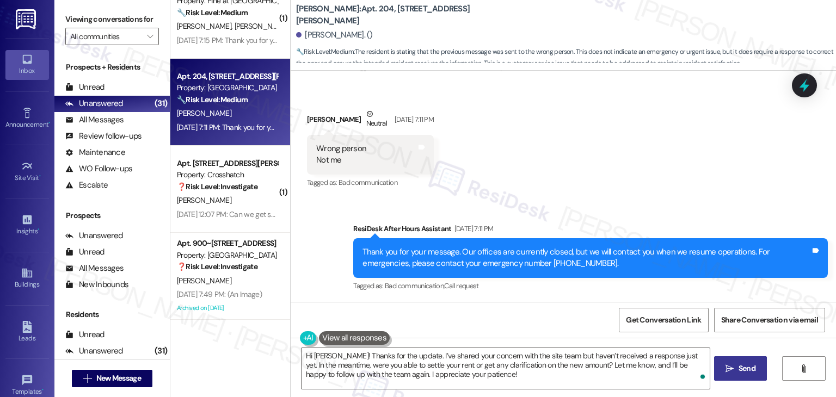
click at [741, 375] on button " Send" at bounding box center [740, 369] width 53 height 24
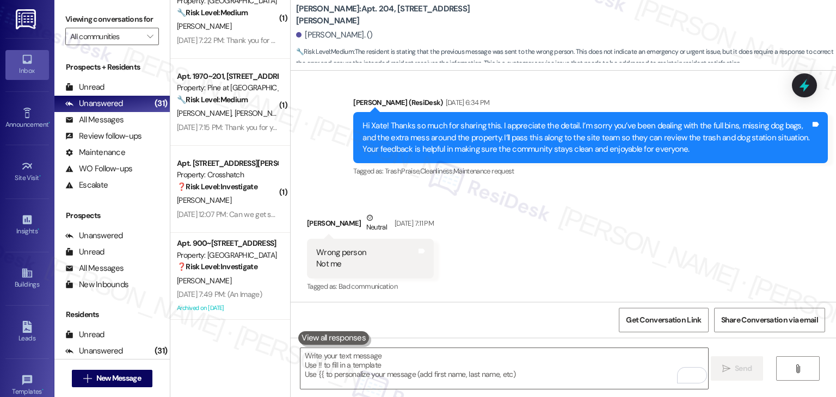
scroll to position [2087, 0]
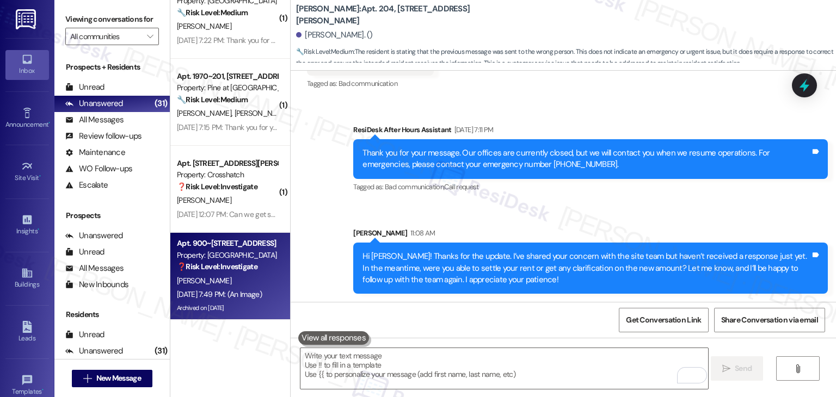
click at [231, 304] on div "Archived on [DATE]" at bounding box center [227, 309] width 103 height 14
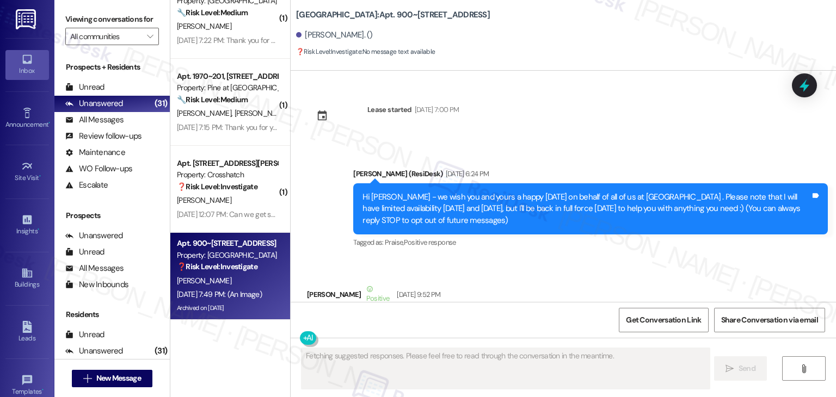
scroll to position [12460, 0]
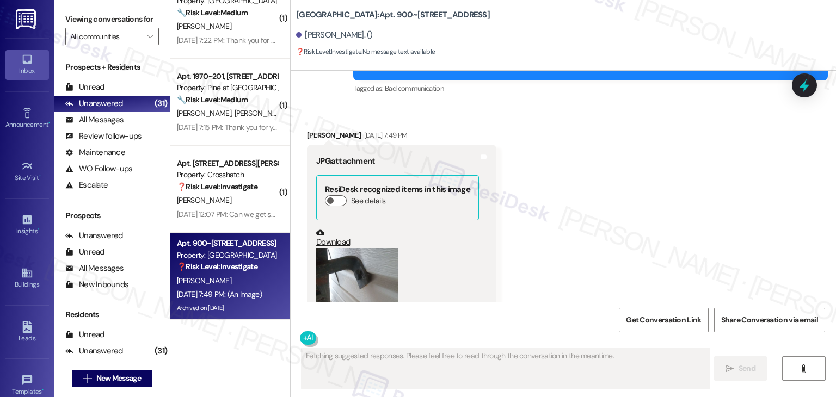
click at [331, 248] on button "Zoom image" at bounding box center [357, 302] width 82 height 109
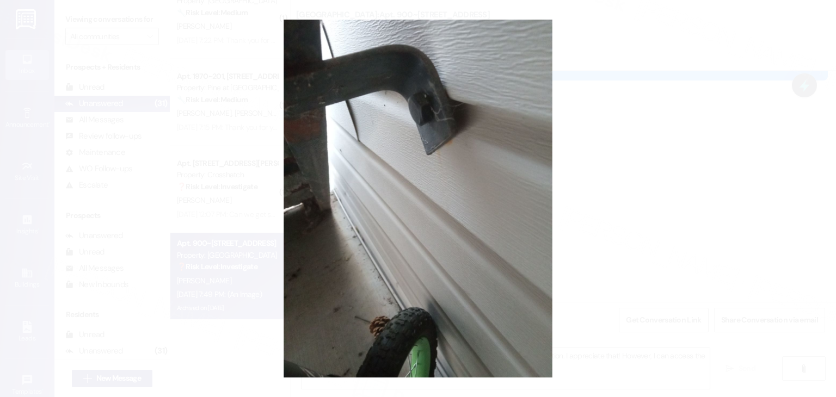
click at [448, 256] on button "Unzoom image" at bounding box center [418, 198] width 836 height 397
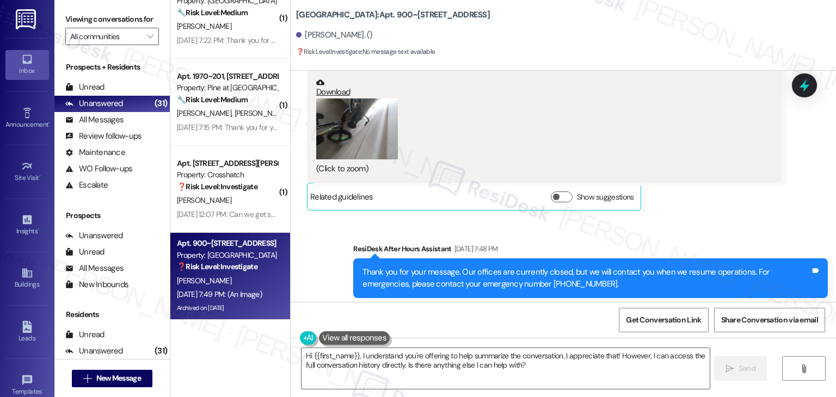
scroll to position [12134, 0]
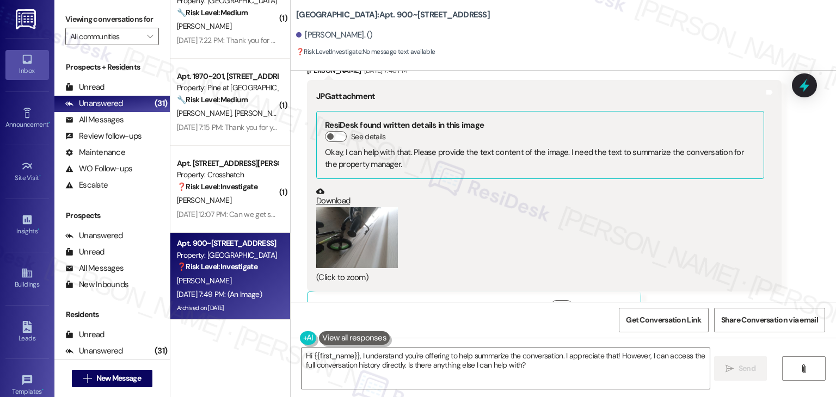
click at [361, 207] on button "Zoom image" at bounding box center [357, 238] width 82 height 62
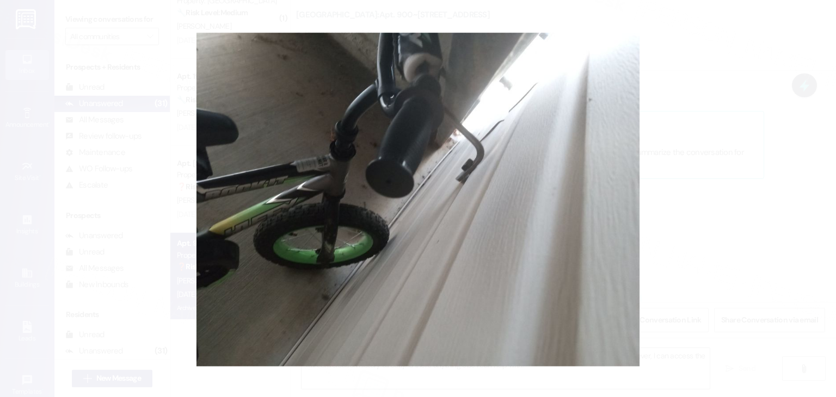
click at [353, 210] on button "Unzoom image" at bounding box center [418, 198] width 836 height 397
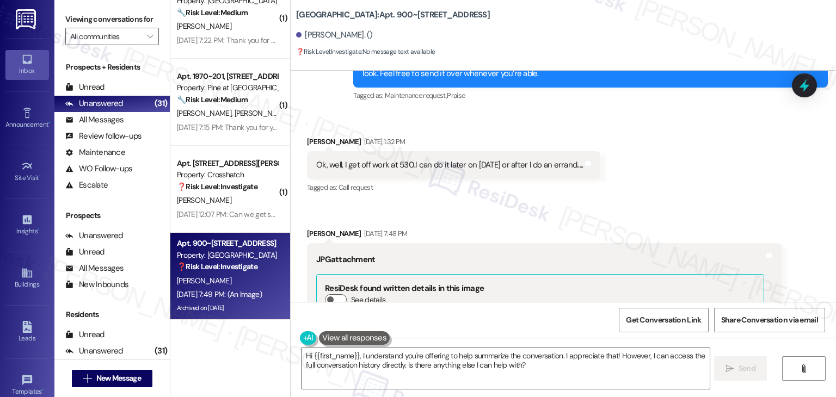
scroll to position [11916, 0]
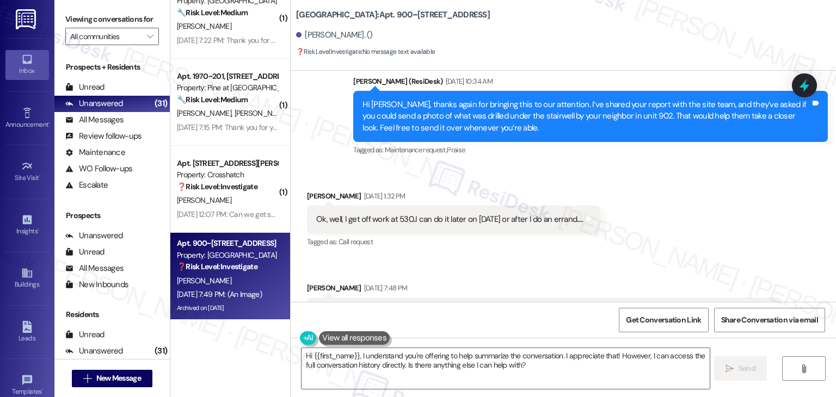
click at [550, 181] on div "Received via SMS Patricia Knefel Sep 05, 2025 at 1:32 PM Ok, well, I get off wo…" at bounding box center [563, 355] width 545 height 379
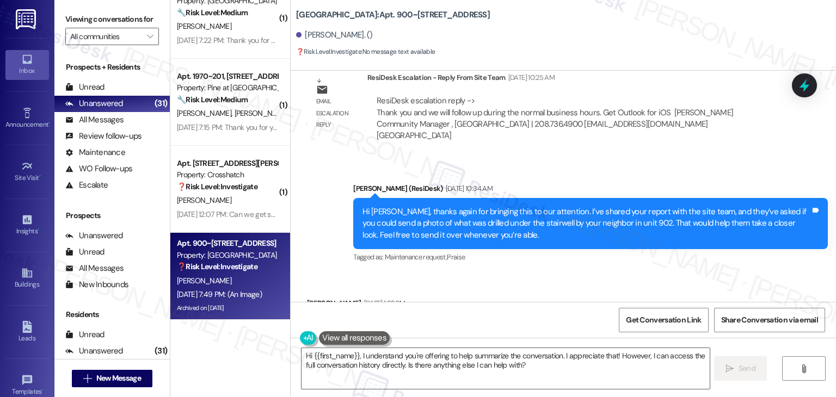
scroll to position [11807, 0]
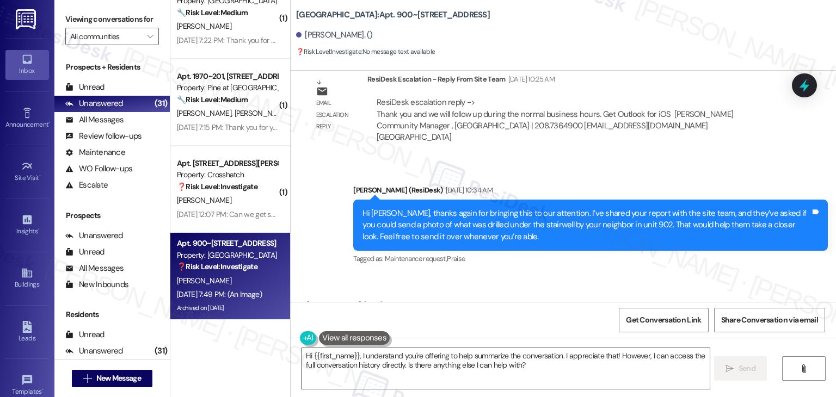
click at [507, 208] on div "Hi [PERSON_NAME], thanks again for bringing this to our attention. I’ve shared …" at bounding box center [587, 225] width 448 height 35
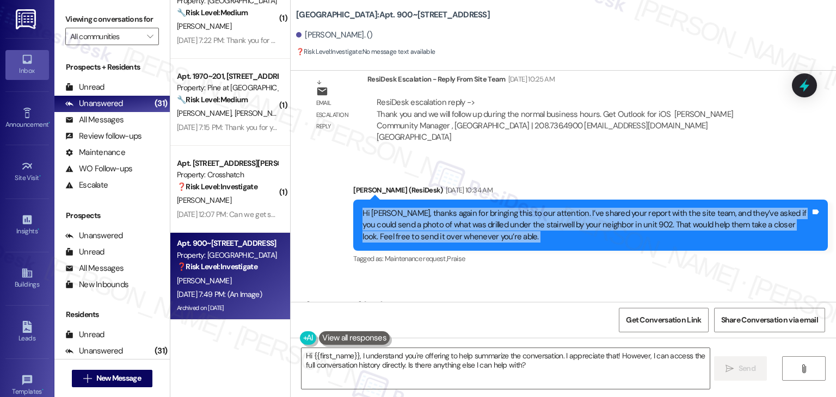
click at [507, 208] on div "Hi [PERSON_NAME], thanks again for bringing this to our attention. I’ve shared …" at bounding box center [587, 225] width 448 height 35
copy div "Hi Patricia, thanks again for bringing this to our attention. I’ve shared your …"
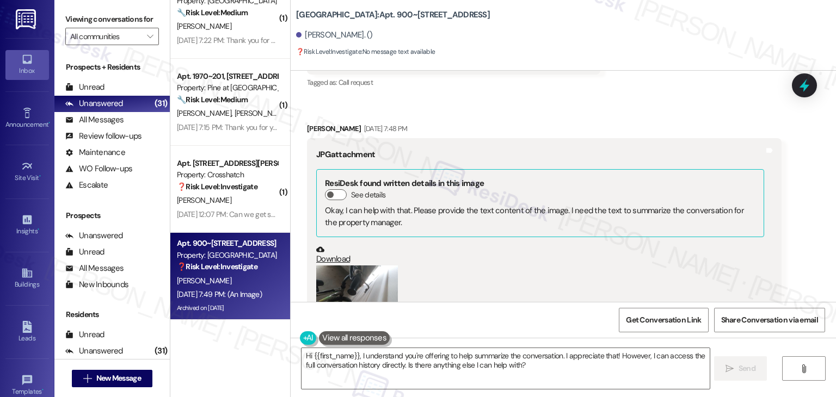
scroll to position [12079, 0]
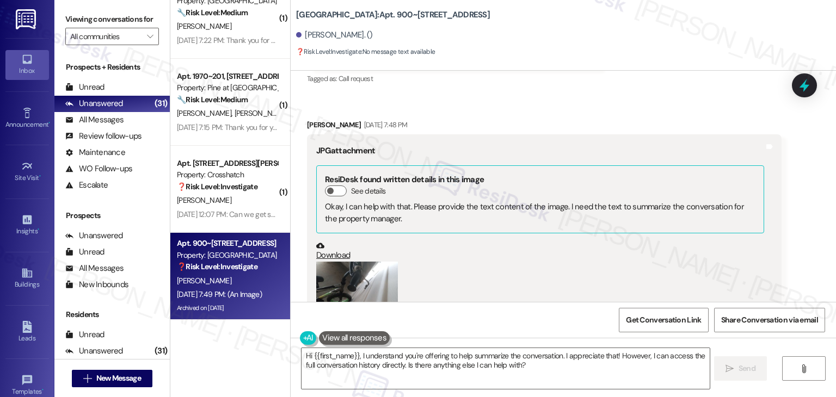
click at [333, 242] on link "Download" at bounding box center [540, 251] width 448 height 19
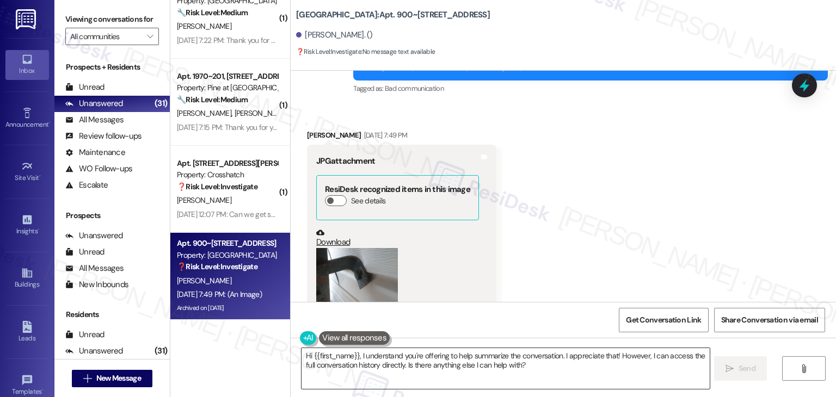
click at [480, 363] on textarea "Hi {{first_name}}, I understand you're offering to help summarize the conversat…" at bounding box center [506, 368] width 408 height 41
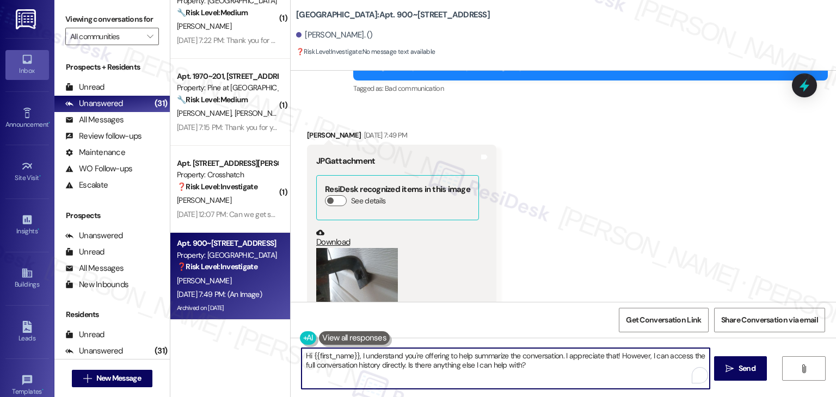
paste textarea "Thanks, [PERSON_NAME]! I’ve received the photos. I’ll go ahead and share it wit…"
type textarea "Thanks, [PERSON_NAME]! I’ve received the photos. I’ll go ahead and share it wit…"
click at [745, 370] on span "Send" at bounding box center [747, 368] width 17 height 11
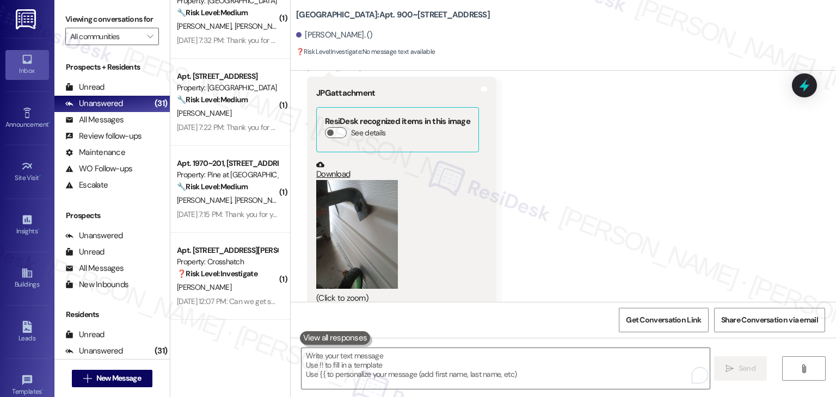
scroll to position [12548, 0]
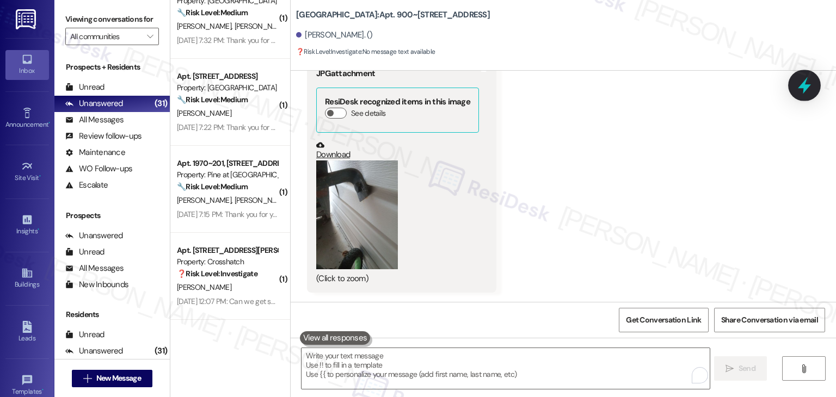
click at [806, 89] on icon at bounding box center [804, 85] width 13 height 17
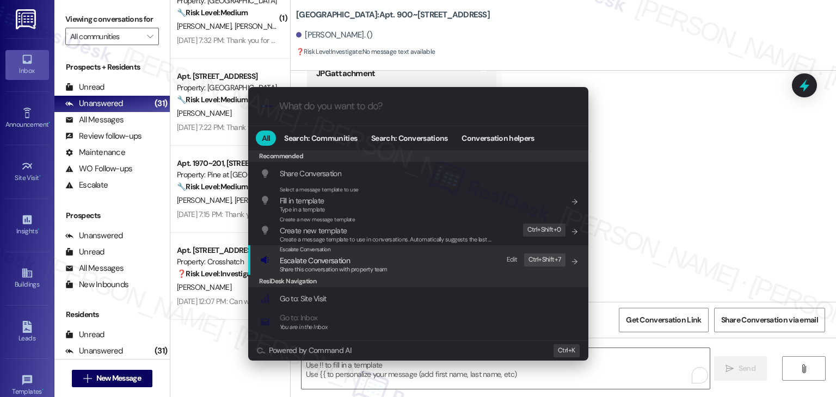
click at [361, 269] on span "Share this conversation with property team" at bounding box center [334, 270] width 108 height 8
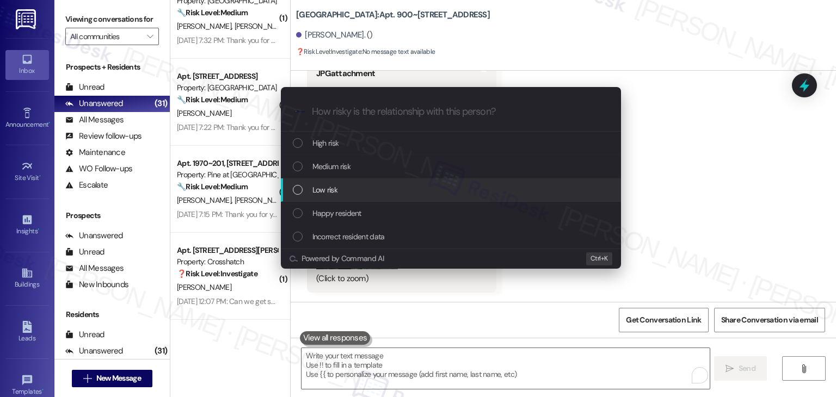
click at [299, 190] on div "List of options" at bounding box center [298, 190] width 10 height 10
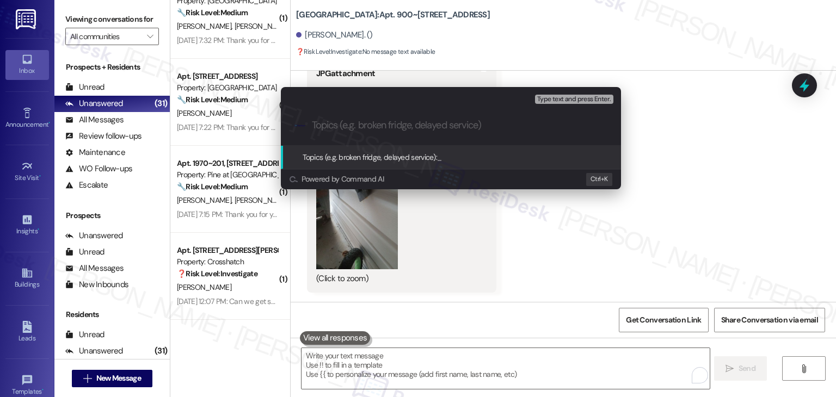
paste input "Resident Report: Drilled Bike Stand Under Stairwell – Unit 902"
type input "Resident Report: Drilled Bike Stand Under Stairwell – Unit 902"
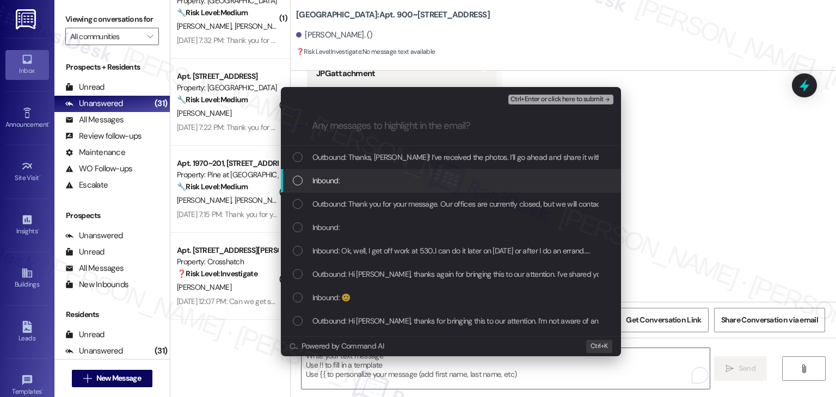
click at [296, 177] on div "List of options" at bounding box center [298, 181] width 10 height 10
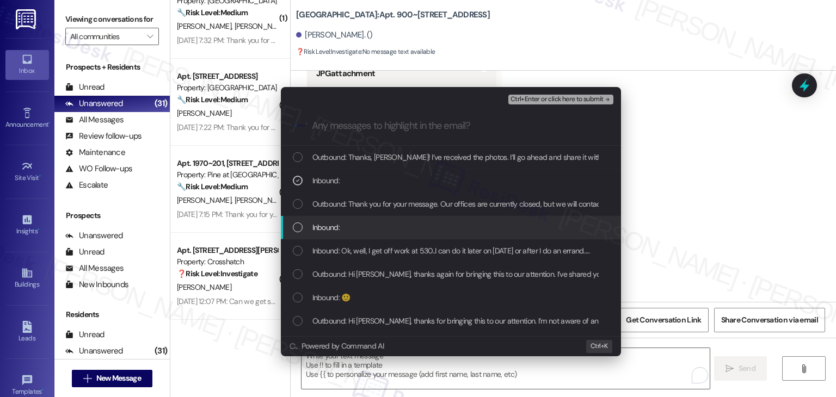
click at [293, 227] on div "List of options" at bounding box center [298, 228] width 10 height 10
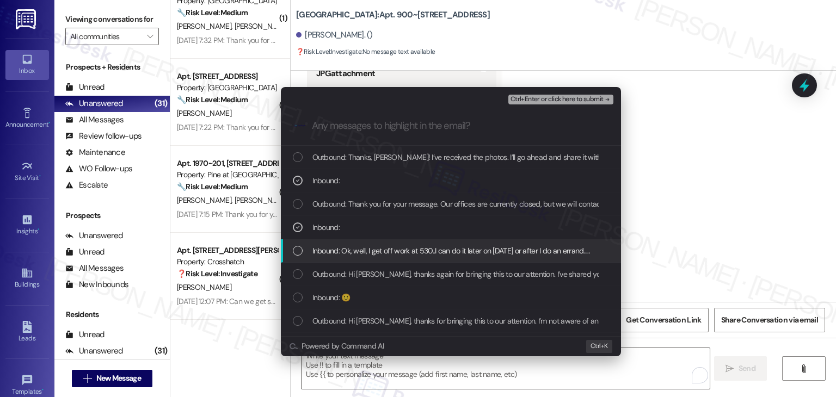
click at [297, 253] on div "List of options" at bounding box center [298, 251] width 10 height 10
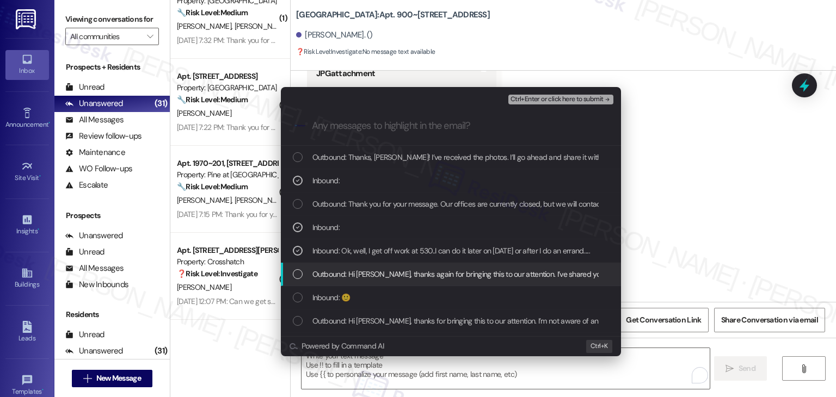
click at [298, 272] on div "List of options" at bounding box center [298, 274] width 10 height 10
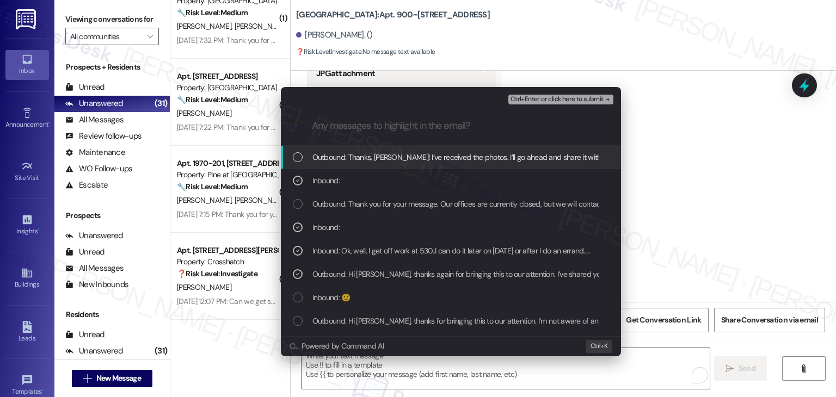
click at [561, 101] on span "Ctrl+Enter or click here to submit" at bounding box center [557, 100] width 93 height 8
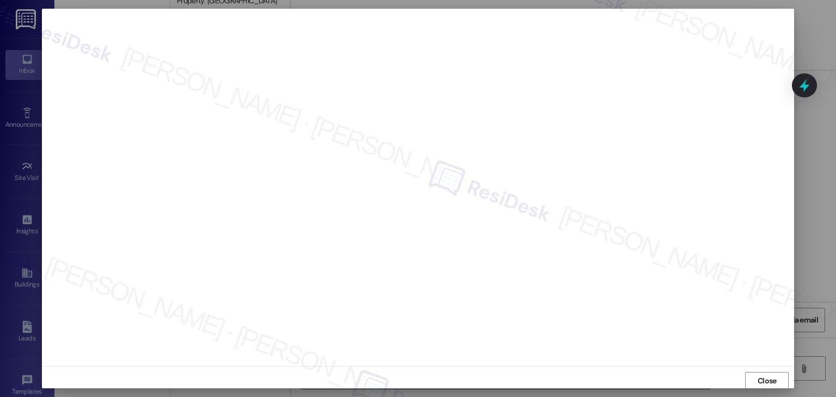
scroll to position [1, 0]
click at [758, 380] on span "Close" at bounding box center [767, 380] width 19 height 11
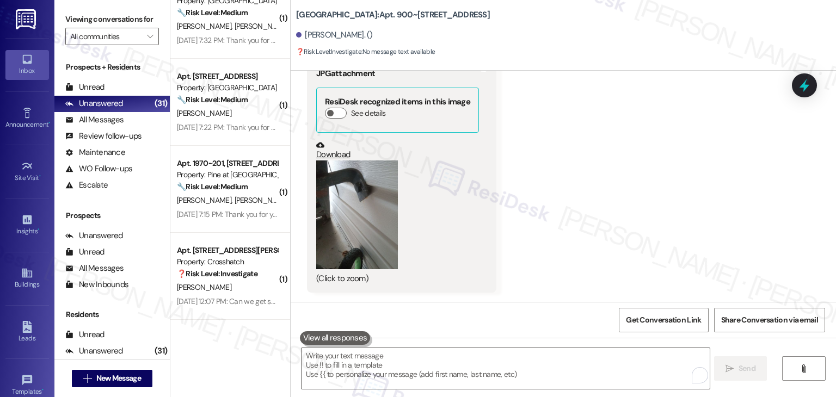
click at [808, 84] on icon at bounding box center [804, 85] width 14 height 14
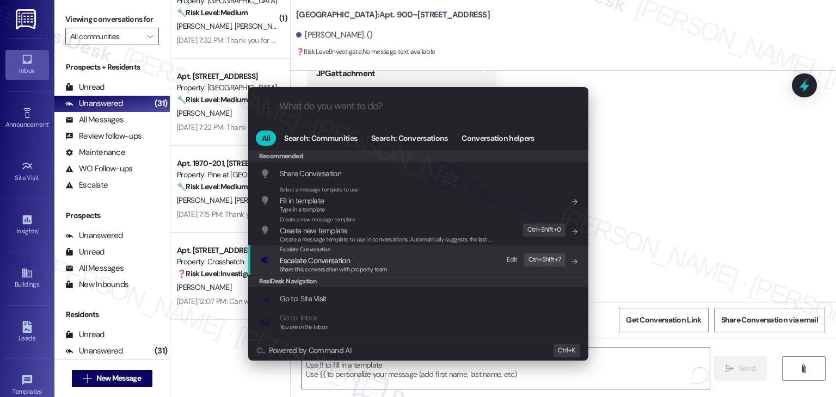
click at [345, 263] on span "Escalate Conversation" at bounding box center [315, 261] width 70 height 10
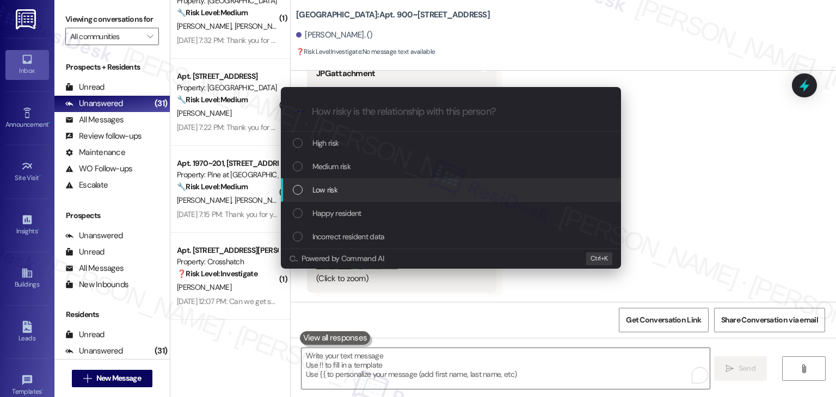
click at [296, 189] on div "List of options" at bounding box center [298, 190] width 10 height 10
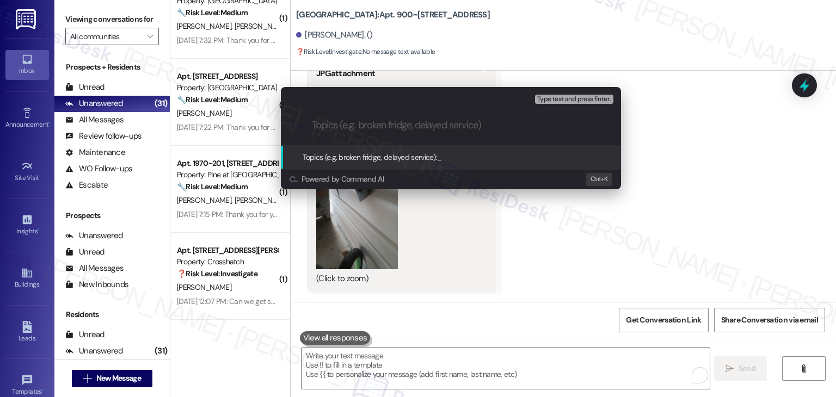
paste input "Resident Report: Drilled Bike Stand Under Stairwell – Unit 902"
type input "Resident Report: Drilled Bike Stand Under Stairwell – Unit 902"
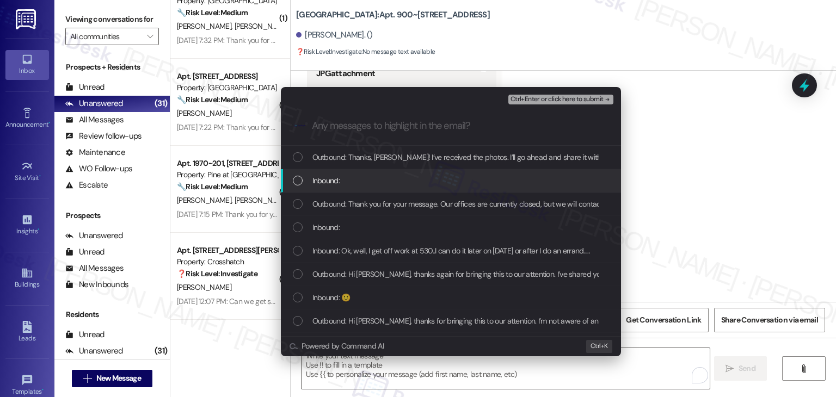
click at [296, 175] on div "Inbound:" at bounding box center [452, 181] width 318 height 12
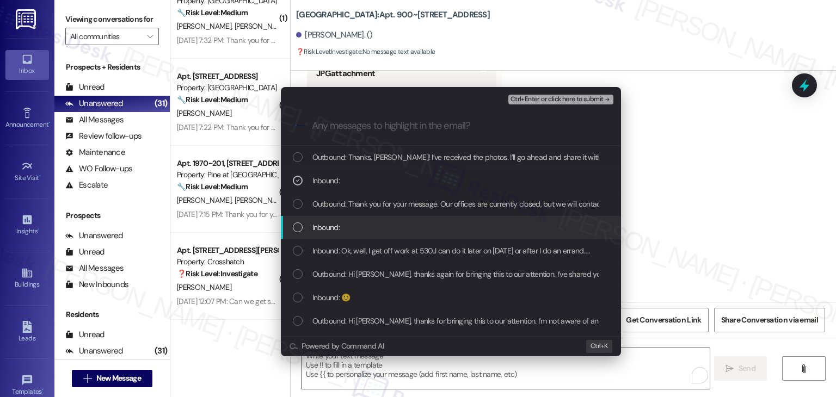
click at [300, 233] on div "Inbound:" at bounding box center [452, 228] width 318 height 12
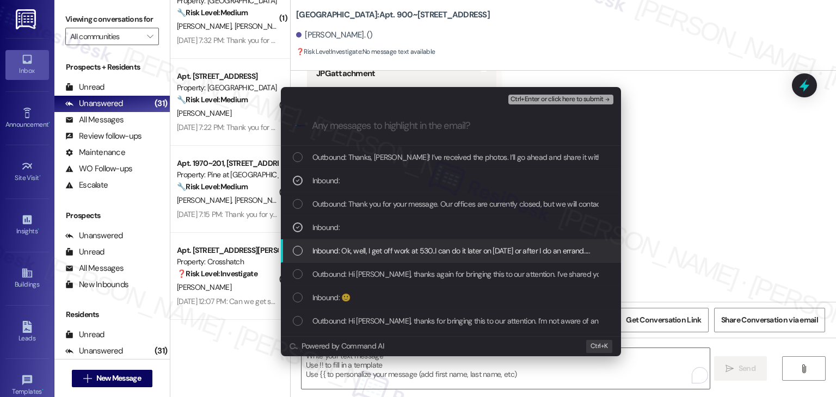
click at [298, 251] on div "List of options" at bounding box center [298, 251] width 10 height 10
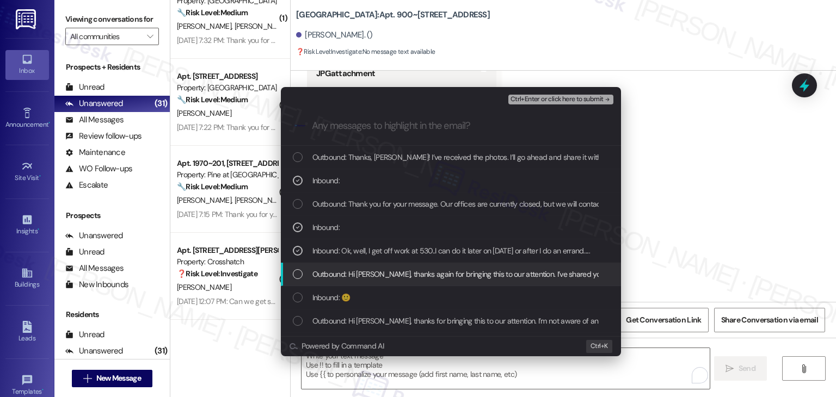
click at [295, 278] on div "List of options" at bounding box center [298, 274] width 10 height 10
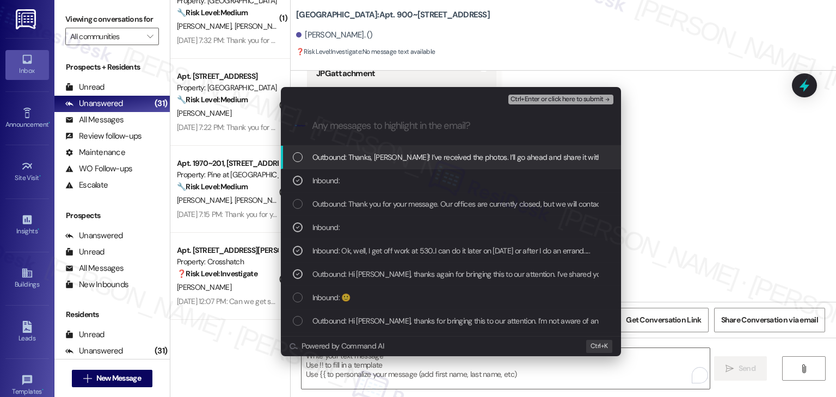
click at [549, 101] on span "Ctrl+Enter or click here to submit" at bounding box center [557, 100] width 93 height 8
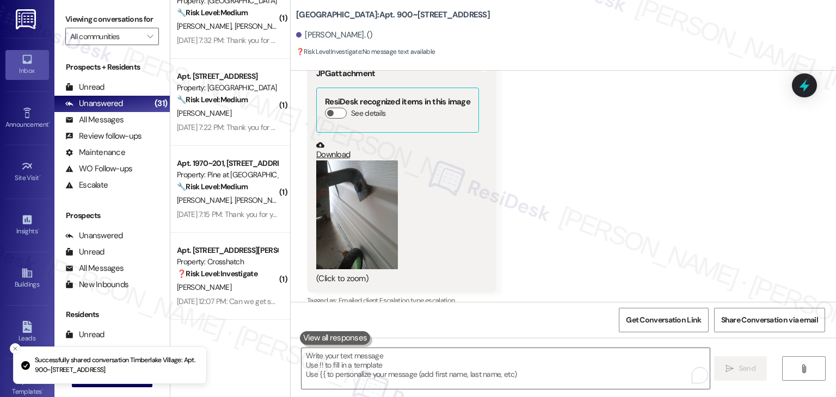
scroll to position [12460, 0]
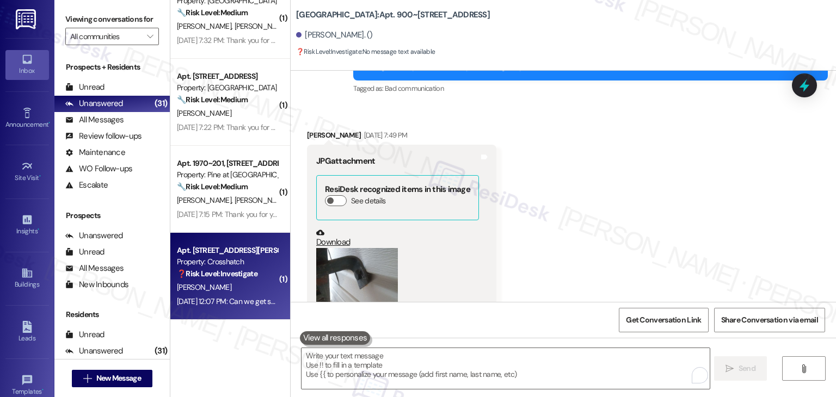
drag, startPoint x: 597, startPoint y: 220, endPoint x: 236, endPoint y: 238, distance: 361.3
click at [597, 222] on div "Received via SMS Patricia Knefel Sep 05, 2025 at 7:49 PM JPG attachment ResiDes…" at bounding box center [563, 255] width 545 height 300
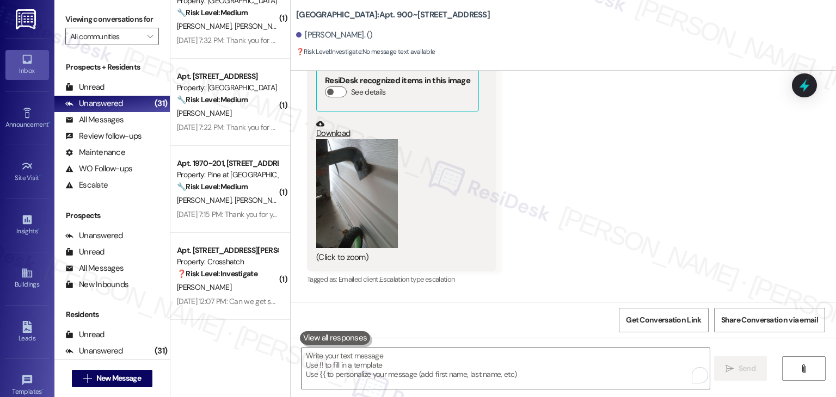
scroll to position [12580, 0]
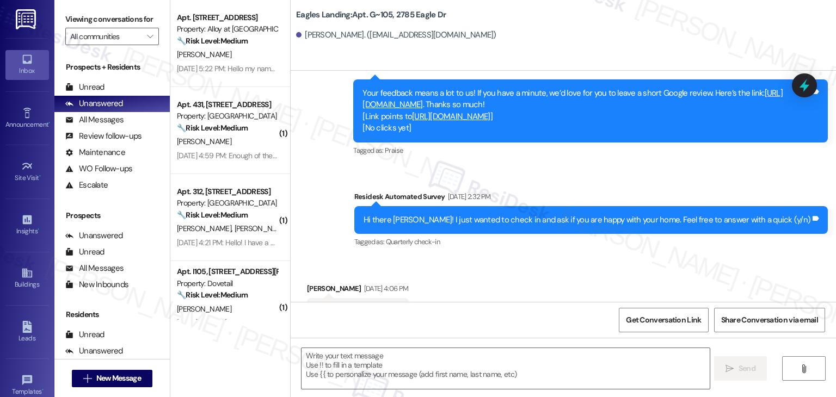
scroll to position [516, 0]
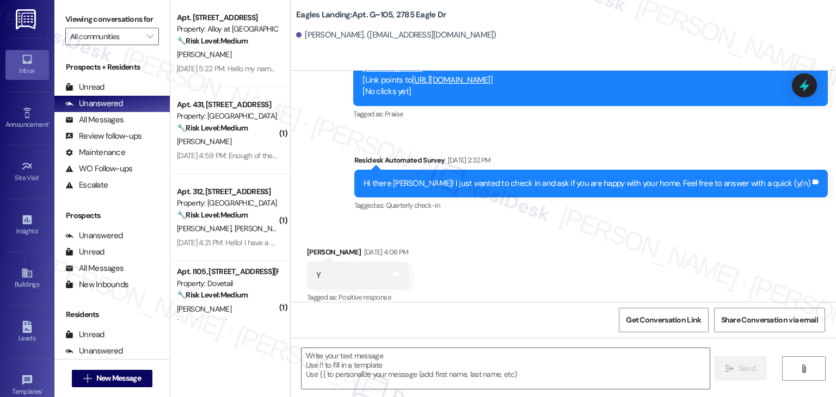
type textarea "Fetching suggested responses. Please feel free to read through the conversation…"
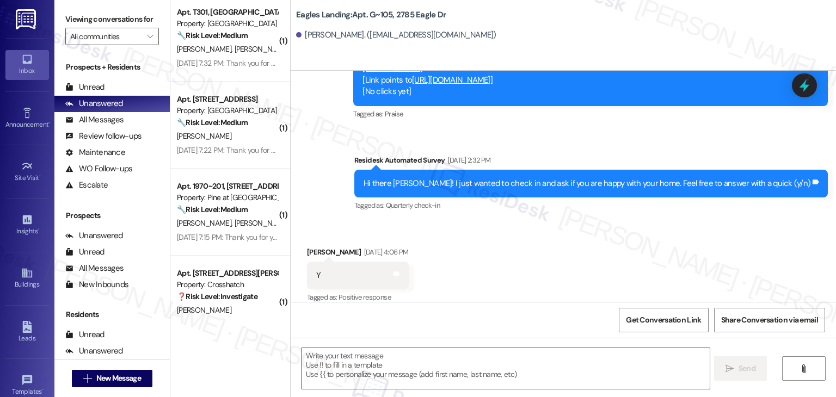
scroll to position [2467, 0]
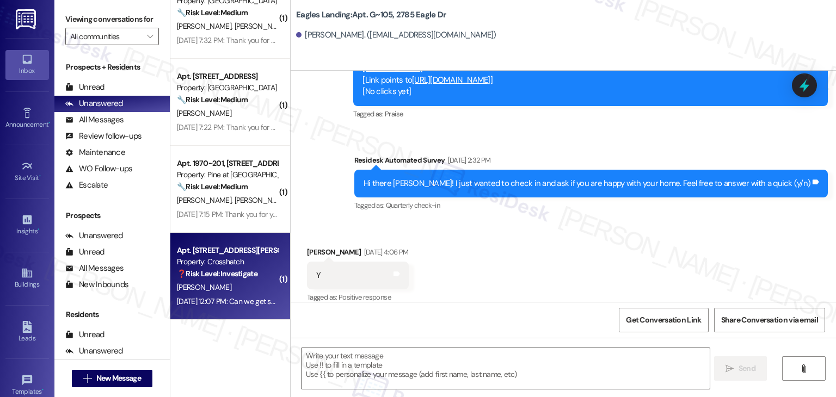
click at [235, 303] on div "[DATE] 12:07 PM: Can we get some more cleaning wipes in the gym [DATE]? [DATE] …" at bounding box center [294, 302] width 235 height 10
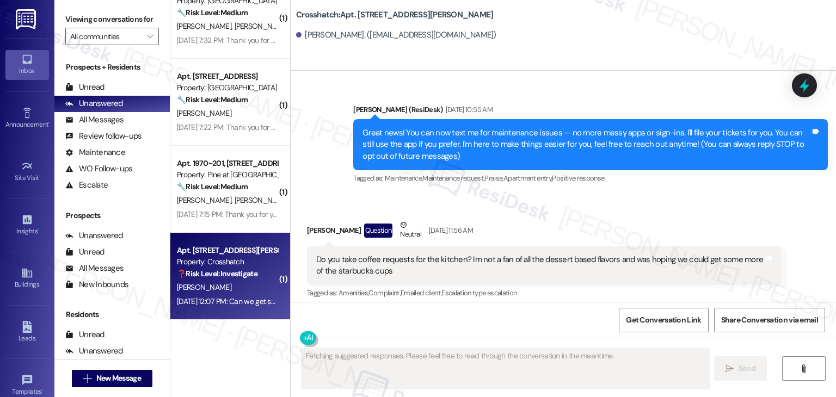
scroll to position [12995, 0]
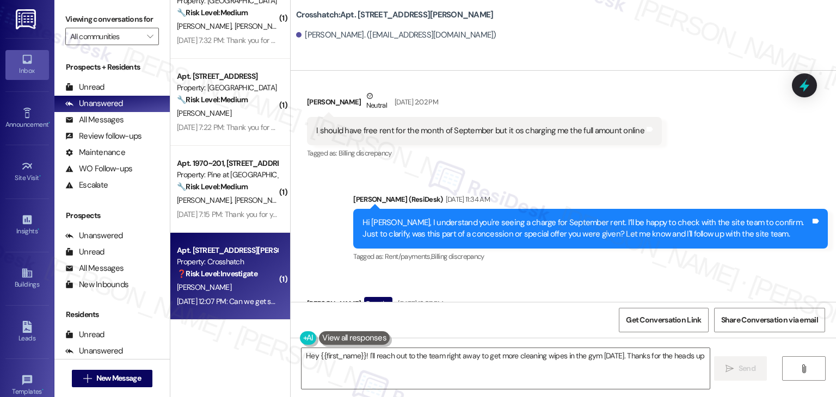
type textarea "Hey {{first_name}}! I'll reach out to the team right away to get more cleaning …"
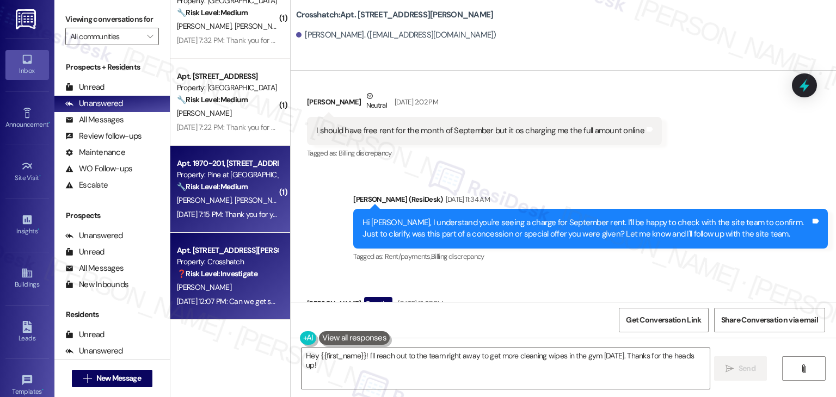
click at [208, 207] on div "[PERSON_NAME] [PERSON_NAME]" at bounding box center [227, 201] width 103 height 14
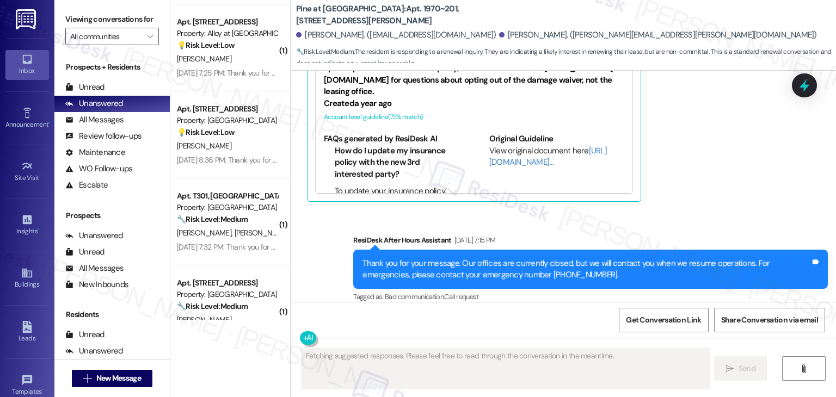
scroll to position [2249, 0]
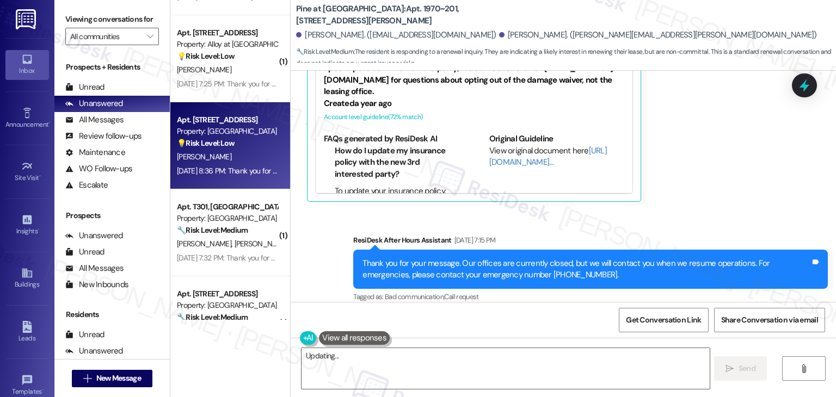
type textarea "Hi"
click at [228, 171] on div "[DATE] 8:36 PM: Thank you for your message. Our offices are currently closed, b…" at bounding box center [507, 171] width 660 height 10
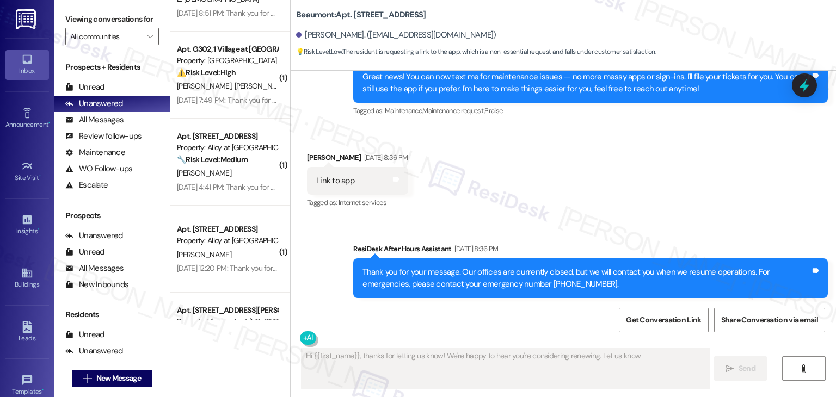
scroll to position [1868, 0]
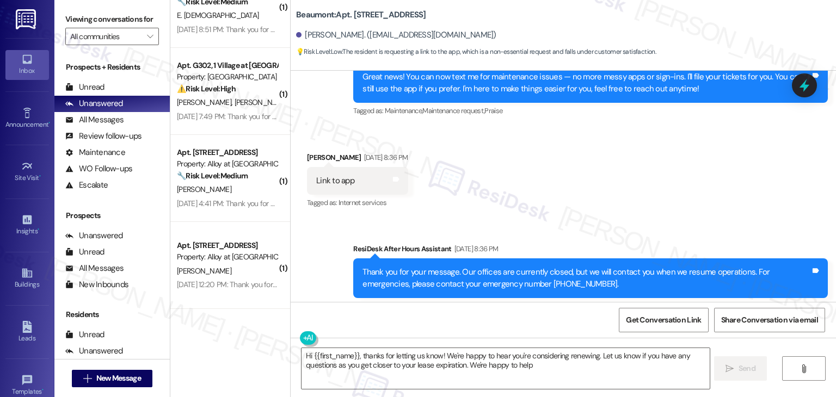
type textarea "Hi {{first_name}}, thanks for letting us know! We're happy to hear you're consi…"
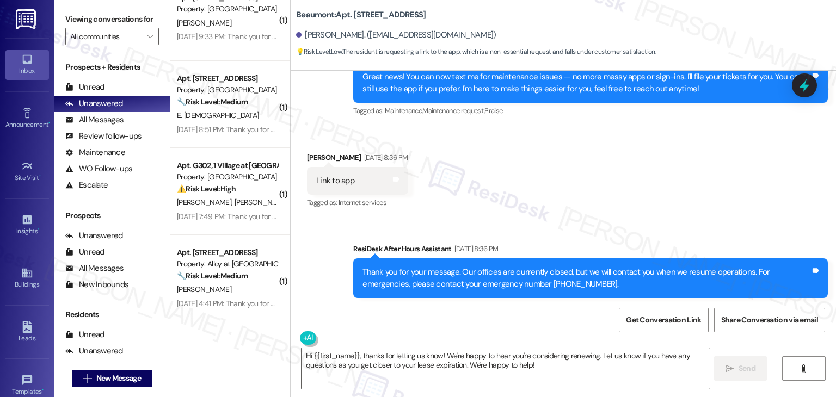
click at [235, 207] on span "[PERSON_NAME]" at bounding box center [262, 203] width 54 height 10
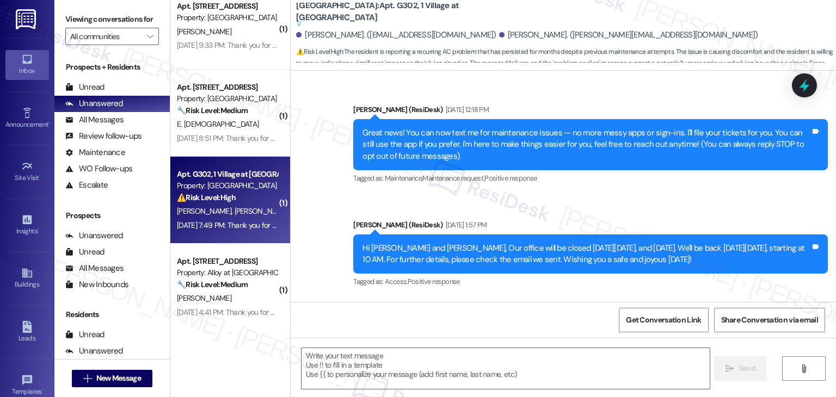
scroll to position [3230, 0]
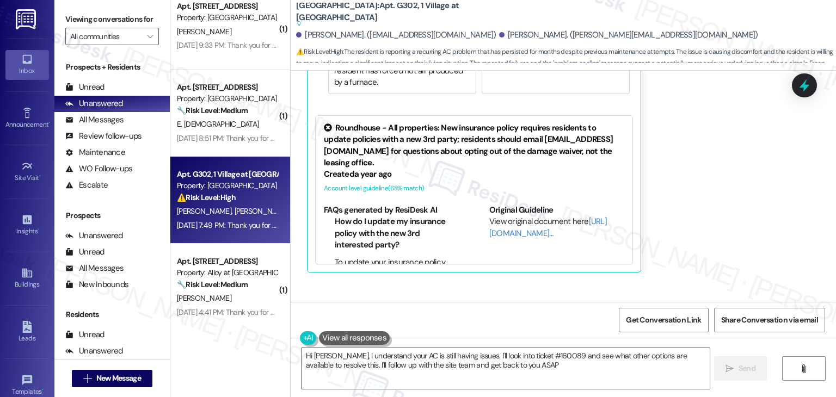
type textarea "Hi [PERSON_NAME], I understand your AC is still having issues. I'll look into t…"
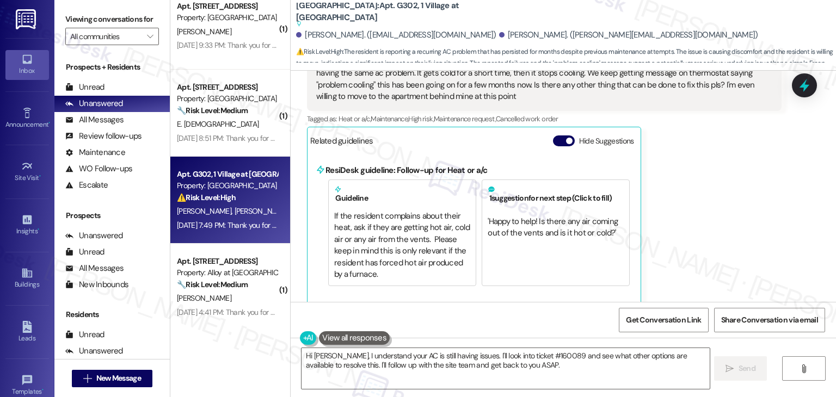
scroll to position [3013, 0]
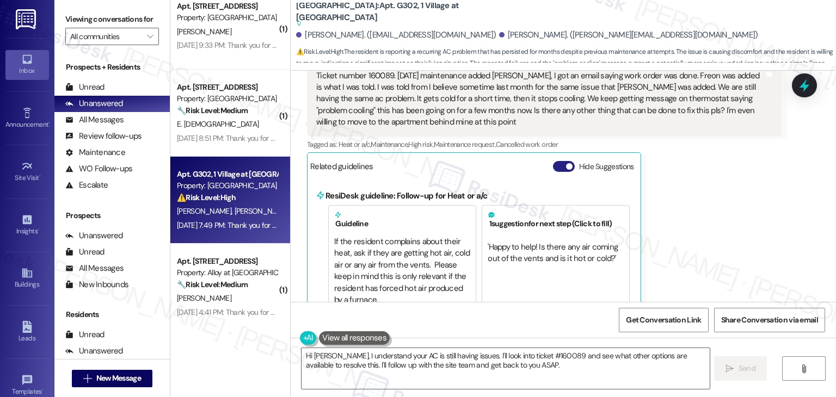
click at [556, 161] on button "Hide Suggestions" at bounding box center [564, 166] width 22 height 11
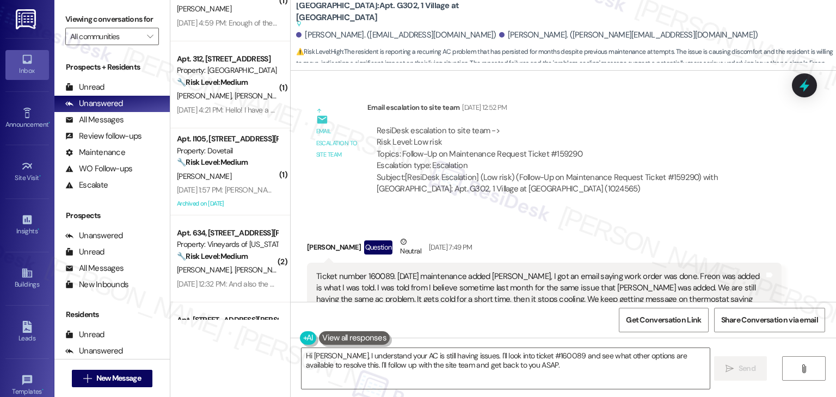
scroll to position [205, 0]
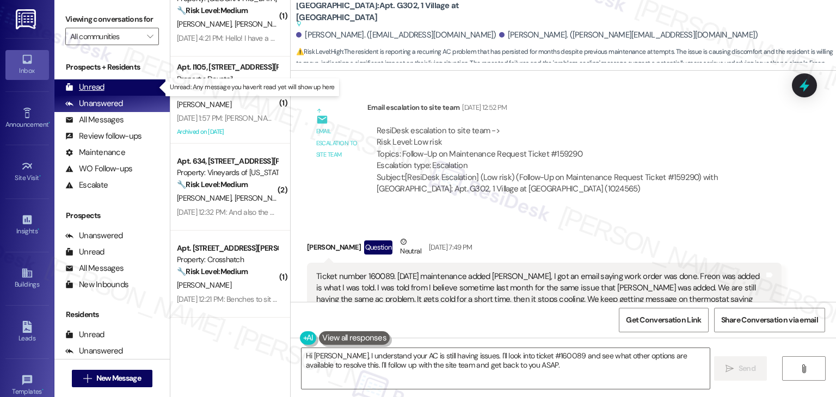
click at [114, 86] on div "Unread (0)" at bounding box center [111, 87] width 115 height 16
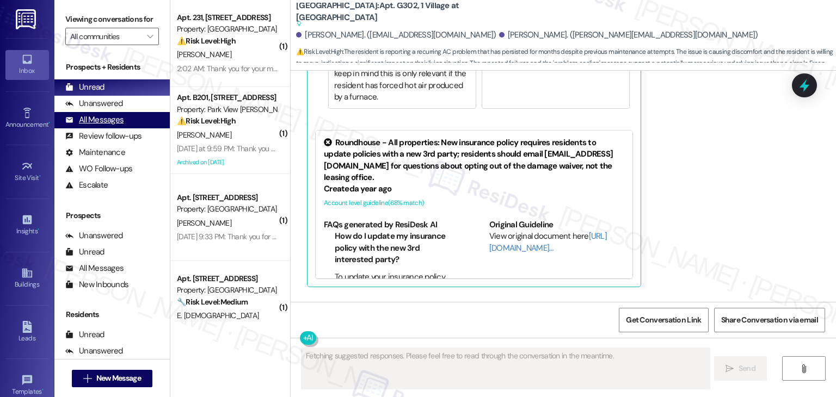
scroll to position [3127, 0]
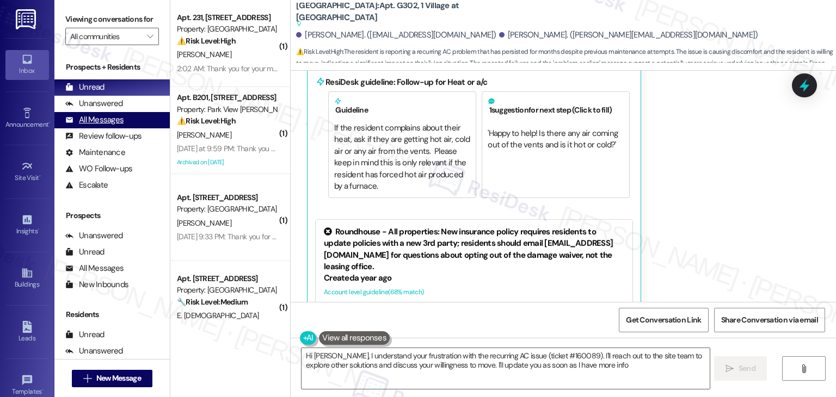
type textarea "Hi [PERSON_NAME], I understand your frustration with the recurring AC issue (ti…"
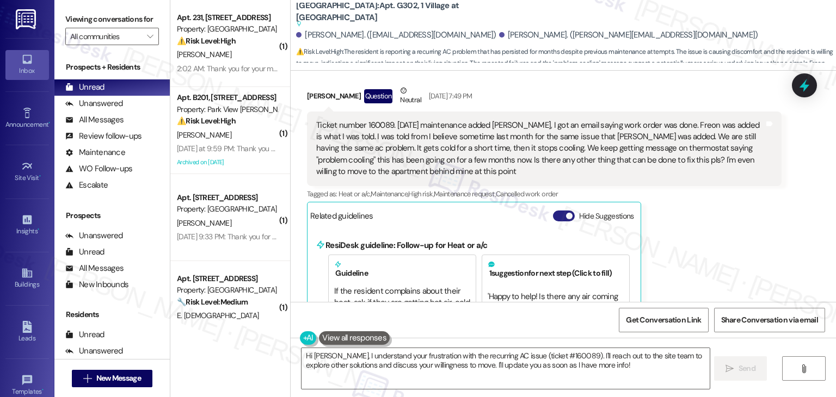
click at [557, 211] on button "Hide Suggestions" at bounding box center [564, 216] width 22 height 11
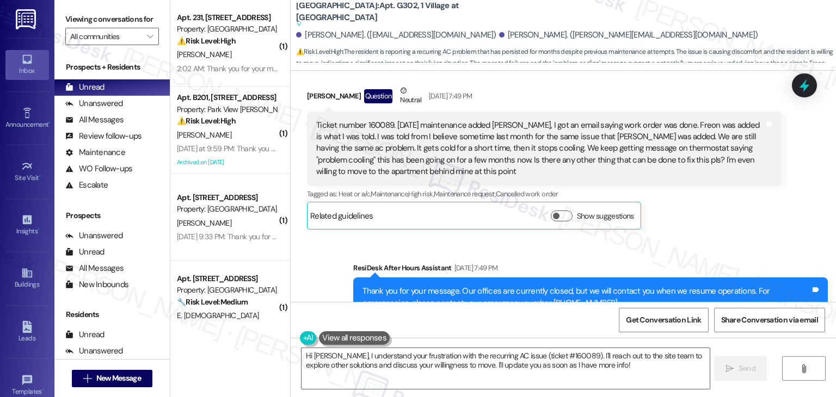
scroll to position [2921, 0]
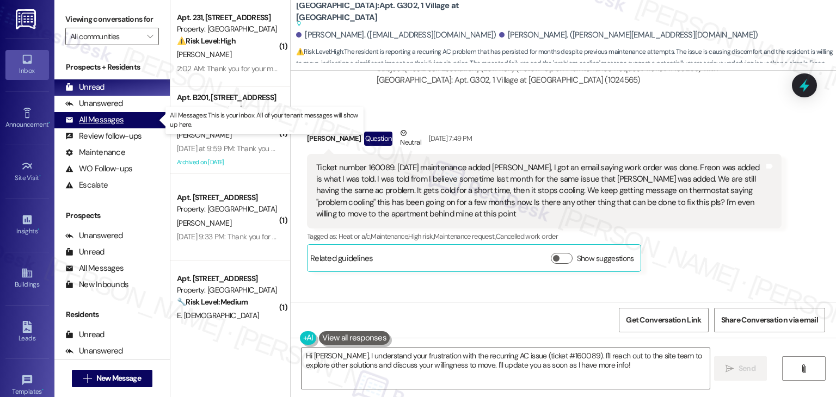
click at [104, 121] on div "All Messages" at bounding box center [94, 119] width 58 height 11
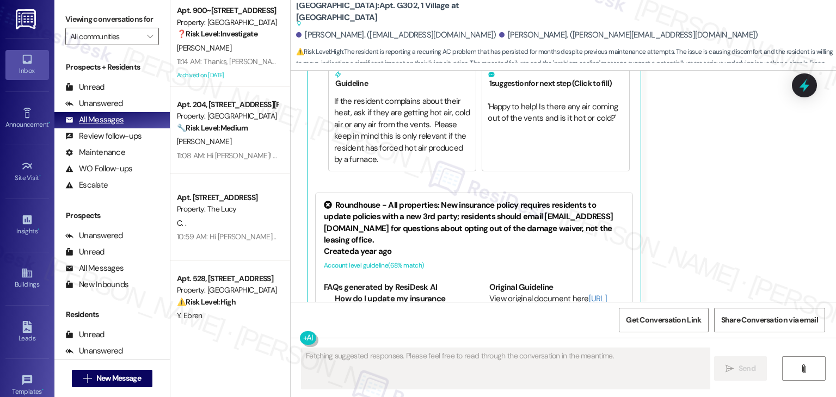
type textarea "Fetching suggested responses. Please feel free to read through the conversation…"
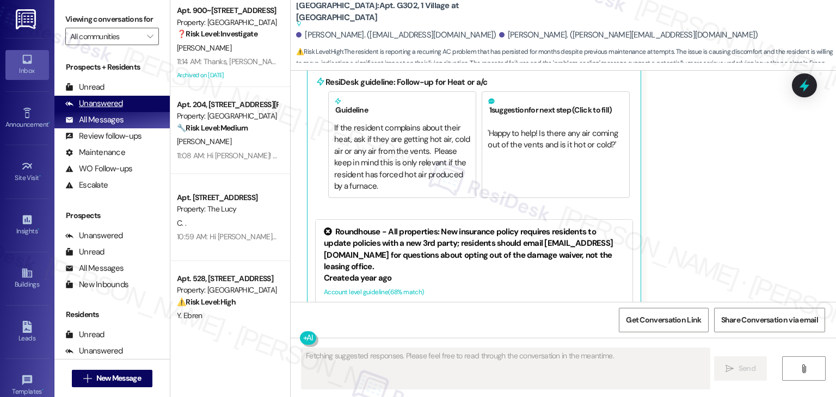
click at [107, 103] on div "Unanswered" at bounding box center [94, 103] width 58 height 11
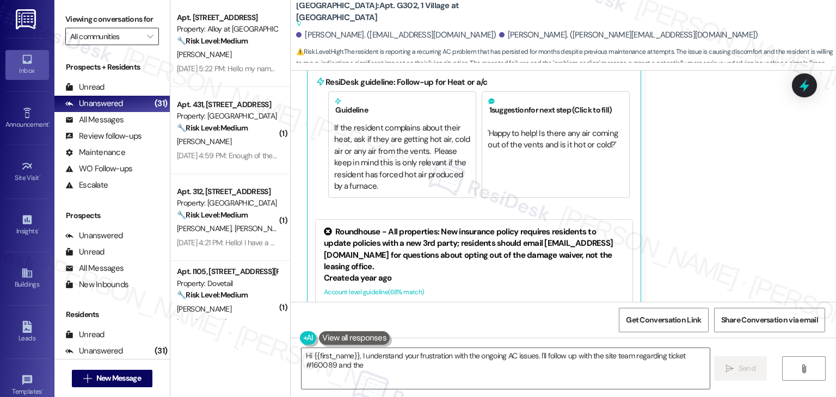
scroll to position [3230, 0]
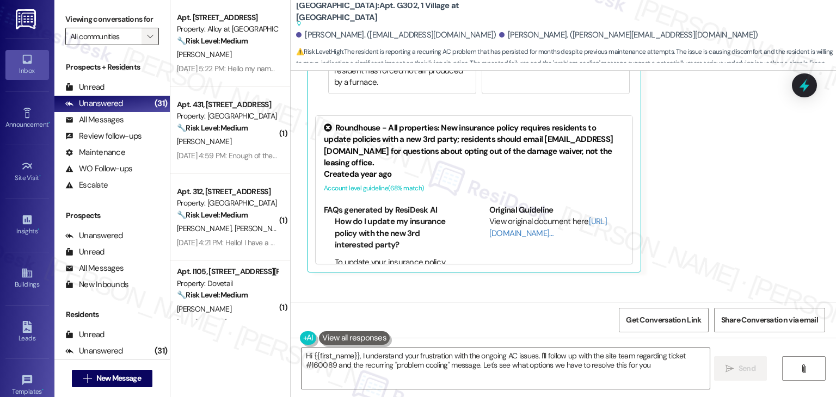
type textarea "Hi {{first_name}}, I understand your frustration with the ongoing AC issues. I'…"
click at [147, 38] on icon "" at bounding box center [150, 36] width 6 height 9
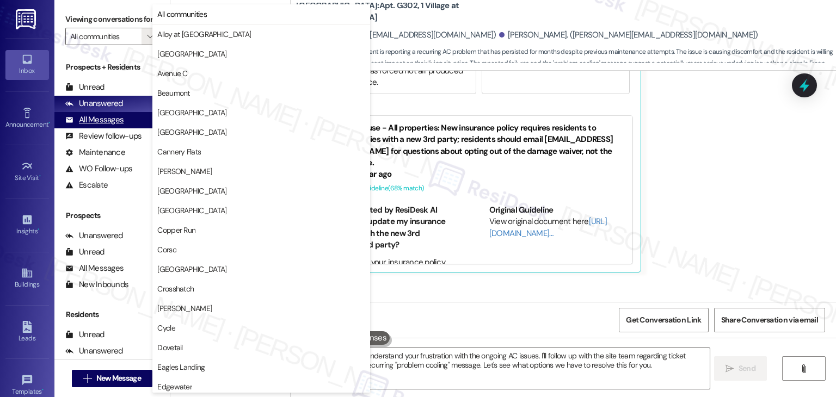
click at [109, 120] on div "All Messages" at bounding box center [94, 119] width 58 height 11
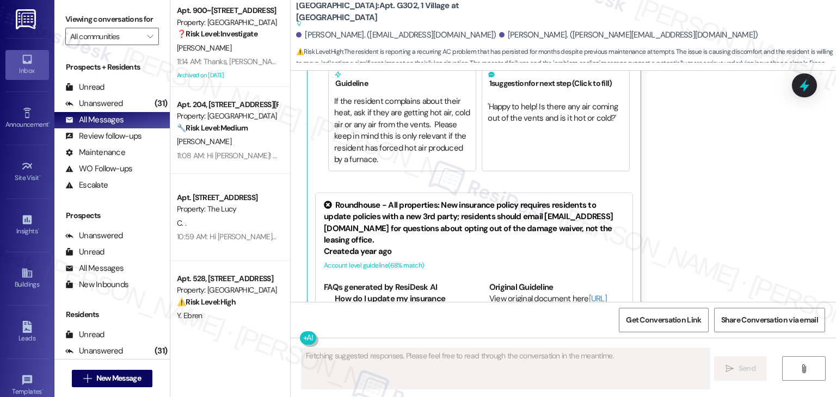
scroll to position [3127, 0]
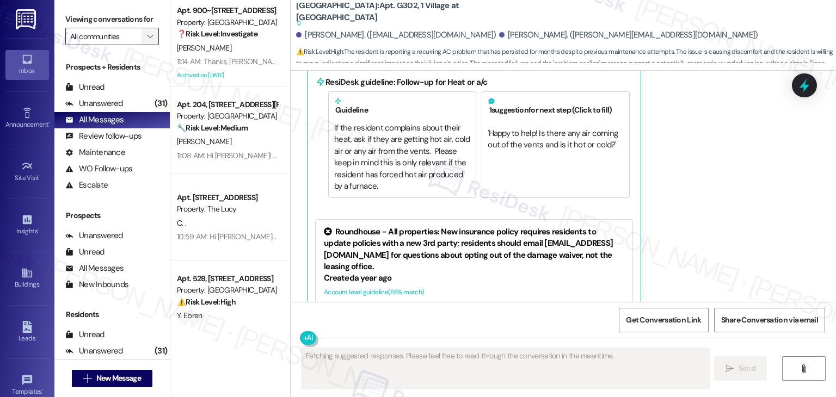
click at [147, 33] on icon "" at bounding box center [150, 36] width 6 height 9
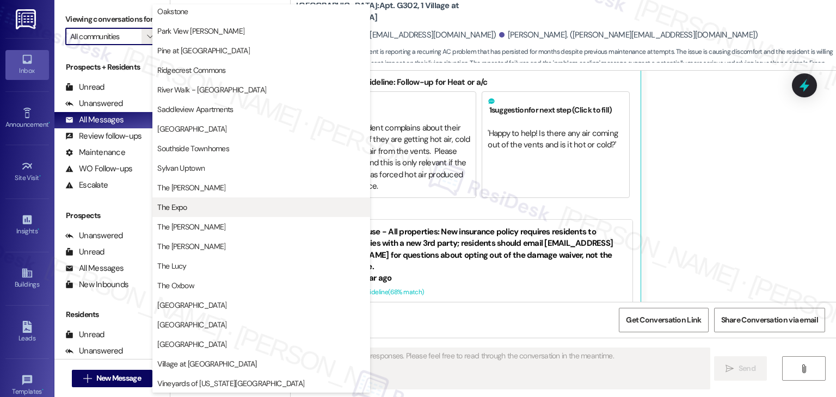
scroll to position [532, 0]
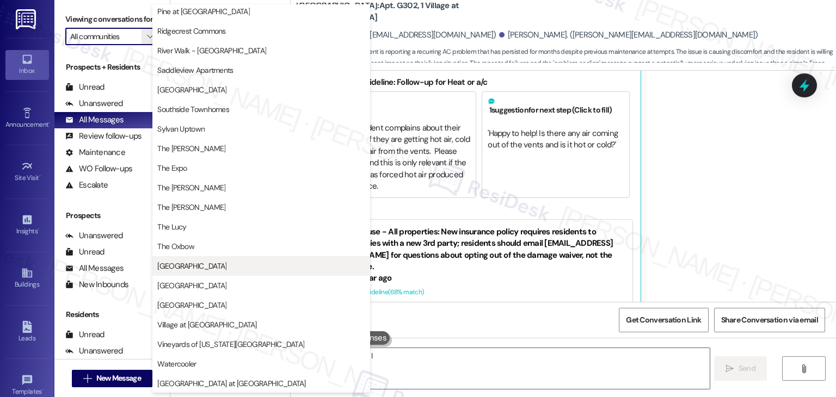
type textarea "Hi [PERSON_NAME], I understand"
click at [192, 262] on span "[GEOGRAPHIC_DATA]" at bounding box center [191, 266] width 69 height 11
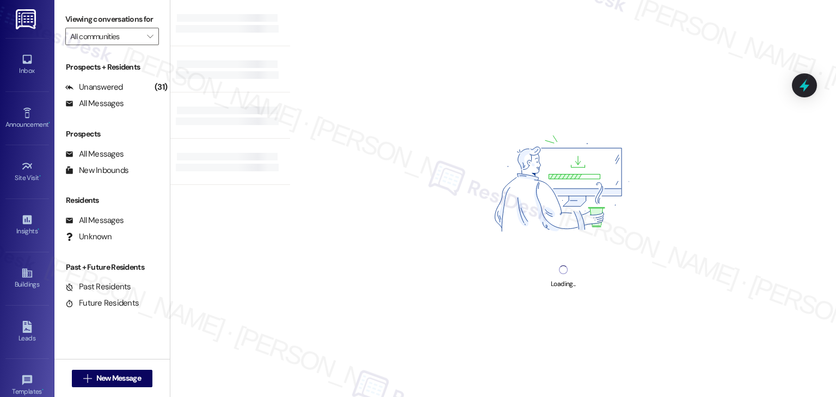
type input "[GEOGRAPHIC_DATA]"
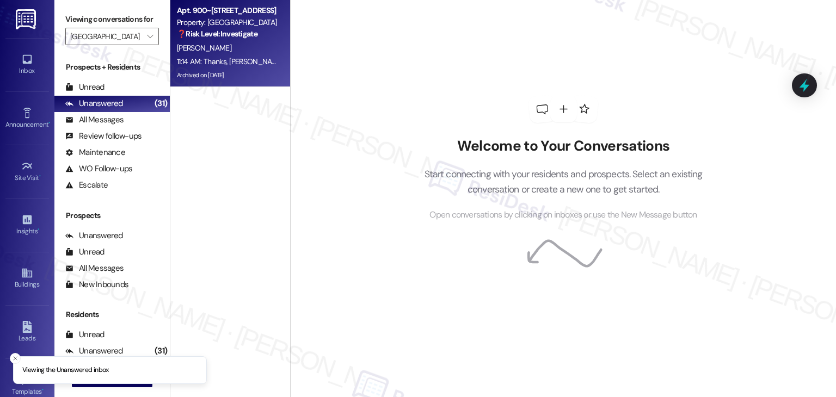
click at [243, 74] on div "Archived on [DATE]" at bounding box center [227, 76] width 103 height 14
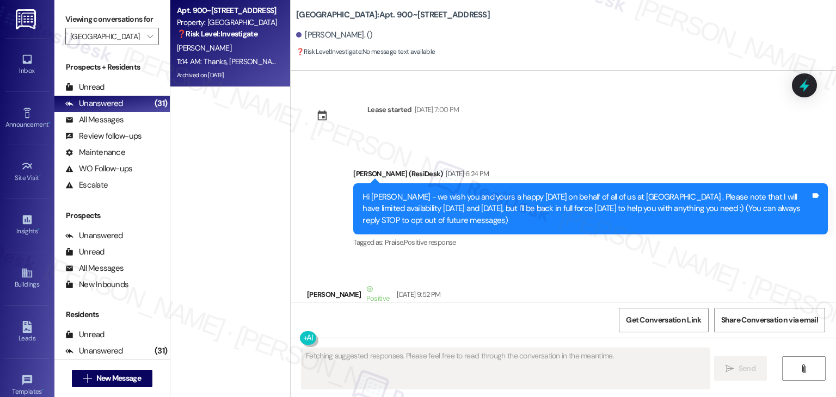
scroll to position [12714, 0]
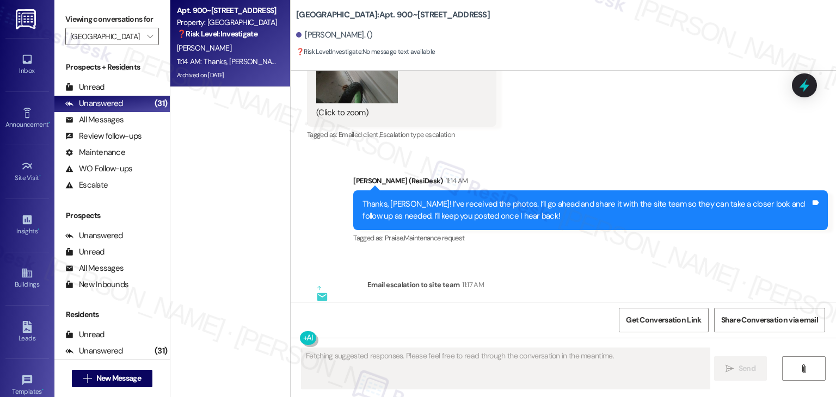
click at [676, 183] on div "Lease started [DATE] 7:00 PM Announcement, sent via SMS [PERSON_NAME] (ResiDesk…" at bounding box center [563, 186] width 545 height 231
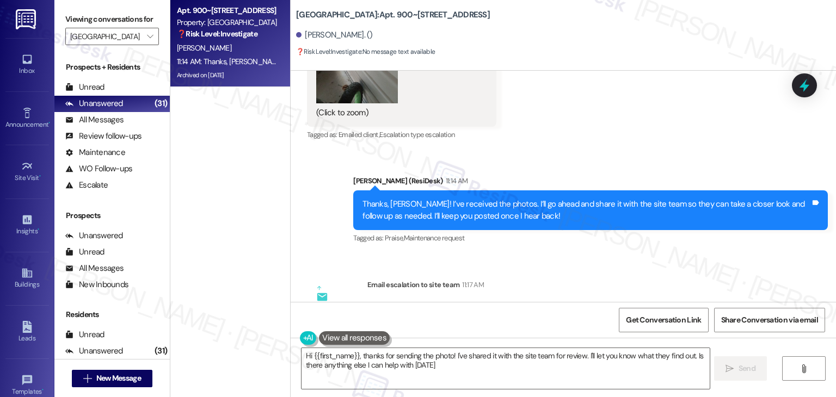
type textarea "Hi {{first_name}}, thanks for sending the photo! I've shared it with the site t…"
click at [665, 279] on div "Email escalation to site team 11:17 AM" at bounding box center [574, 286] width 414 height 15
